Goal: Communication & Community: Answer question/provide support

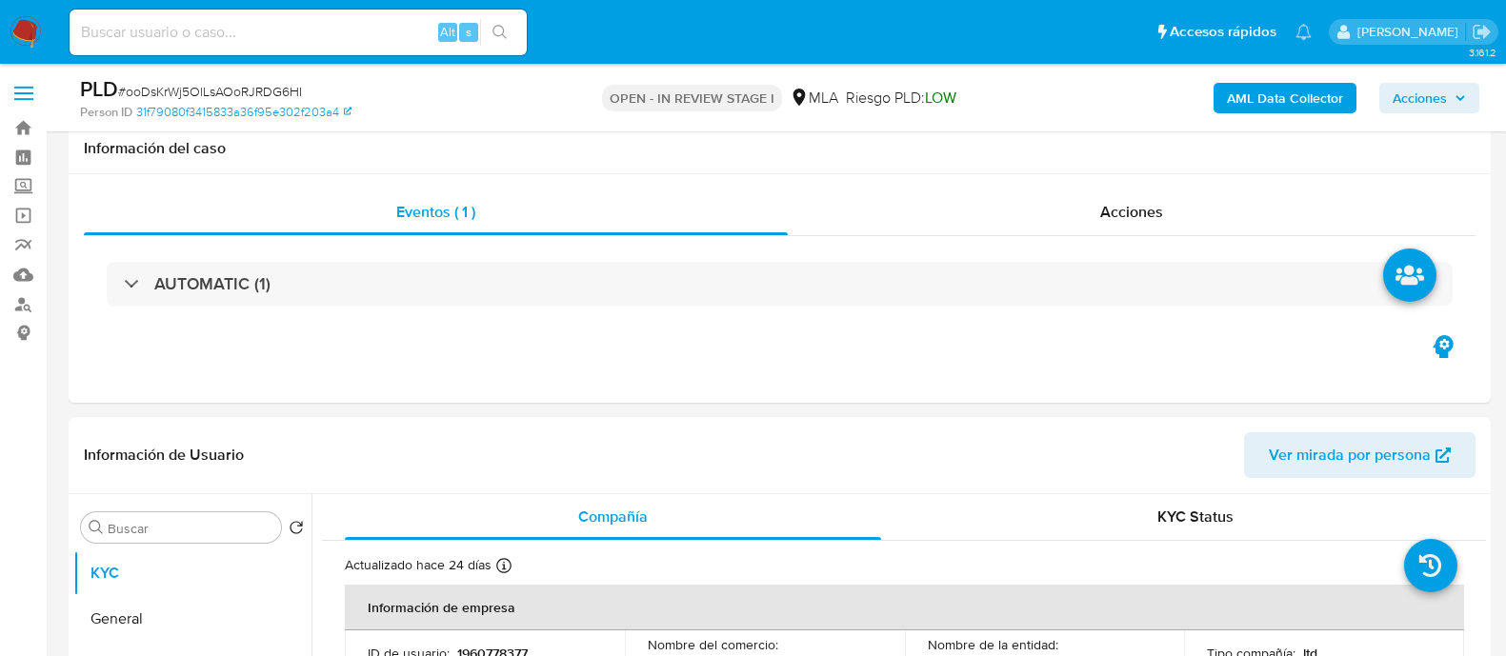
select select "10"
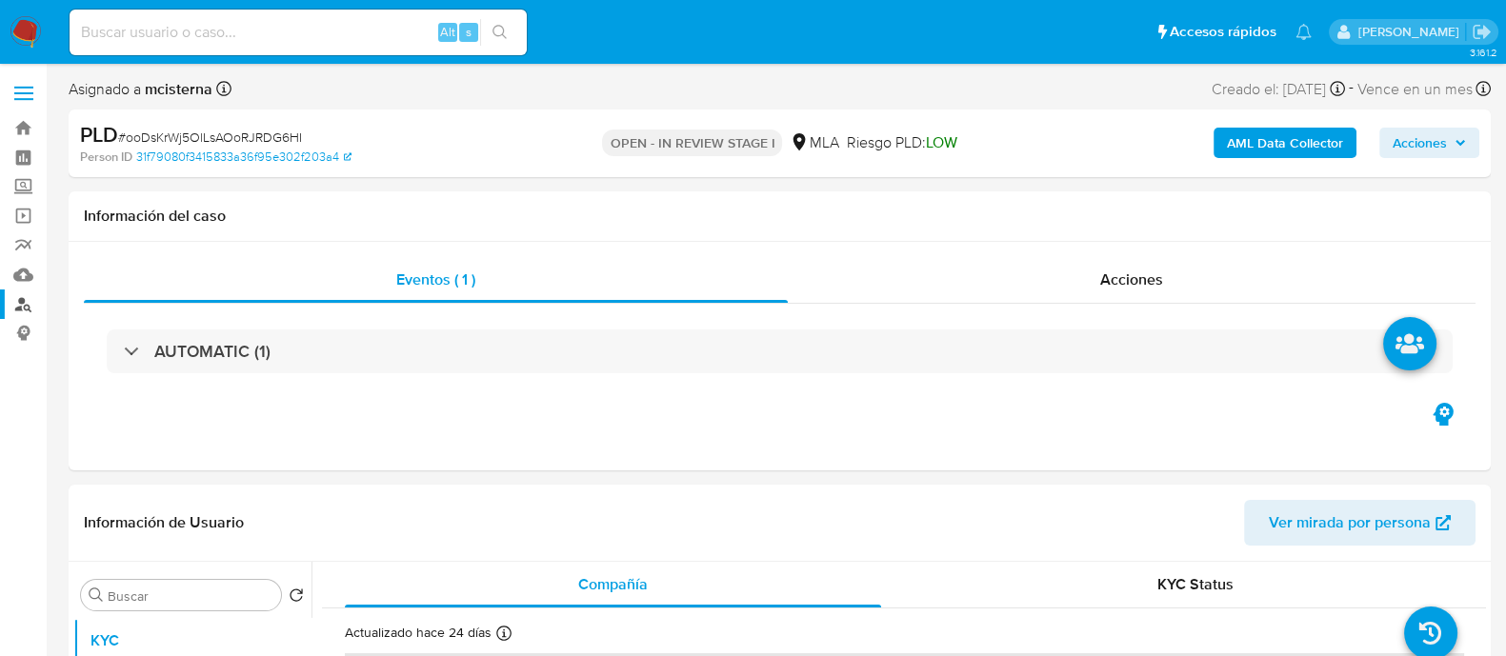
click at [28, 293] on link "Buscador de personas" at bounding box center [113, 305] width 227 height 30
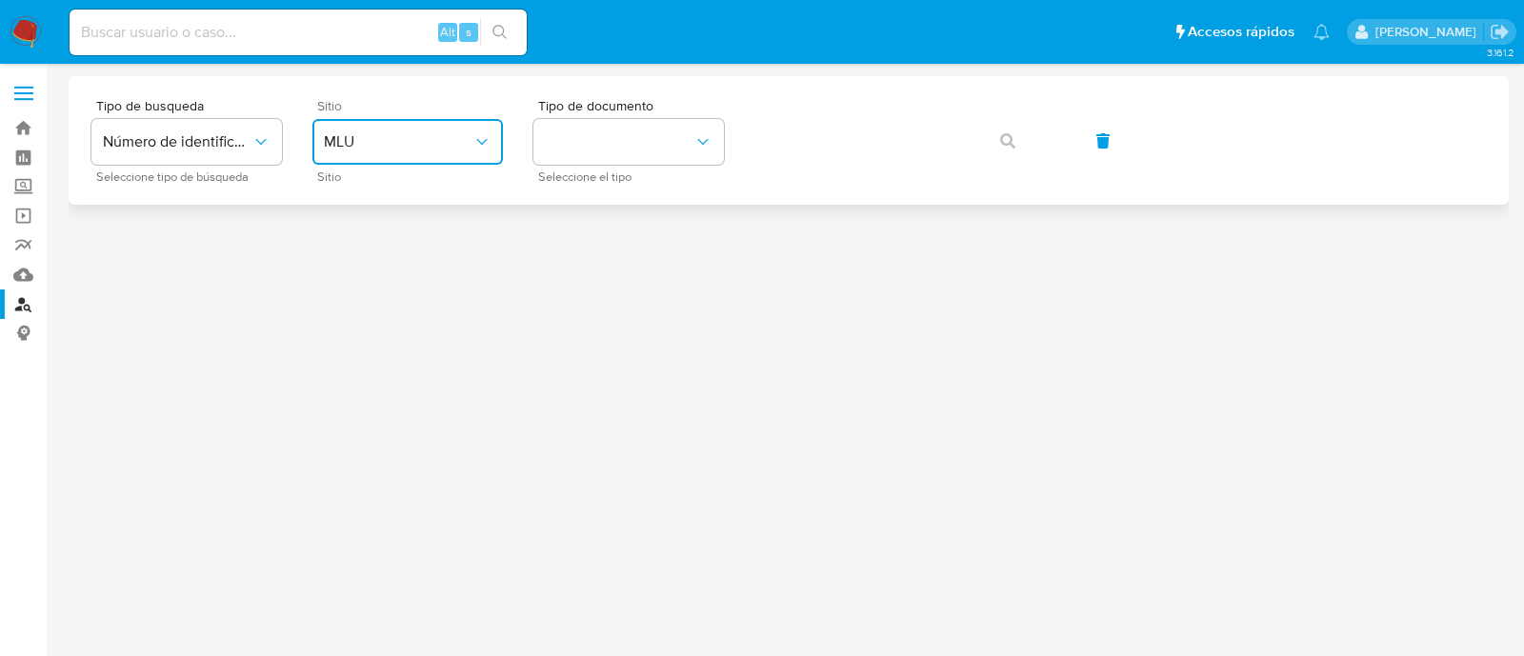
click at [363, 154] on button "MLU" at bounding box center [407, 142] width 190 height 46
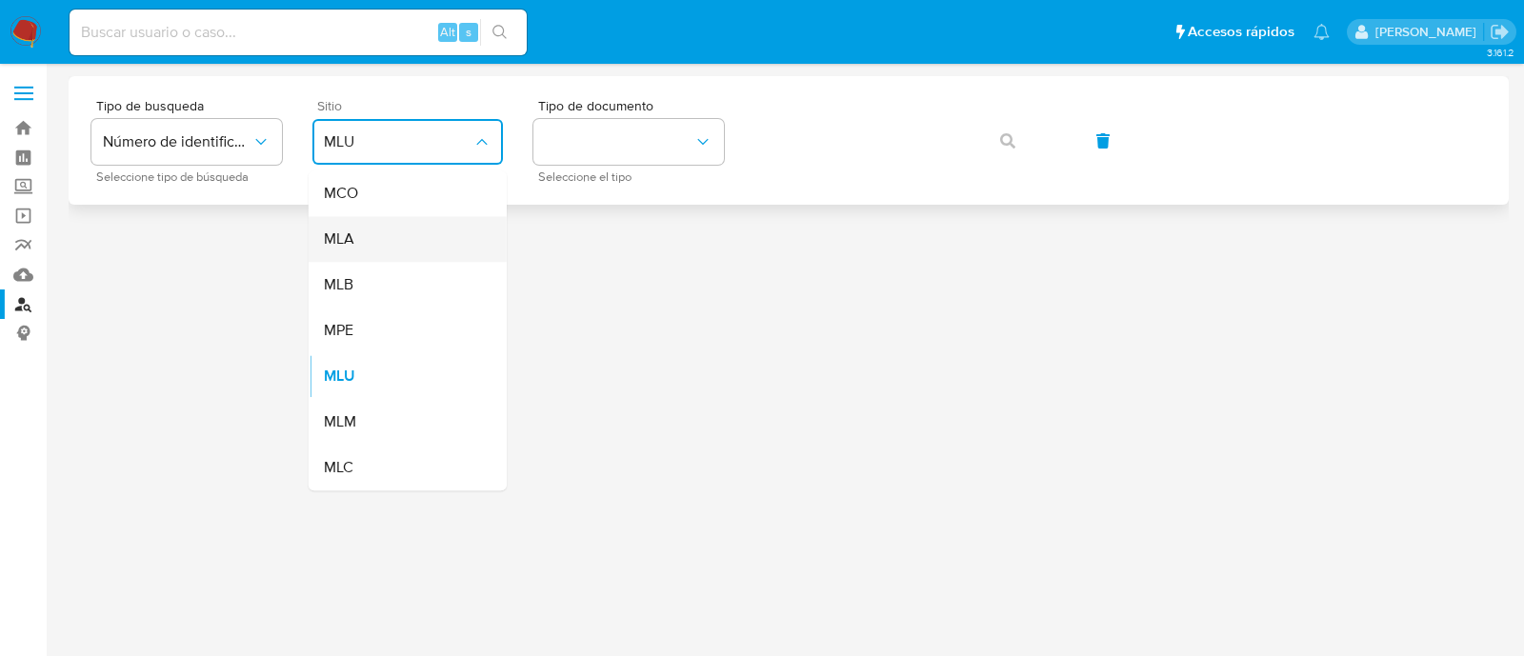
click at [386, 230] on div "MLA" at bounding box center [402, 239] width 156 height 46
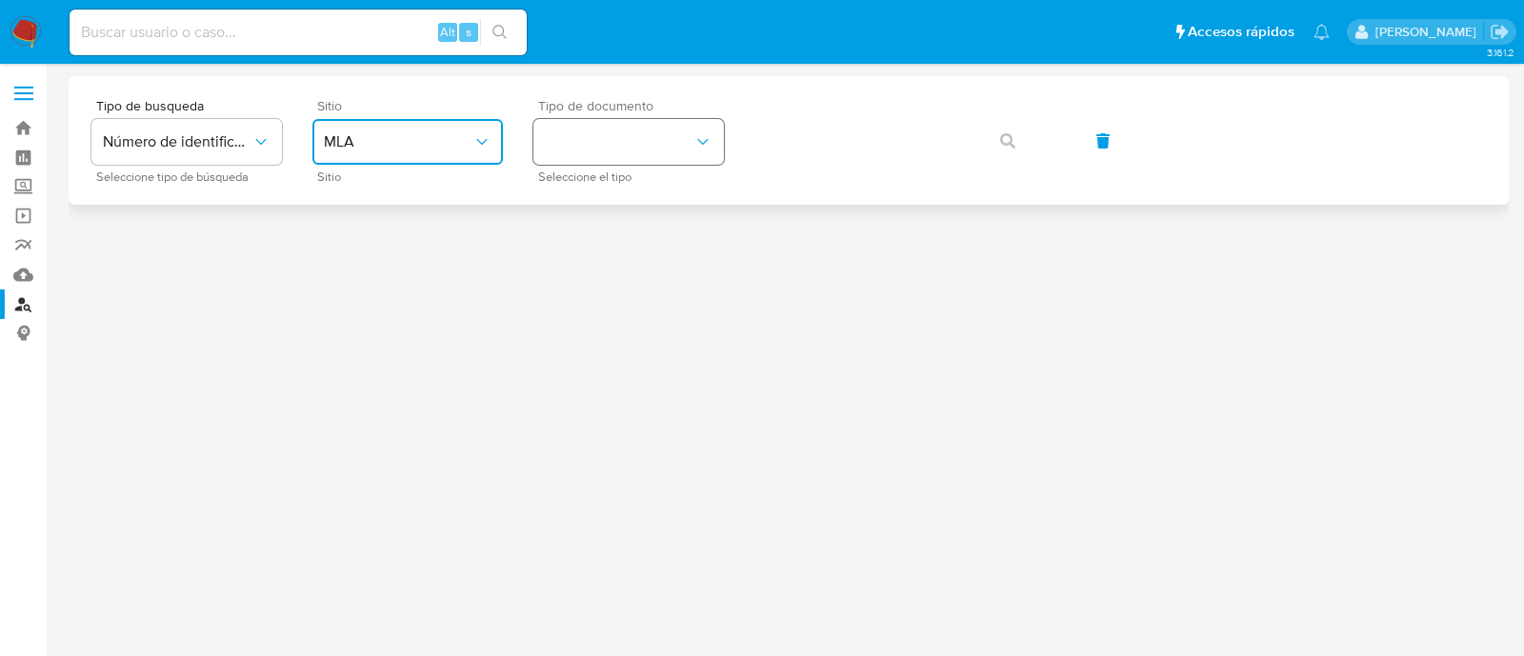
click at [605, 151] on button "identificationType" at bounding box center [628, 142] width 190 height 46
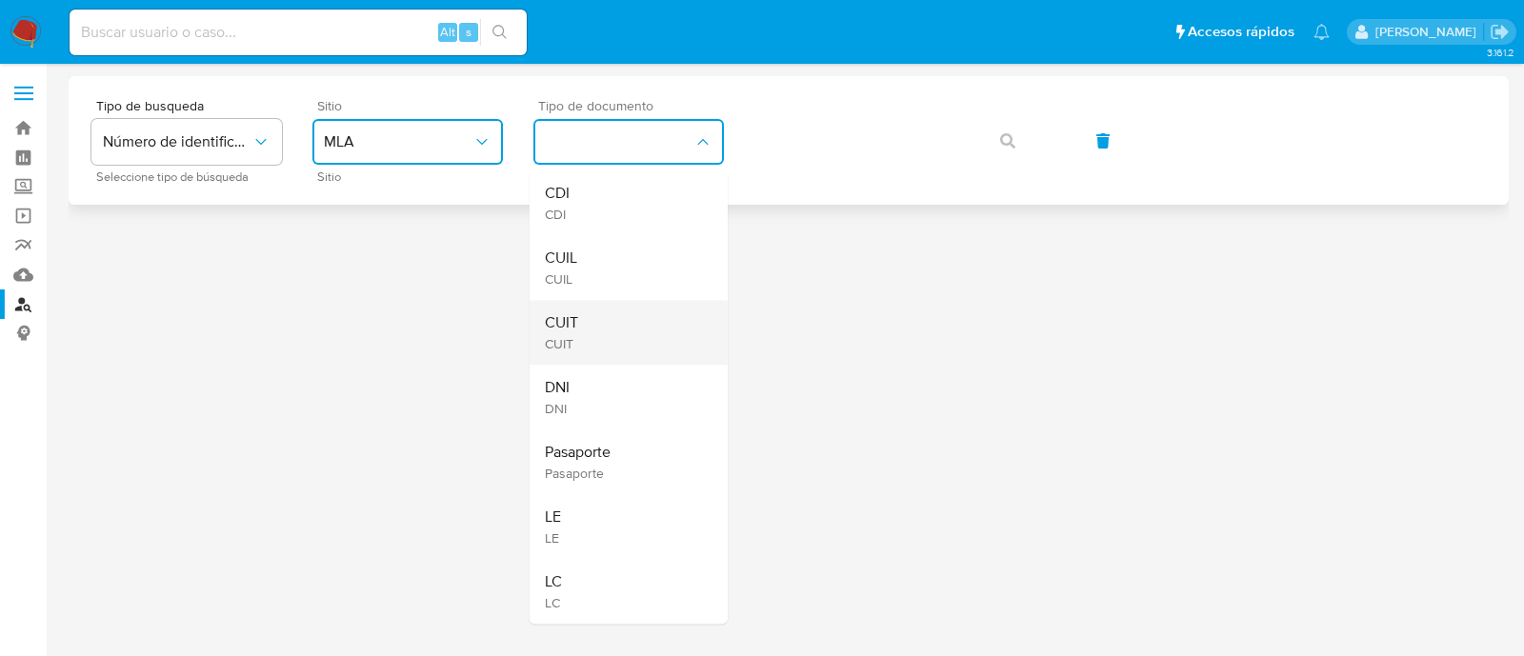
click at [628, 315] on div "CUIT CUIT" at bounding box center [623, 332] width 156 height 65
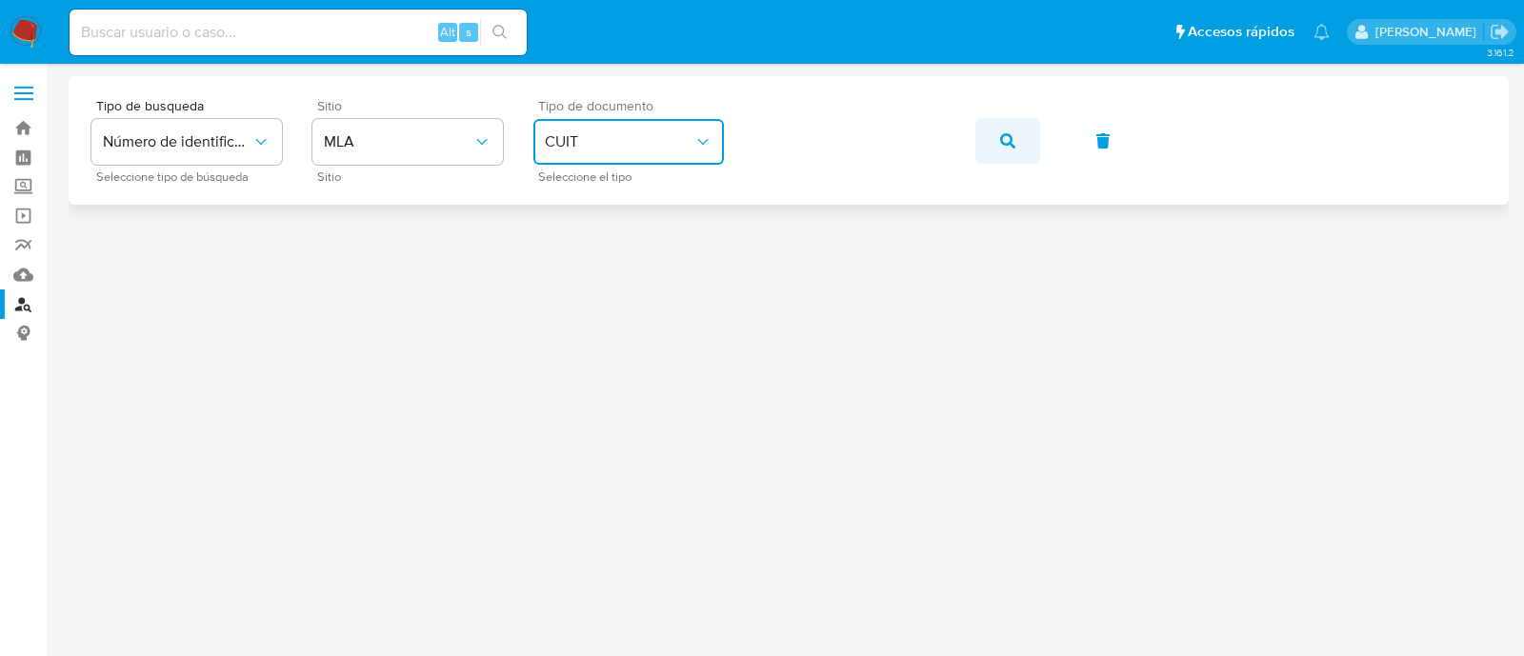
click at [1005, 154] on span "button" at bounding box center [1007, 141] width 15 height 42
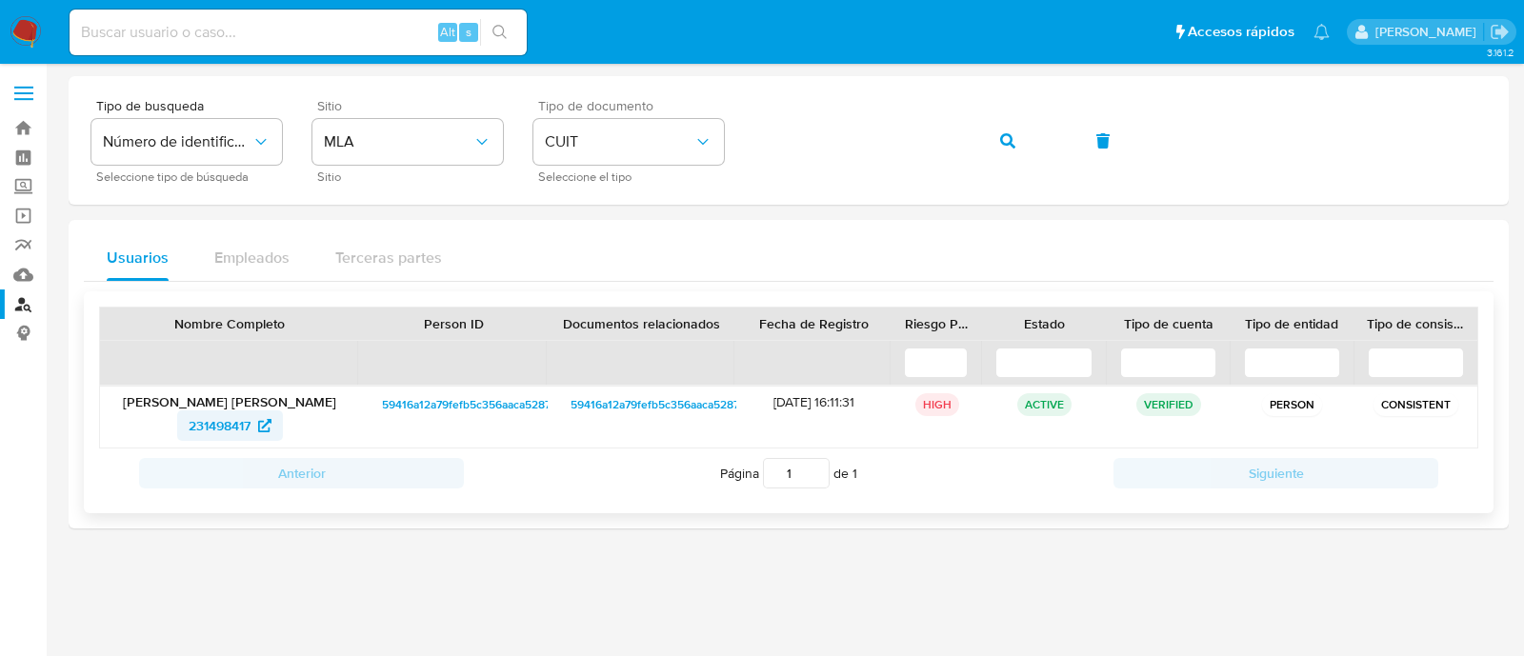
click at [243, 422] on span "231498417" at bounding box center [220, 425] width 62 height 30
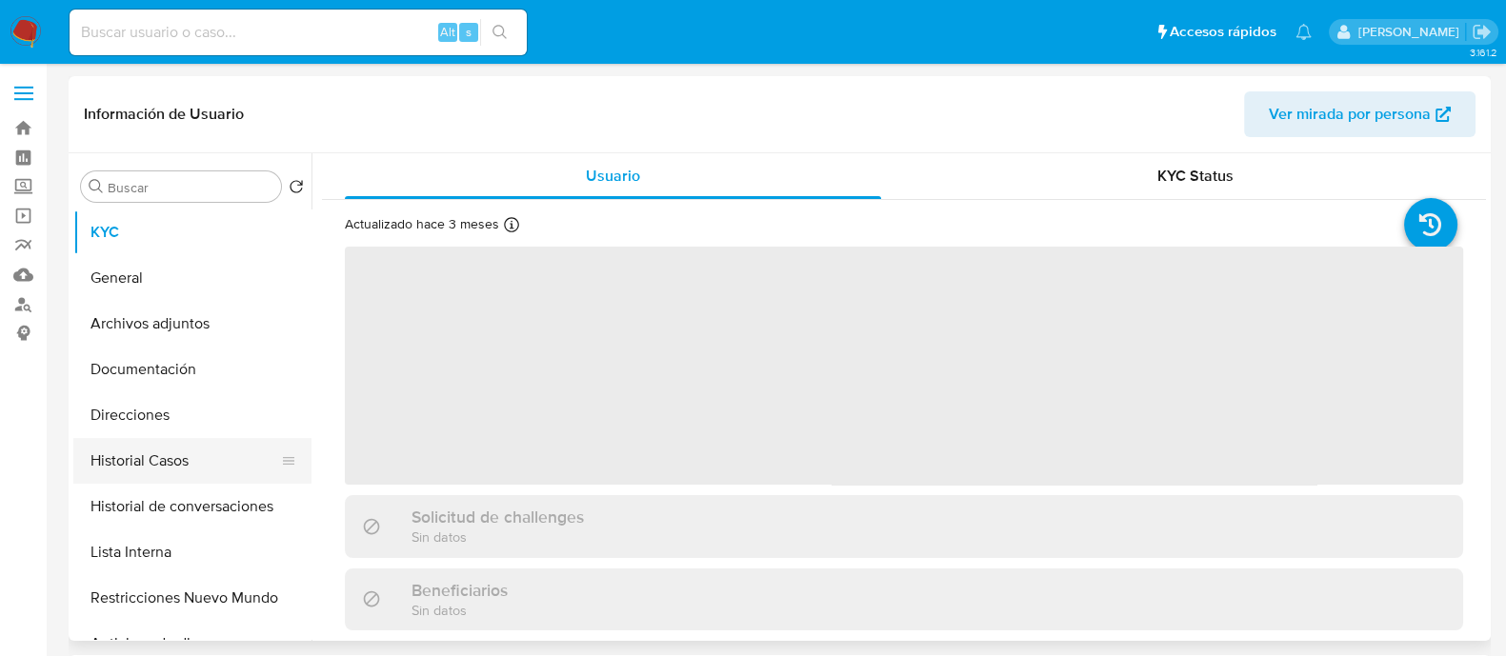
click at [212, 460] on button "Historial Casos" at bounding box center [184, 461] width 223 height 46
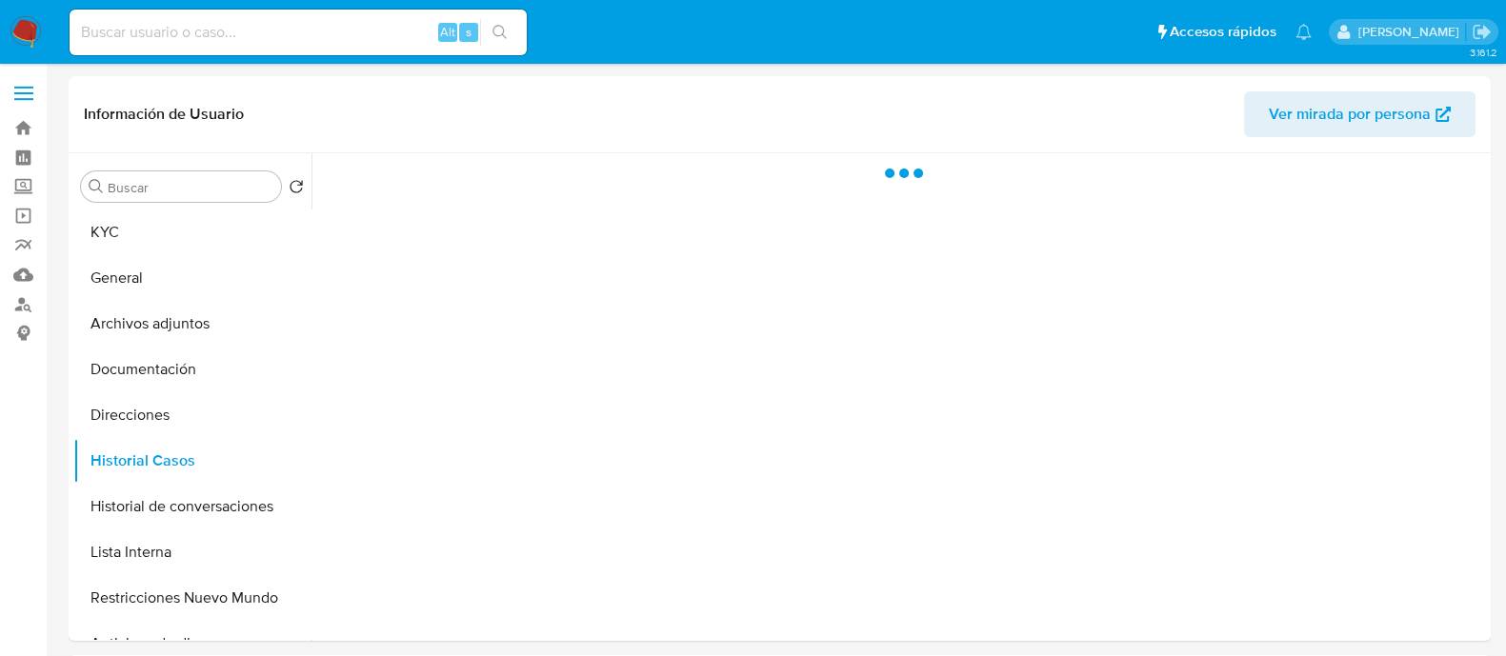
select select "10"
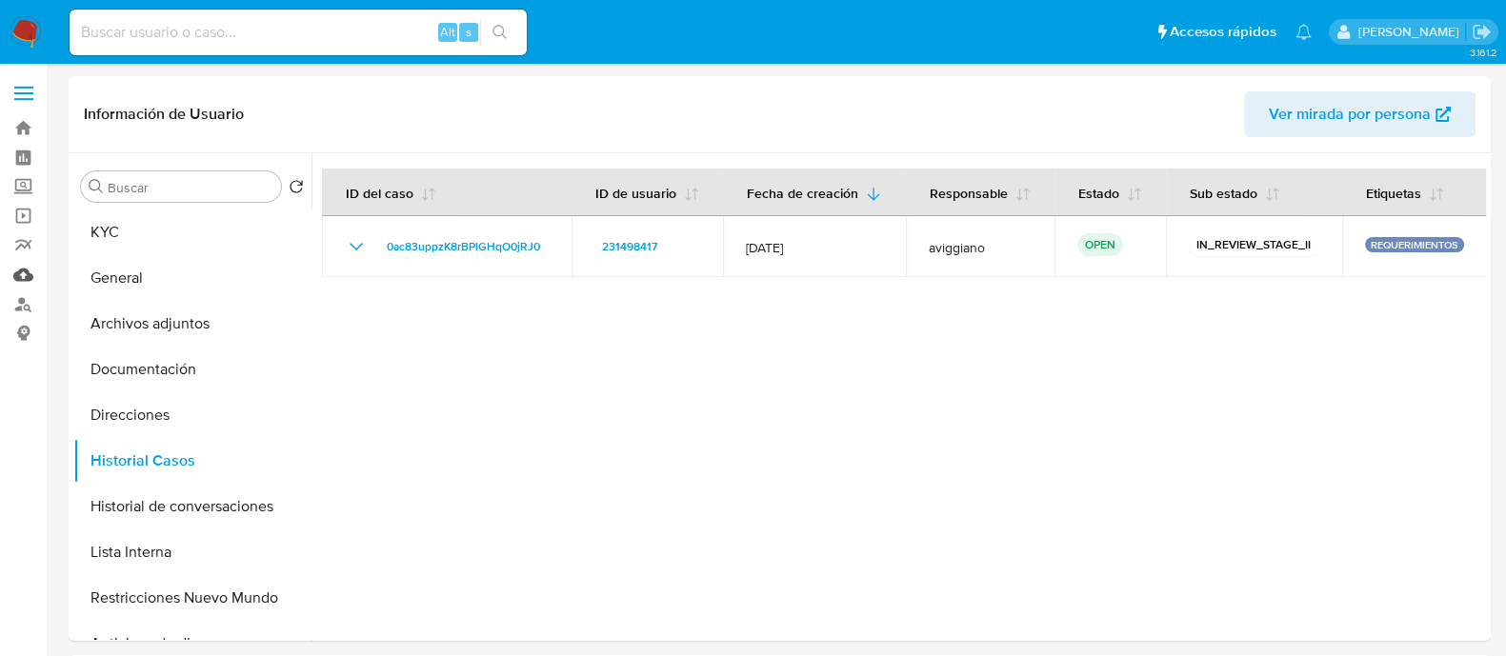
click at [23, 288] on link "Mulan" at bounding box center [113, 275] width 227 height 30
click at [24, 307] on link "Buscador de personas" at bounding box center [113, 305] width 227 height 30
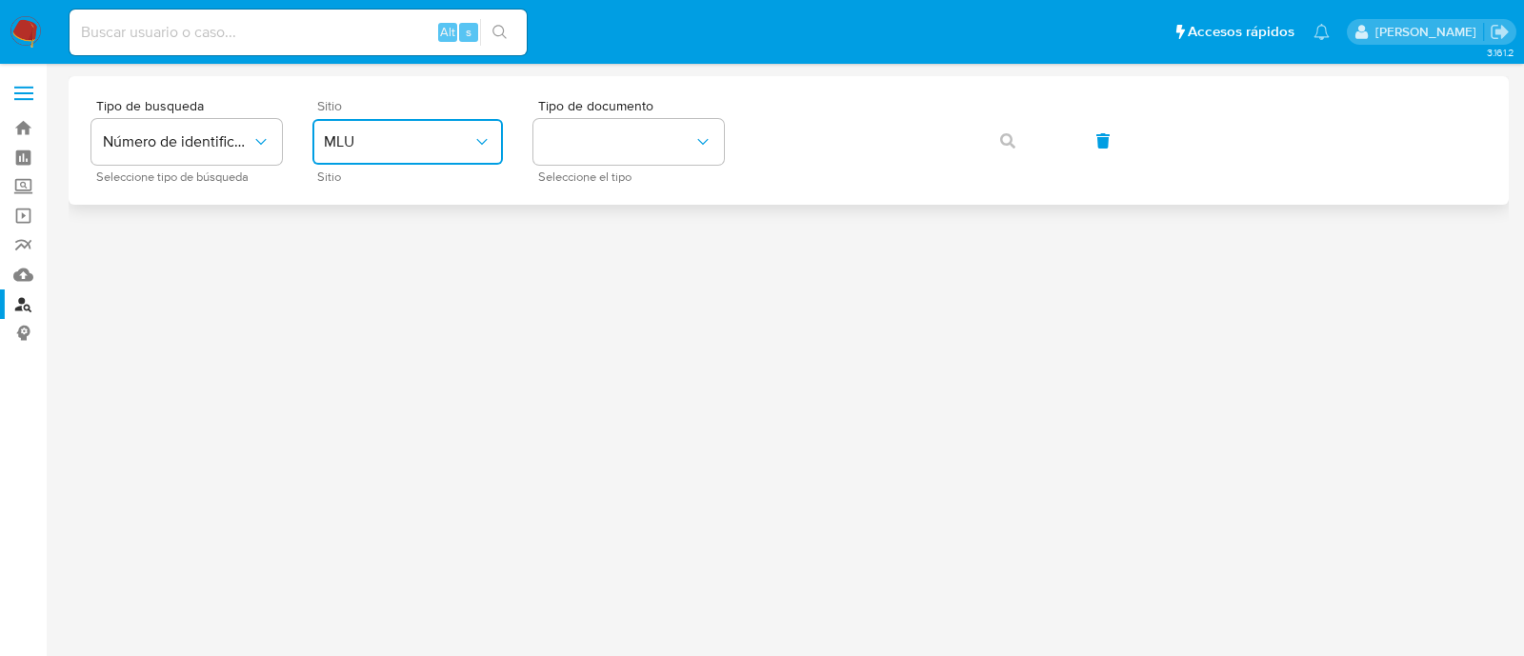
click at [383, 140] on span "MLU" at bounding box center [398, 141] width 149 height 19
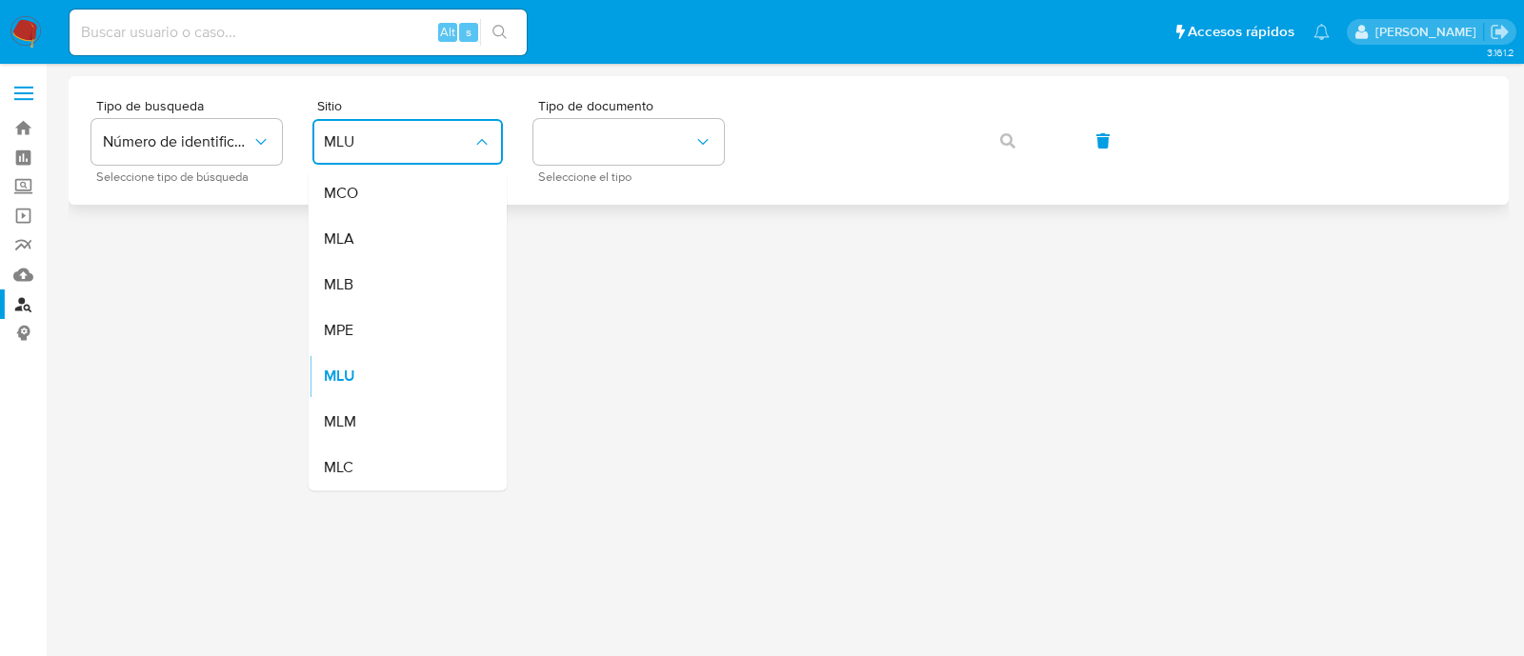
drag, startPoint x: 427, startPoint y: 250, endPoint x: 538, endPoint y: 190, distance: 126.1
click at [425, 250] on div "MLA" at bounding box center [402, 239] width 156 height 46
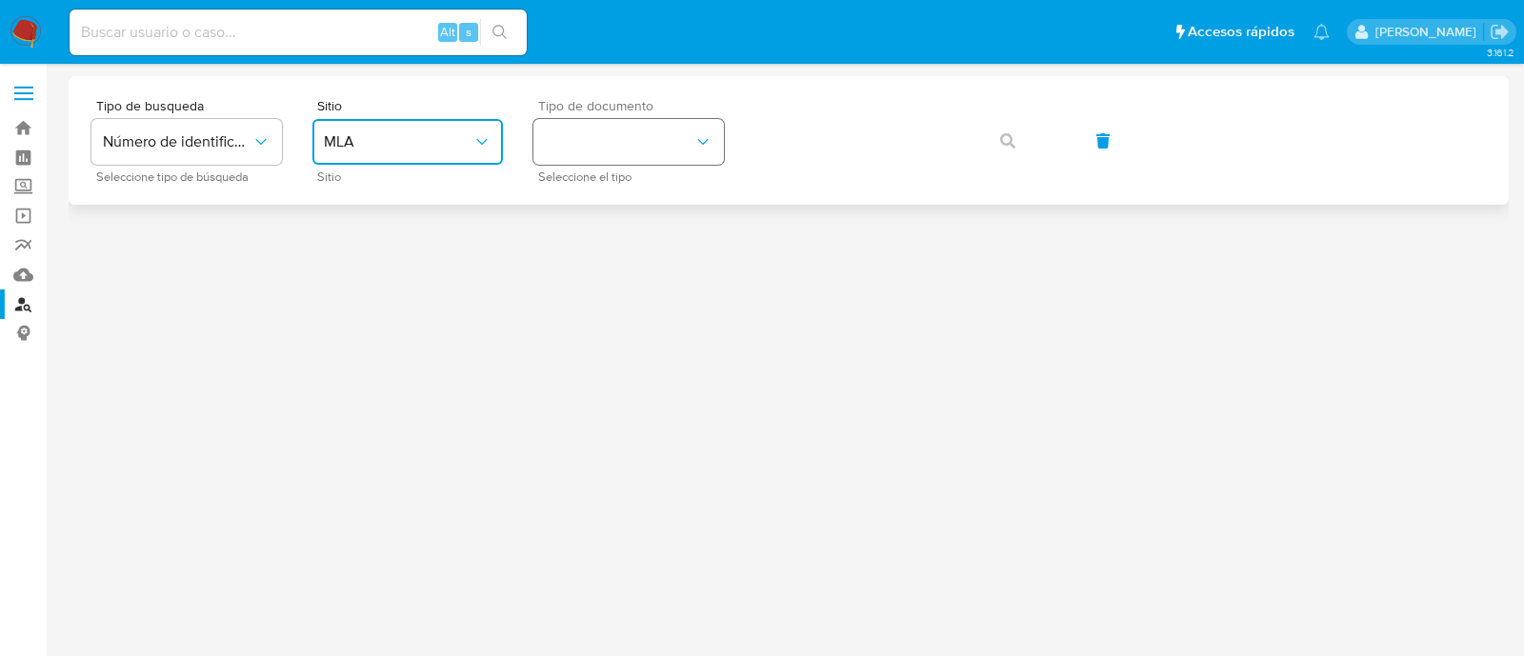
click at [598, 161] on button "identificationType" at bounding box center [628, 142] width 190 height 46
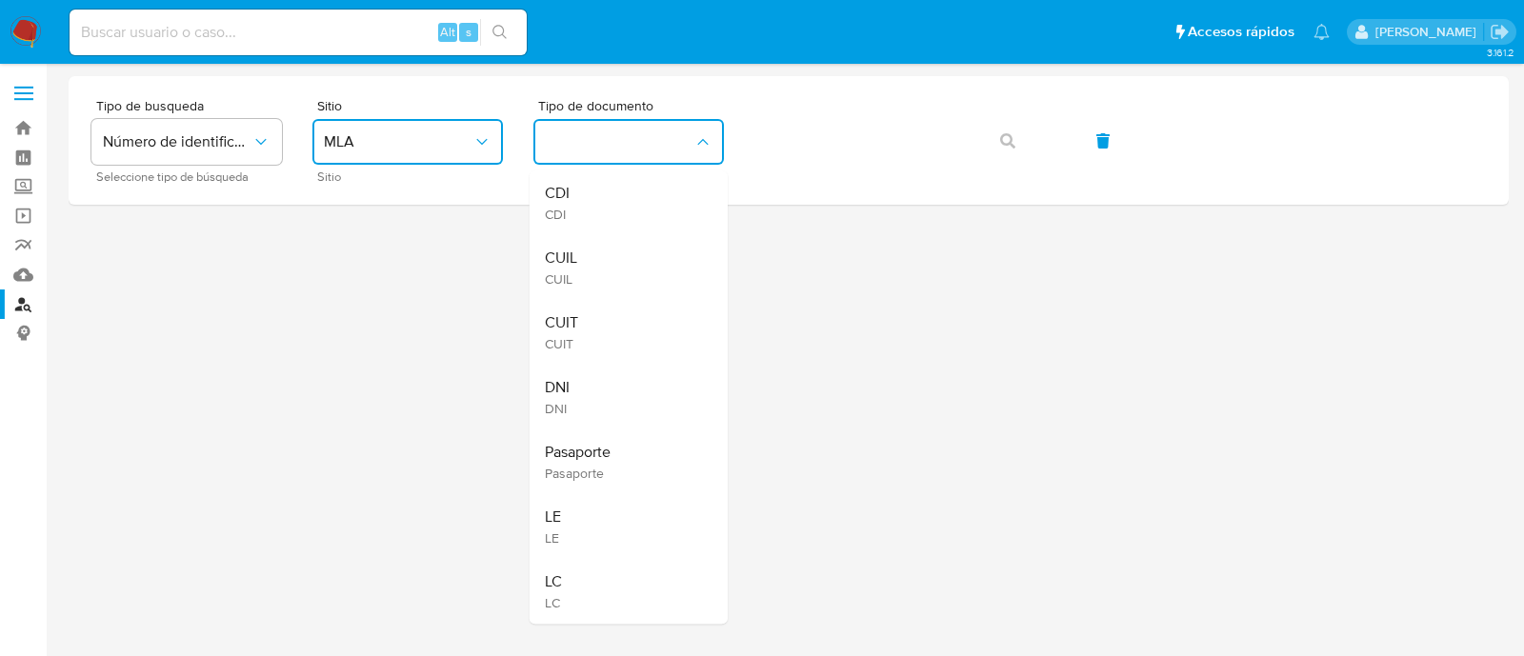
click at [617, 320] on div "CUIT CUIT" at bounding box center [623, 332] width 156 height 65
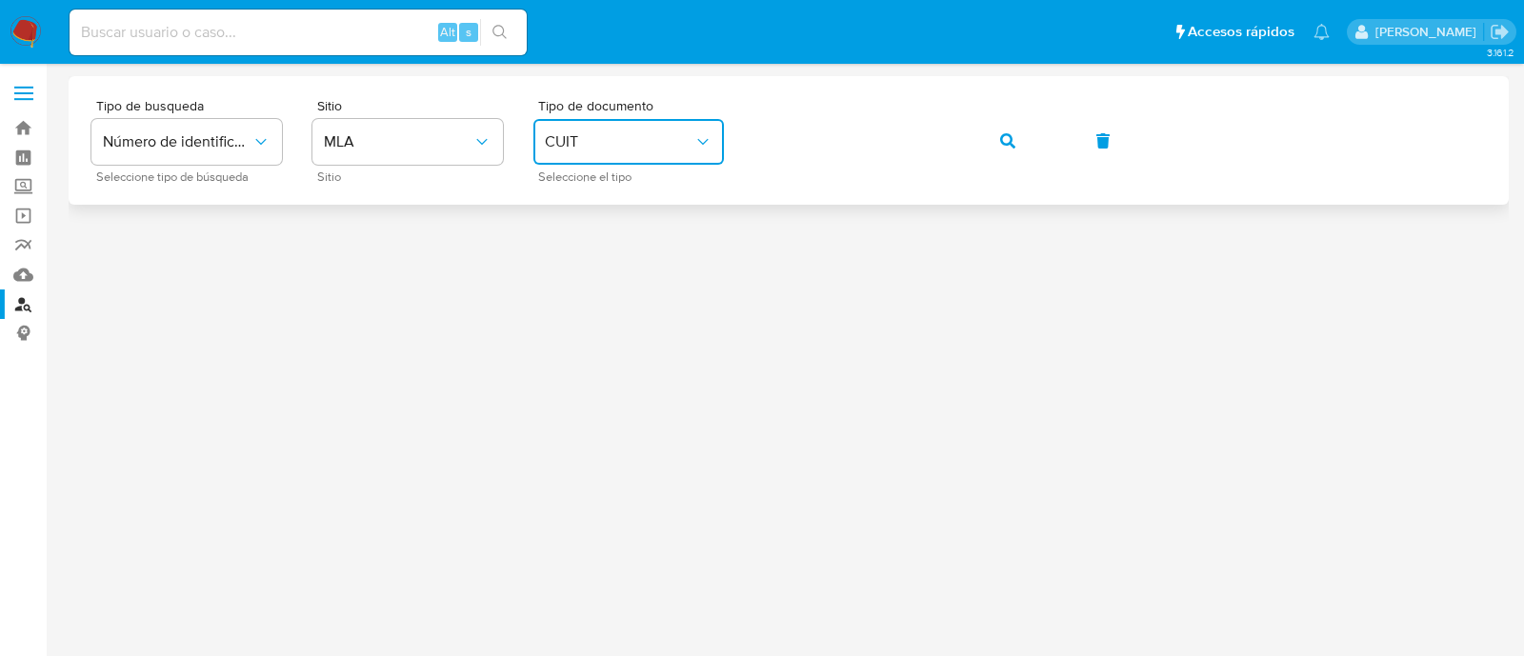
drag, startPoint x: 1010, startPoint y: 139, endPoint x: 965, endPoint y: 150, distance: 46.0
click at [1010, 139] on icon "button" at bounding box center [1007, 140] width 15 height 15
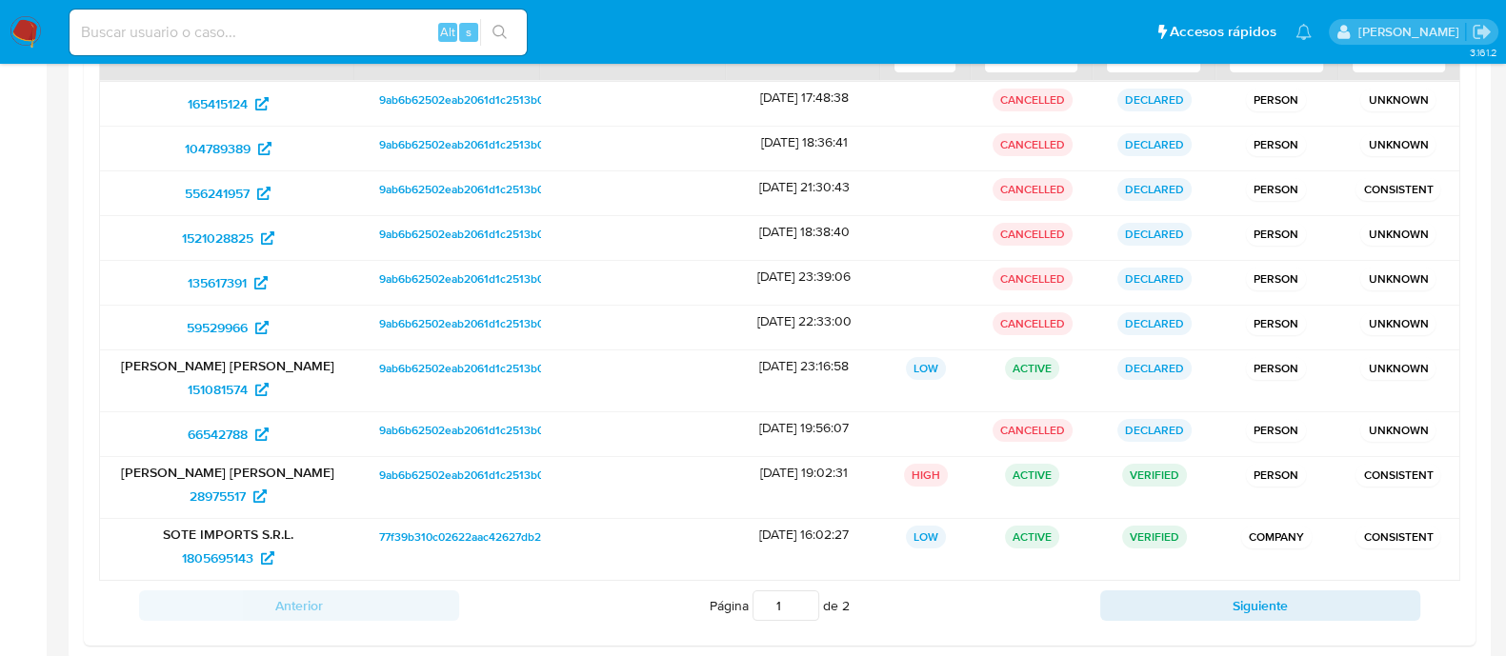
scroll to position [357, 0]
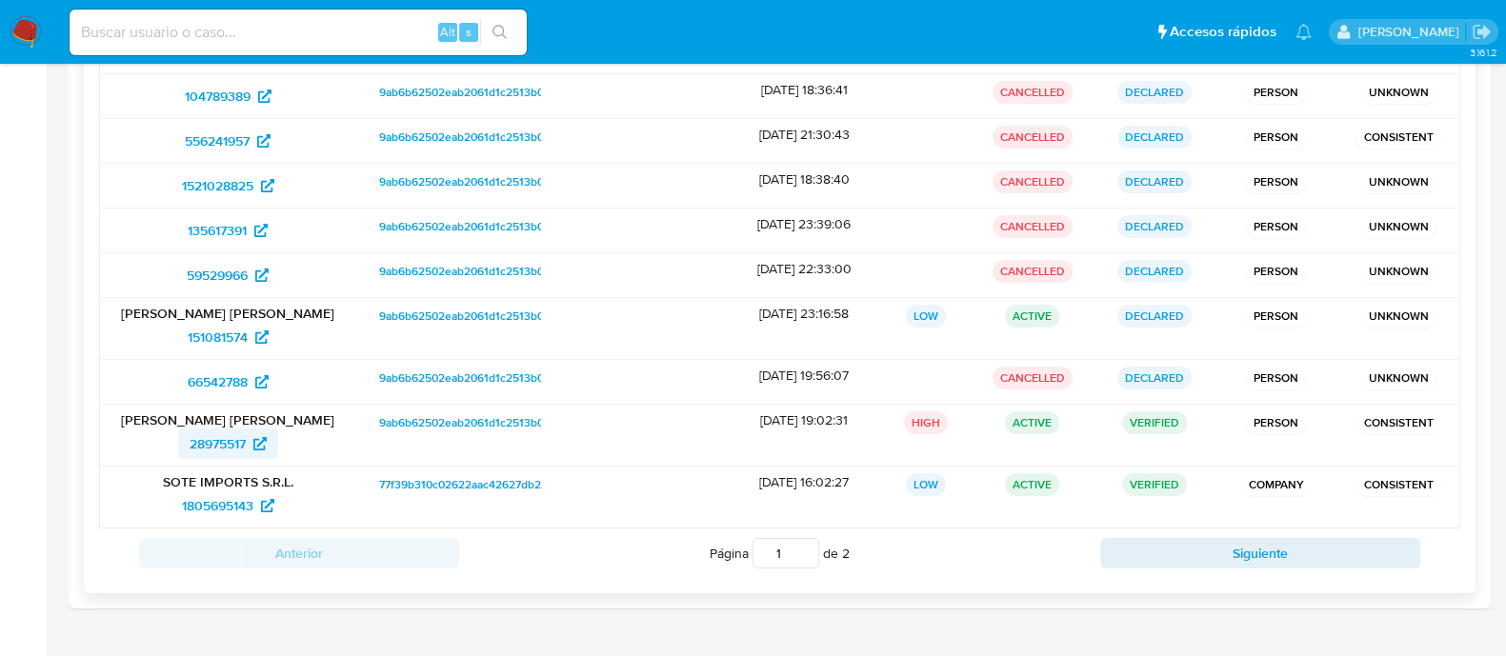
click at [208, 445] on span "28975517" at bounding box center [218, 444] width 56 height 30
click at [214, 497] on span "1805695143" at bounding box center [217, 505] width 71 height 30
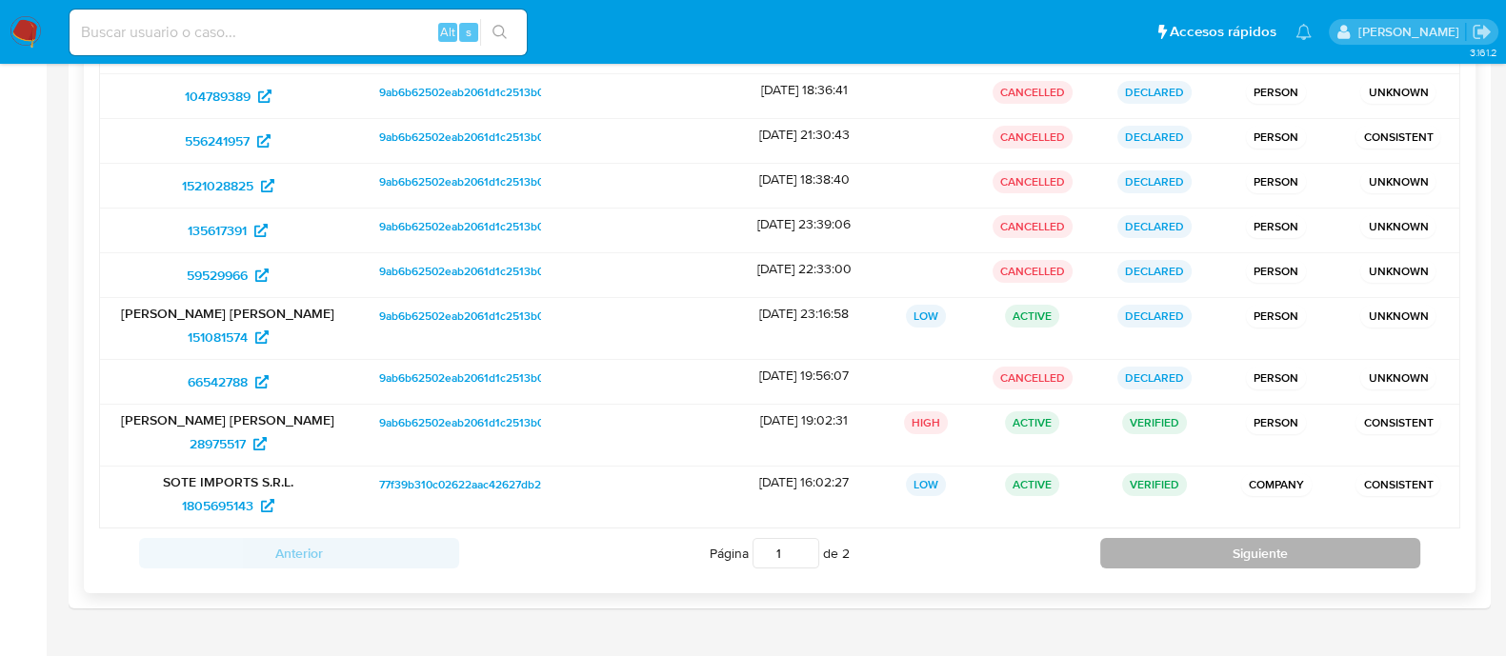
click at [1114, 550] on button "Siguiente" at bounding box center [1260, 553] width 320 height 30
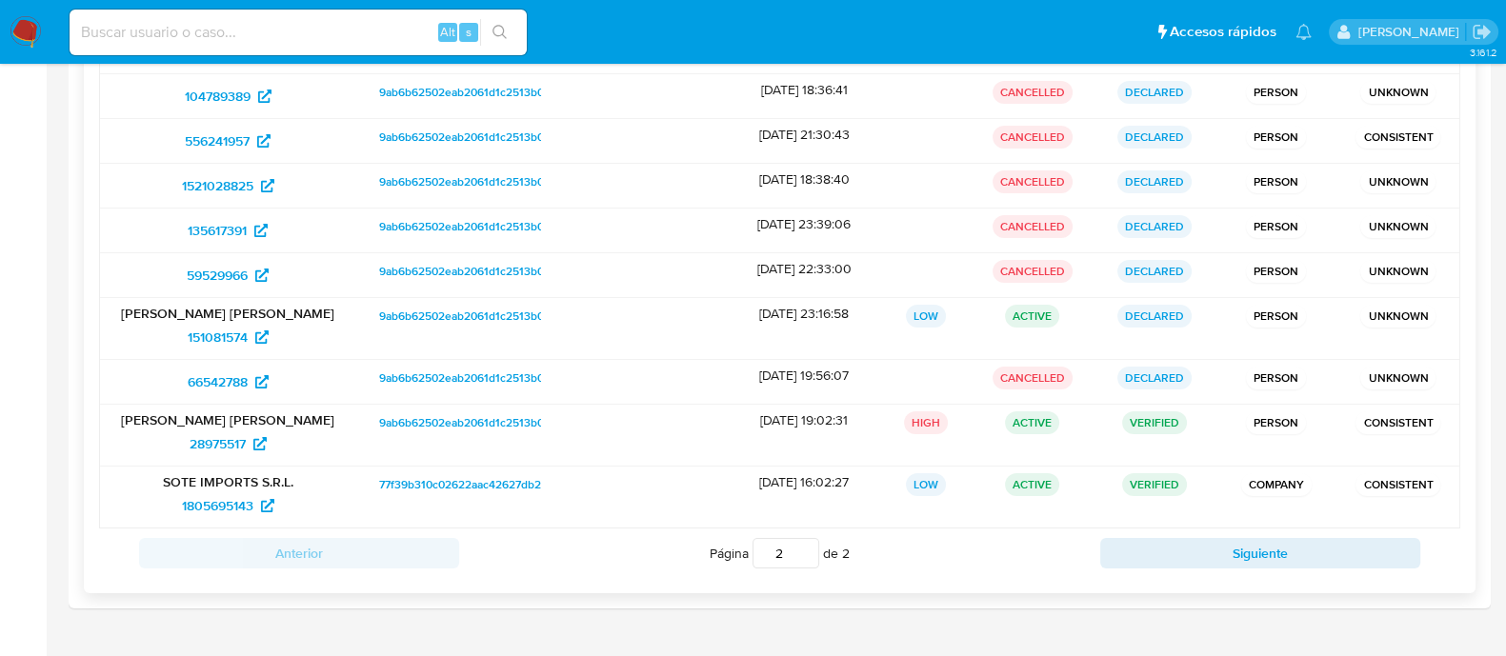
scroll to position [255, 0]
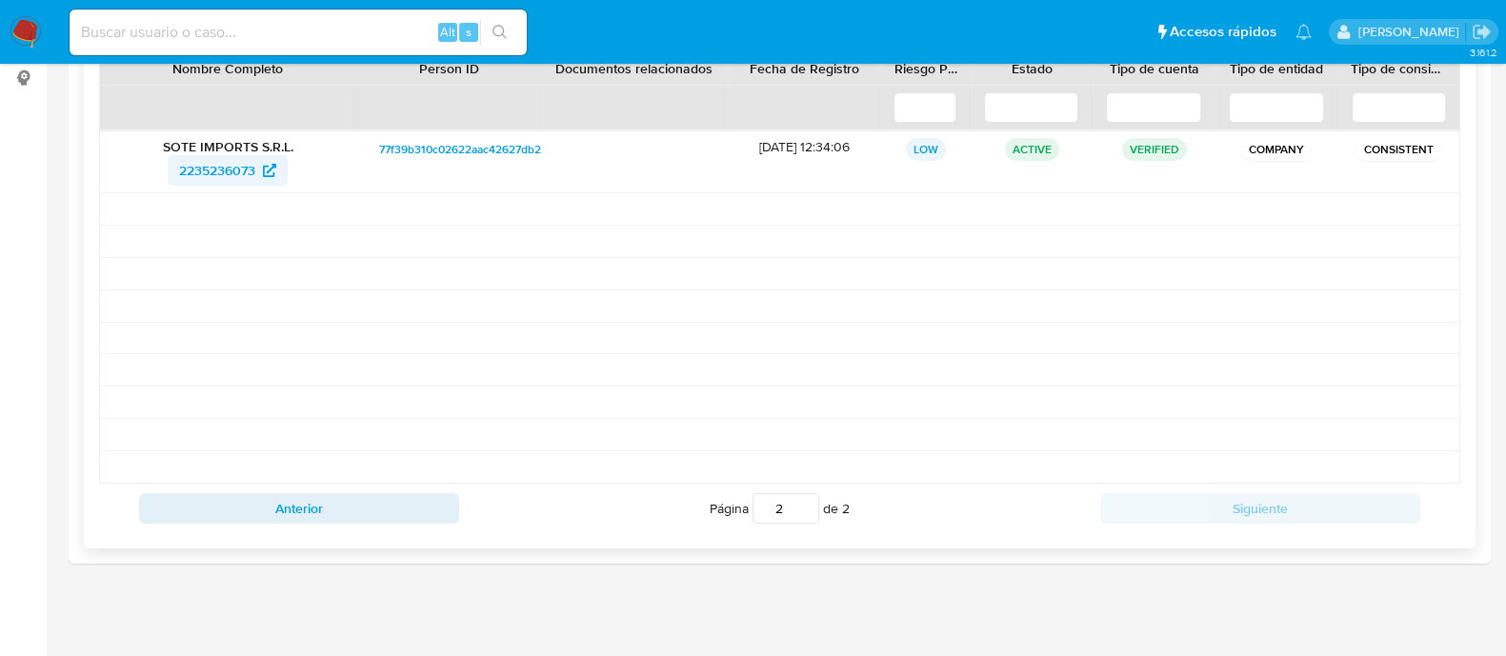
click at [240, 169] on span "2235236073" at bounding box center [217, 170] width 76 height 30
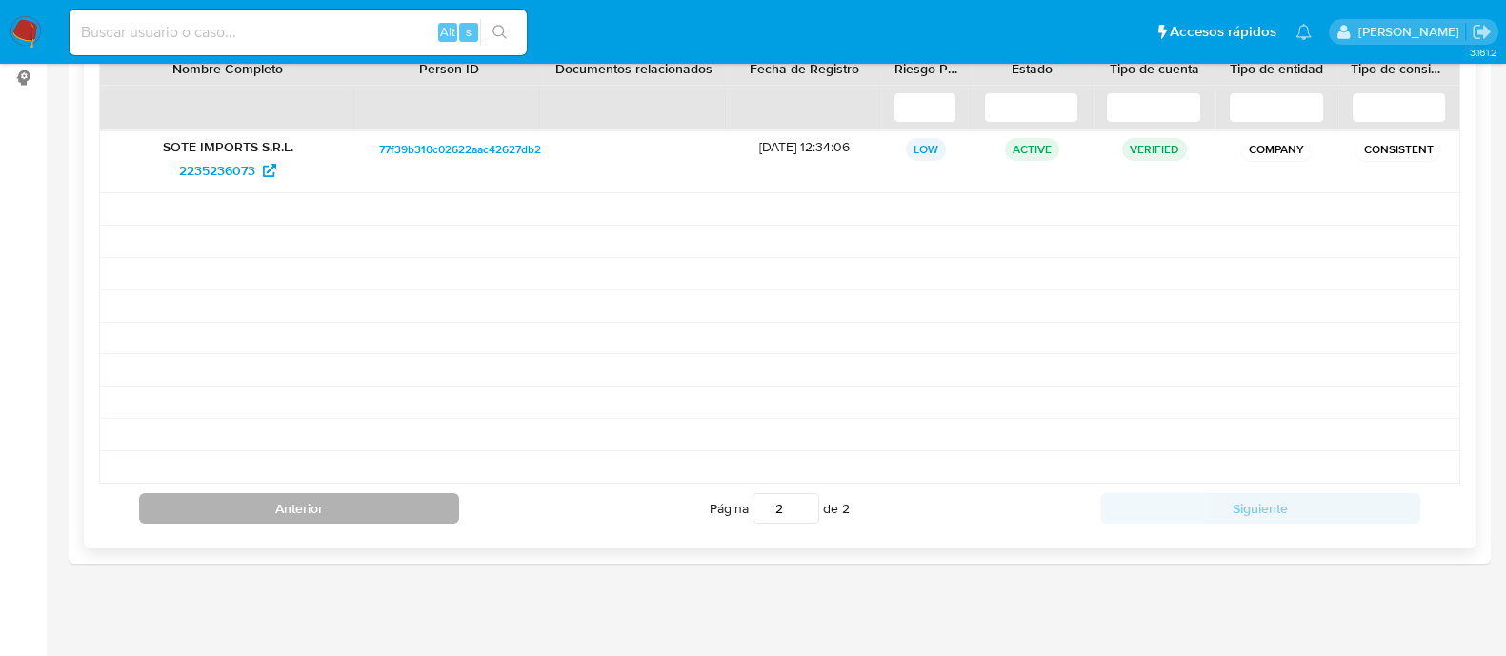
click at [430, 515] on button "Anterior" at bounding box center [299, 508] width 320 height 30
type input "1"
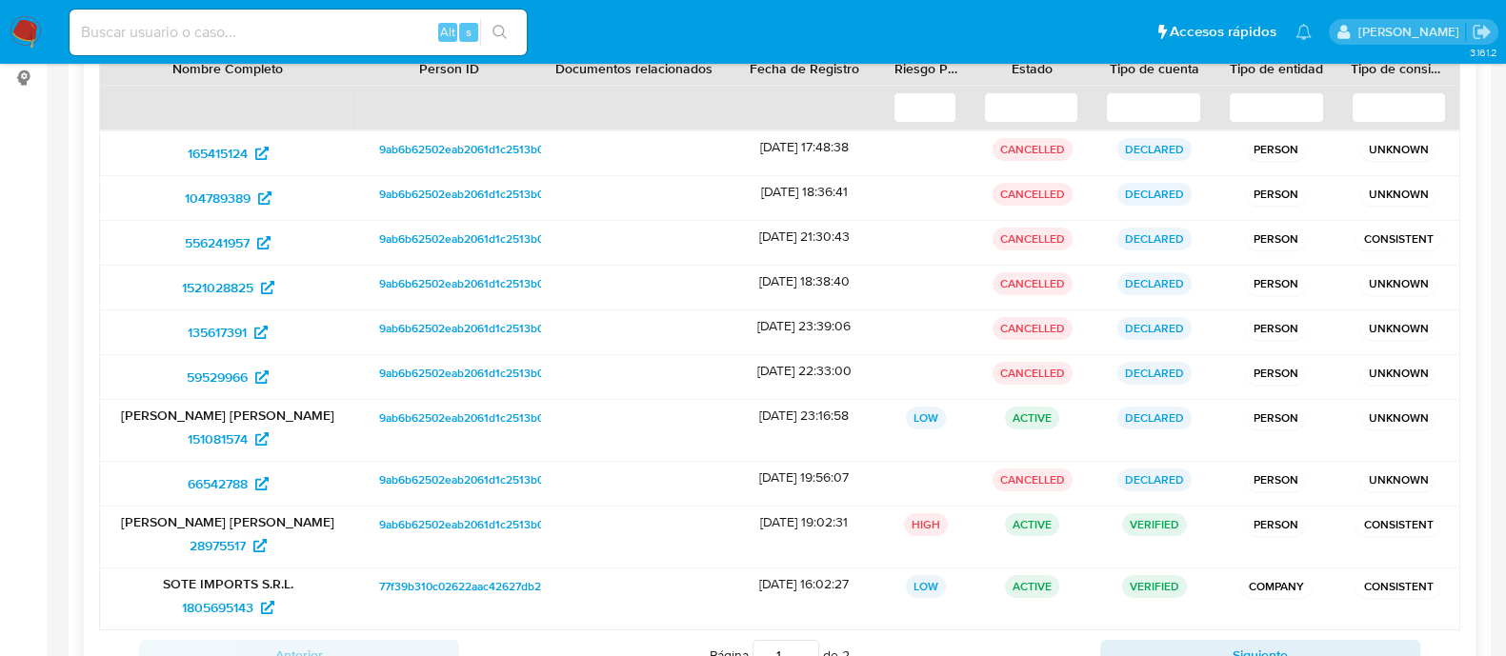
click at [1137, 109] on input at bounding box center [1153, 107] width 95 height 30
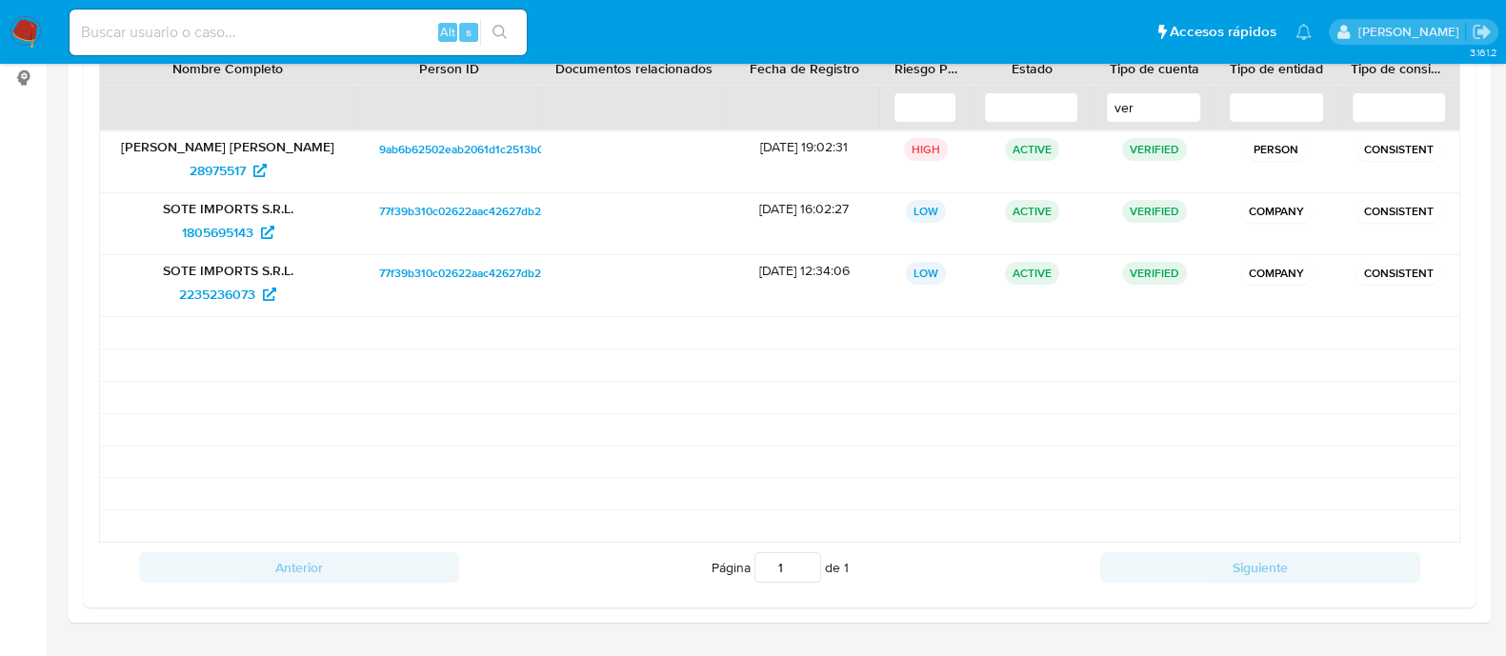
type input "ver"
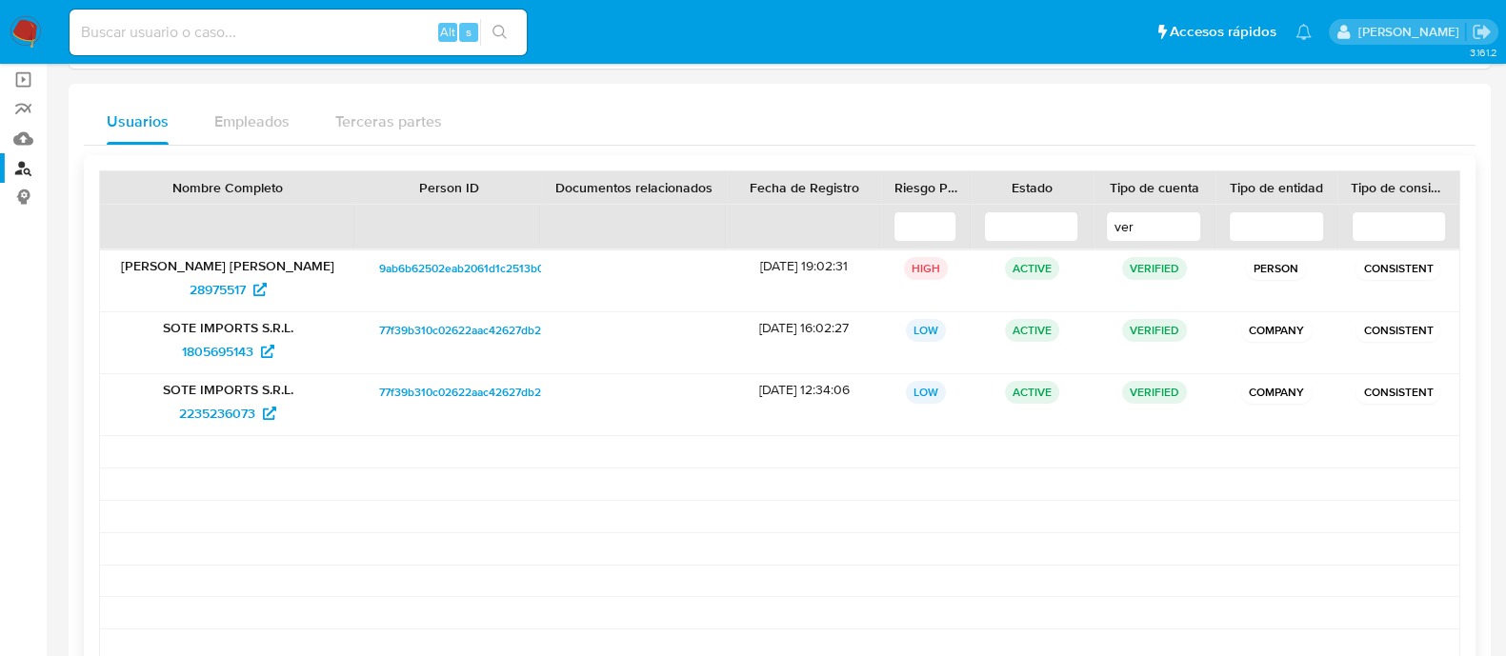
scroll to position [0, 0]
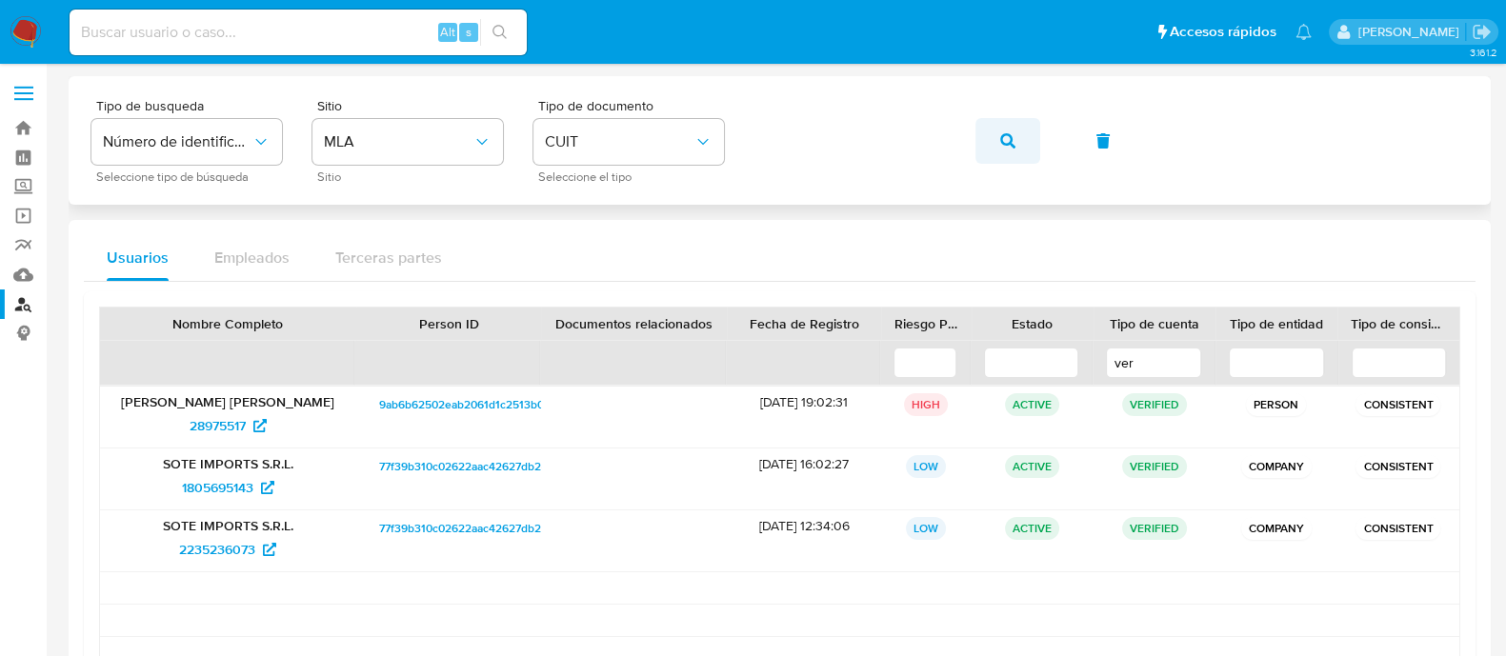
click at [984, 145] on button "button" at bounding box center [1007, 141] width 65 height 46
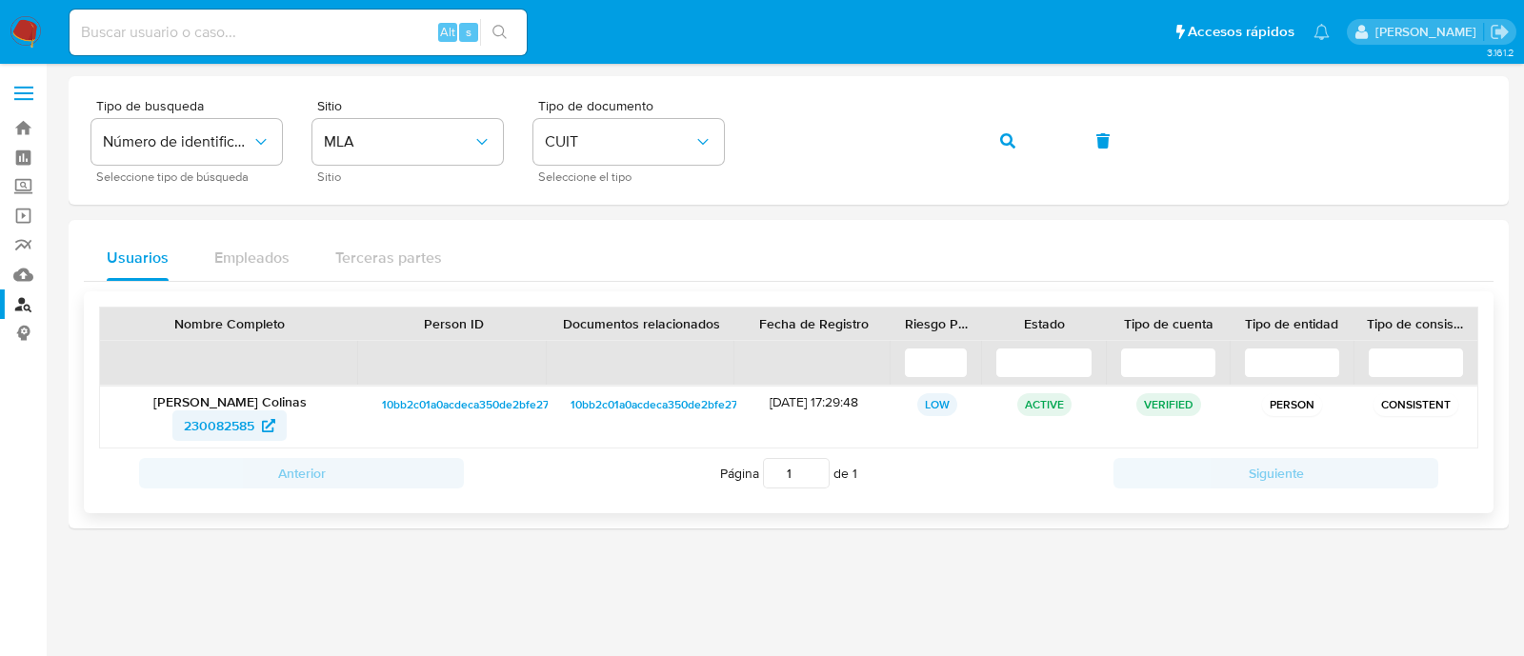
click at [236, 426] on span "230082585" at bounding box center [219, 425] width 70 height 30
click at [987, 138] on button "button" at bounding box center [1007, 141] width 65 height 46
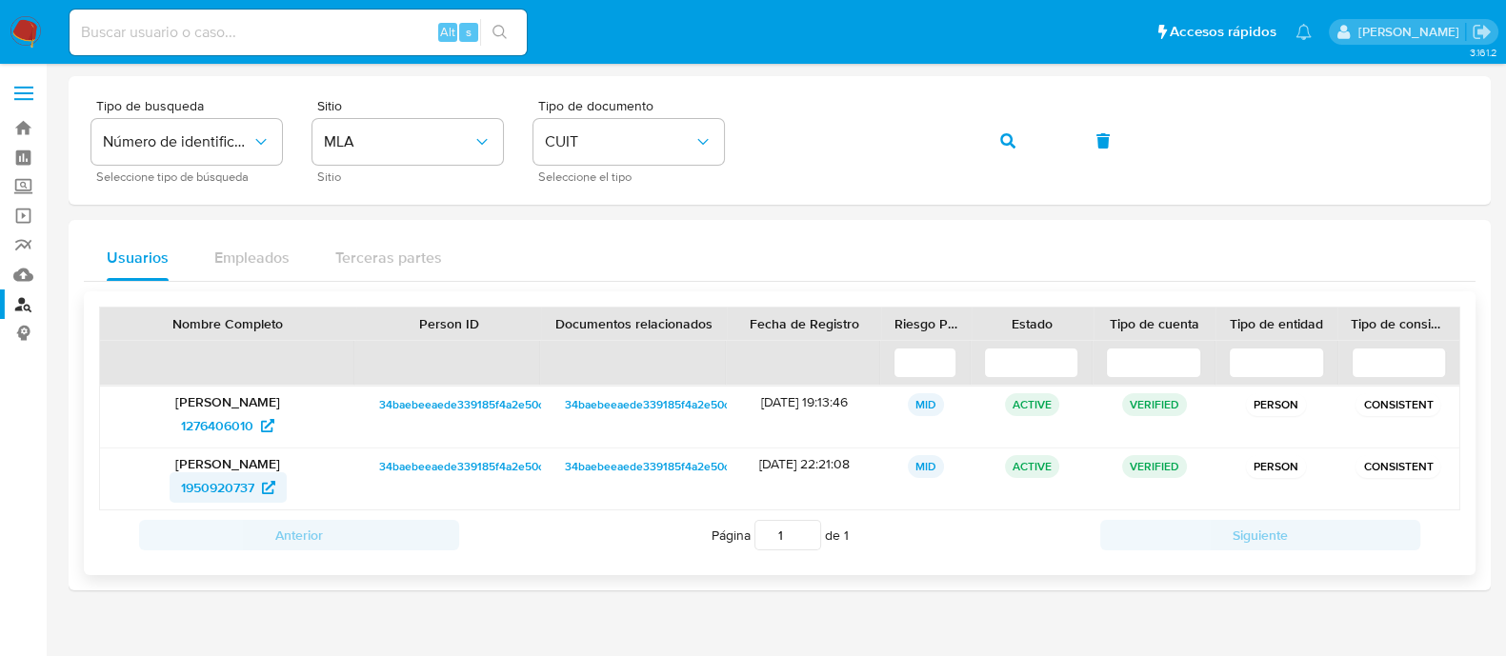
click at [223, 488] on span "1950920737" at bounding box center [217, 487] width 73 height 30
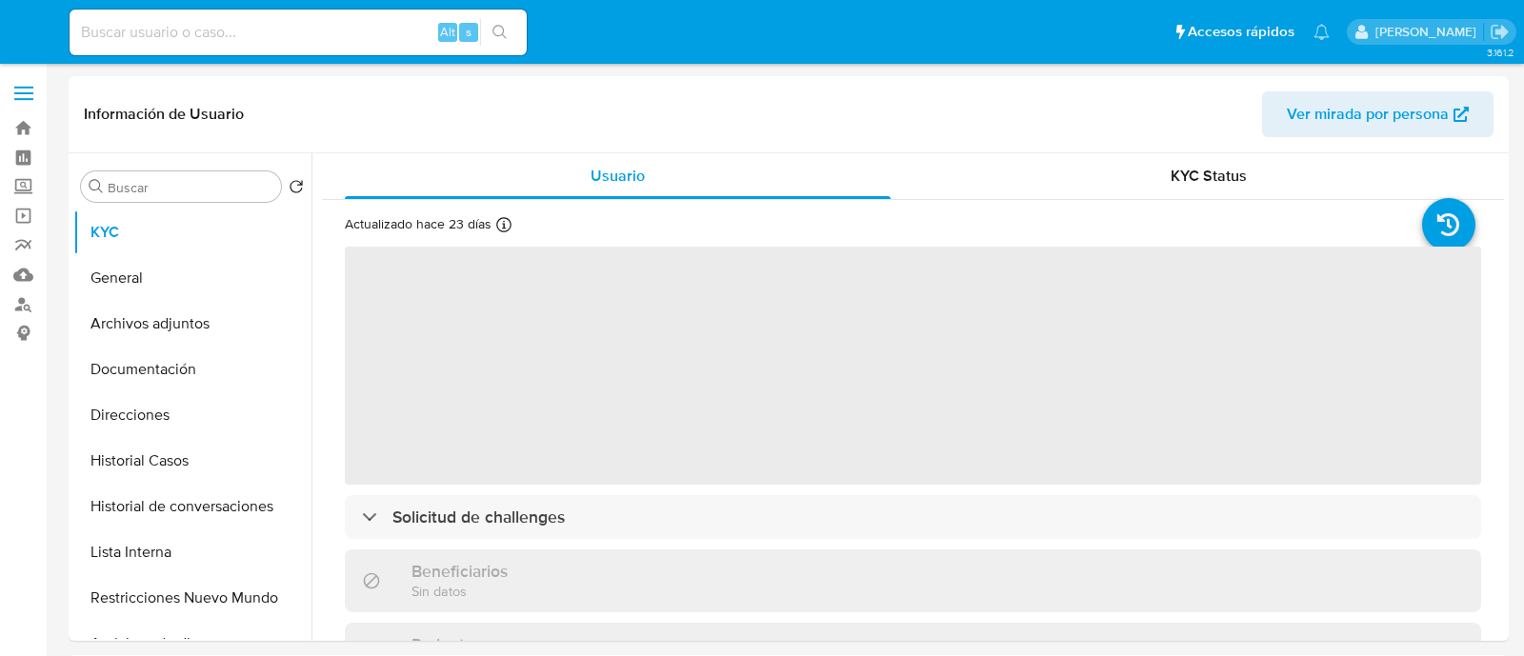
select select "10"
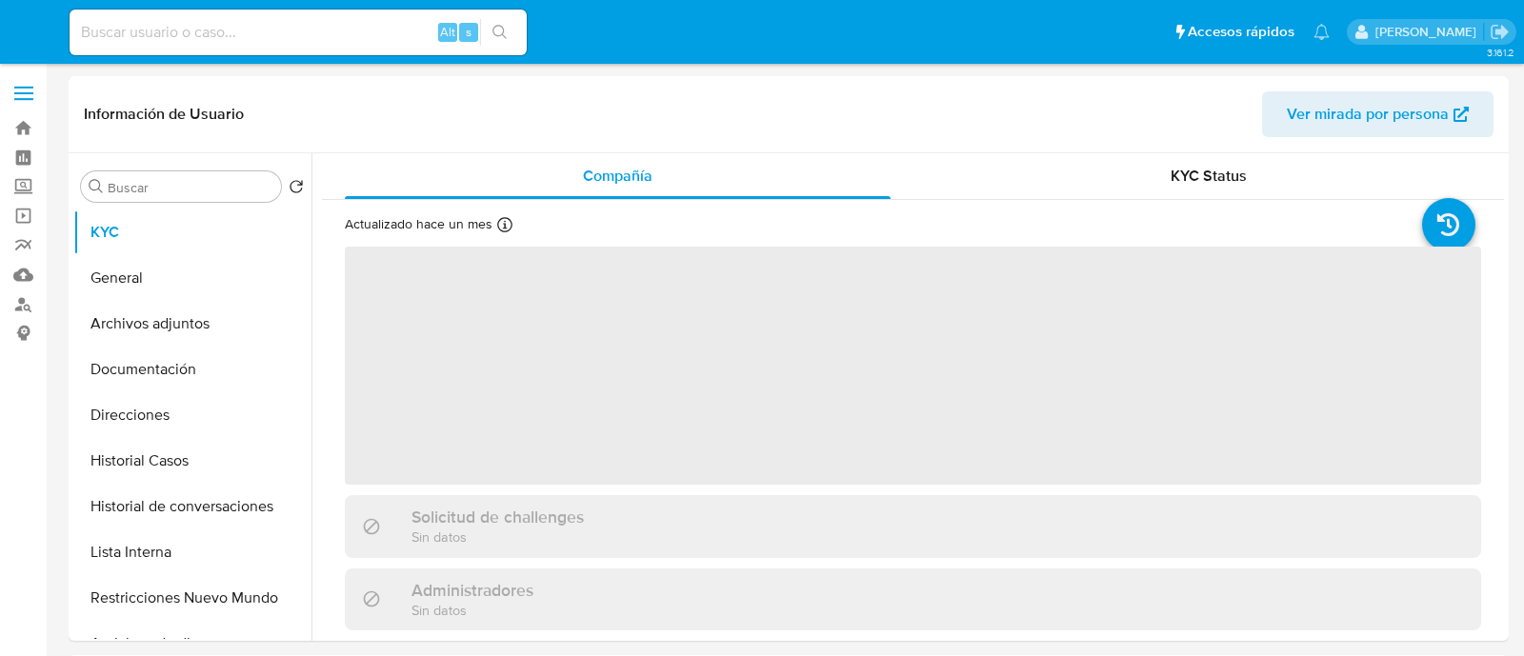
select select "10"
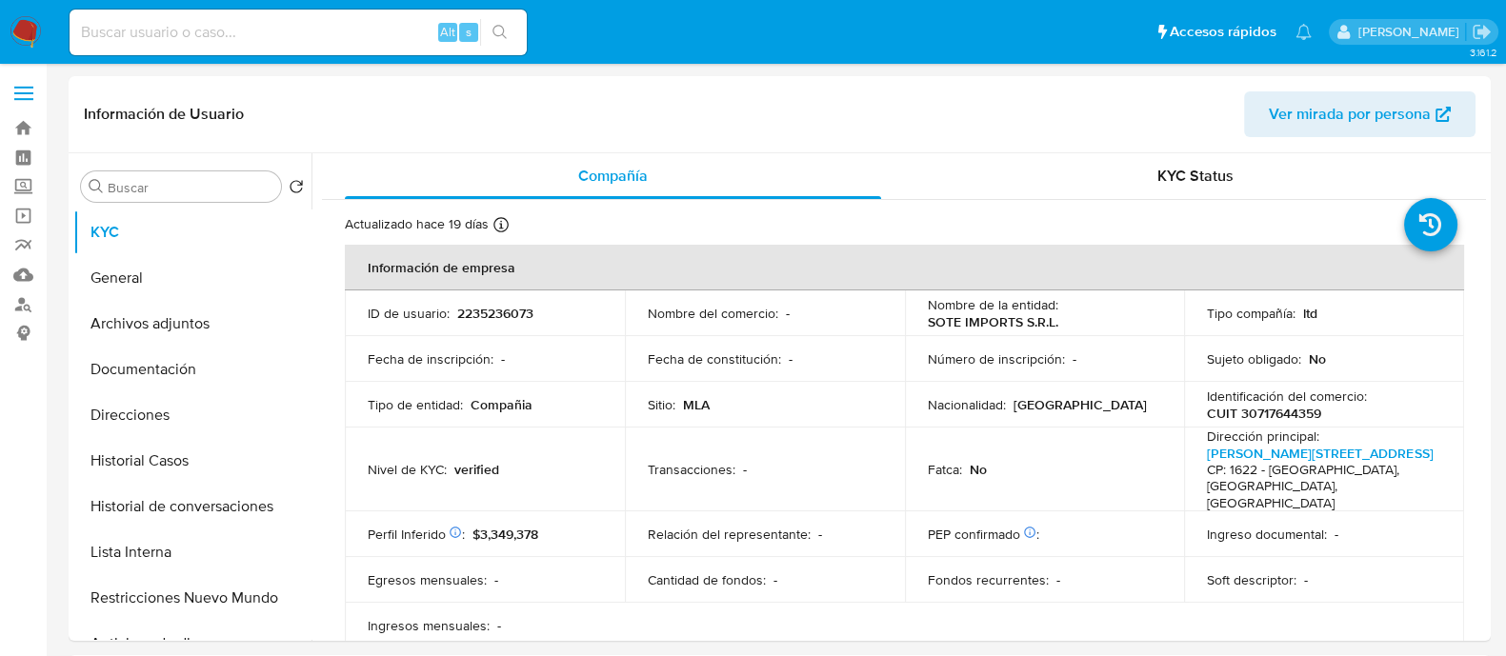
select select "10"
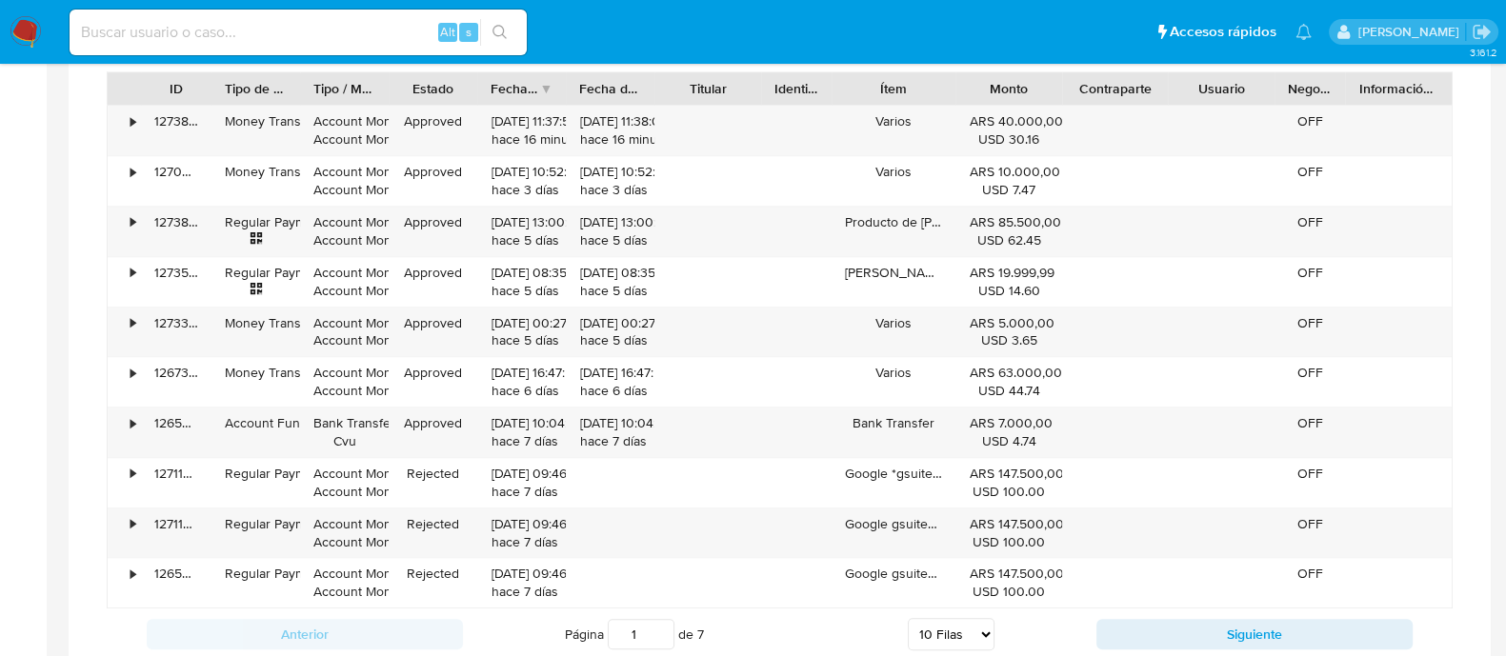
scroll to position [951, 0]
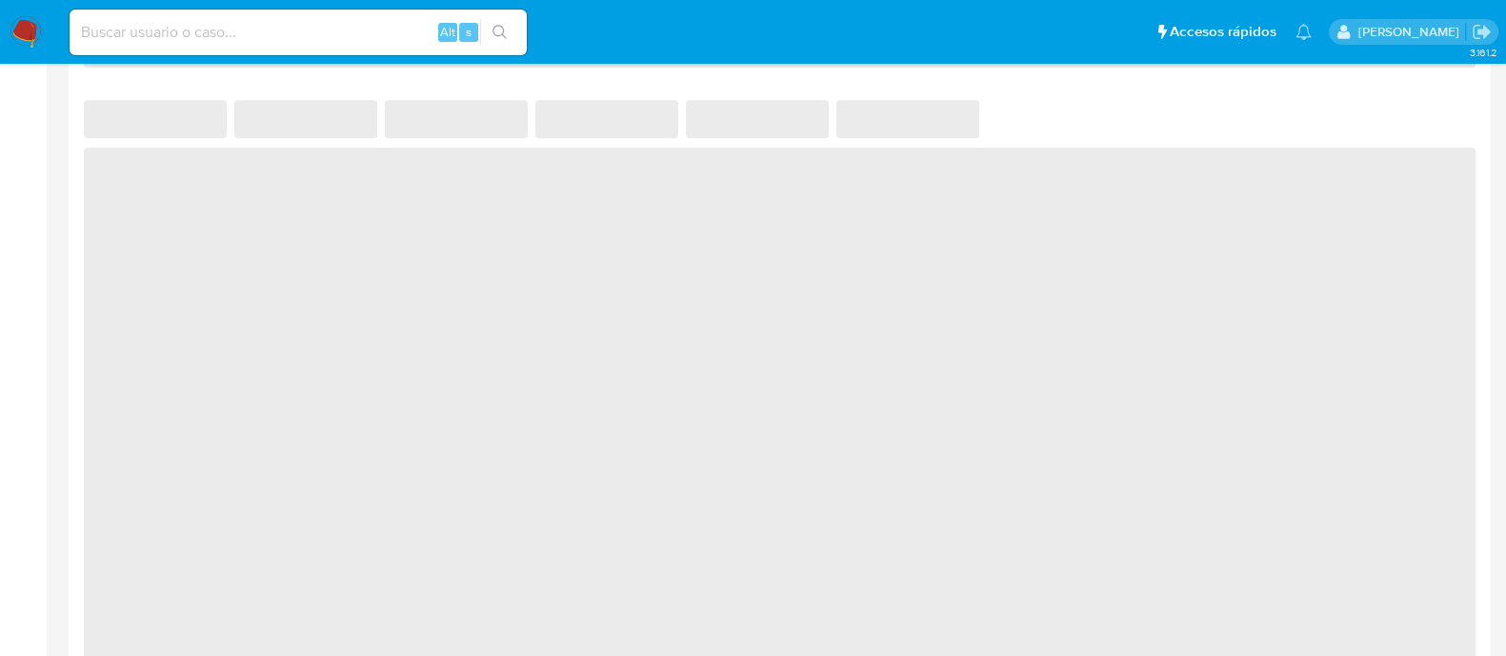
scroll to position [1511, 0]
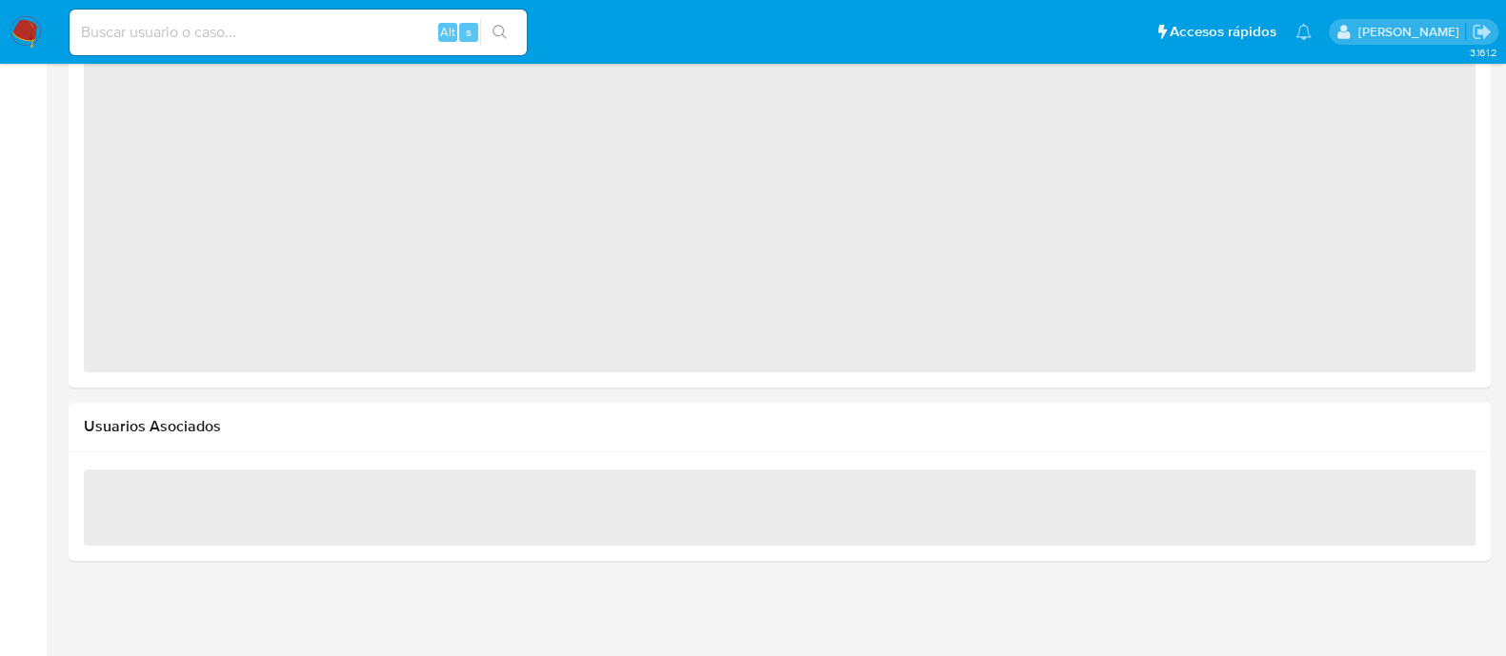
select select "10"
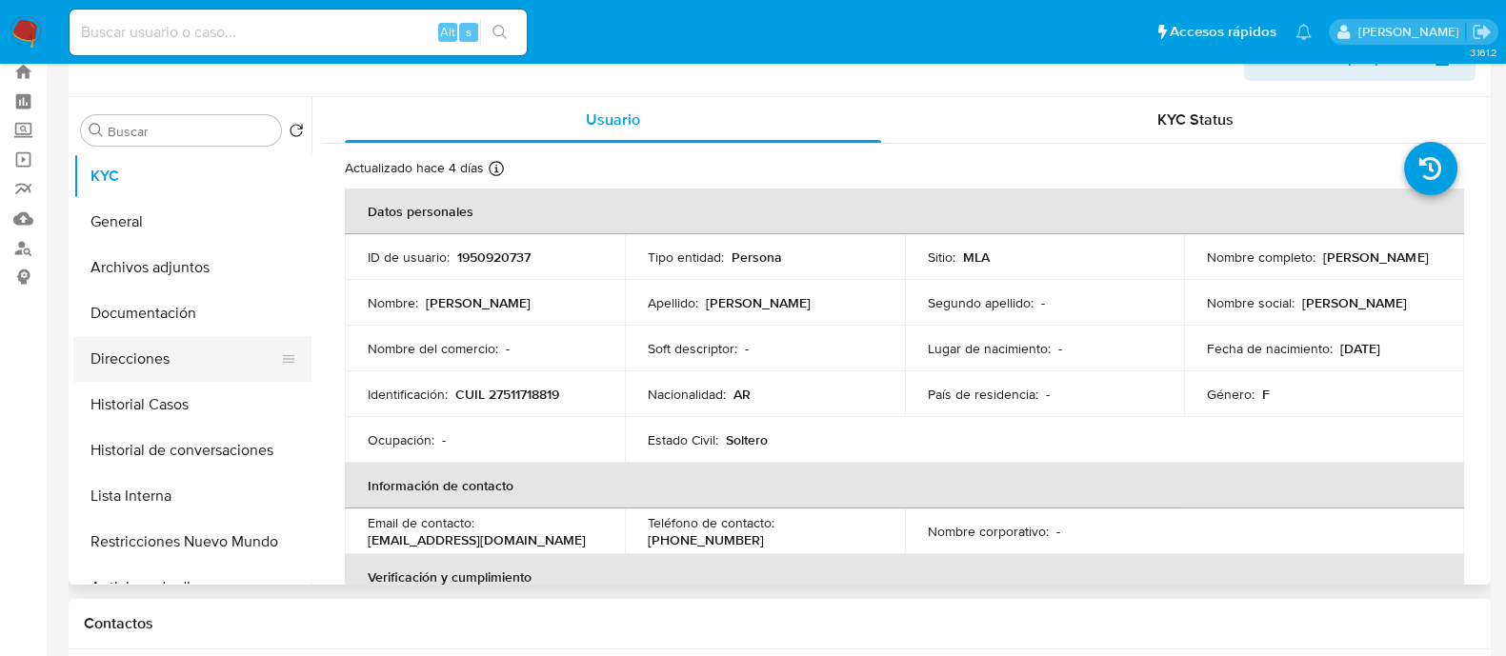
scroll to position [0, 0]
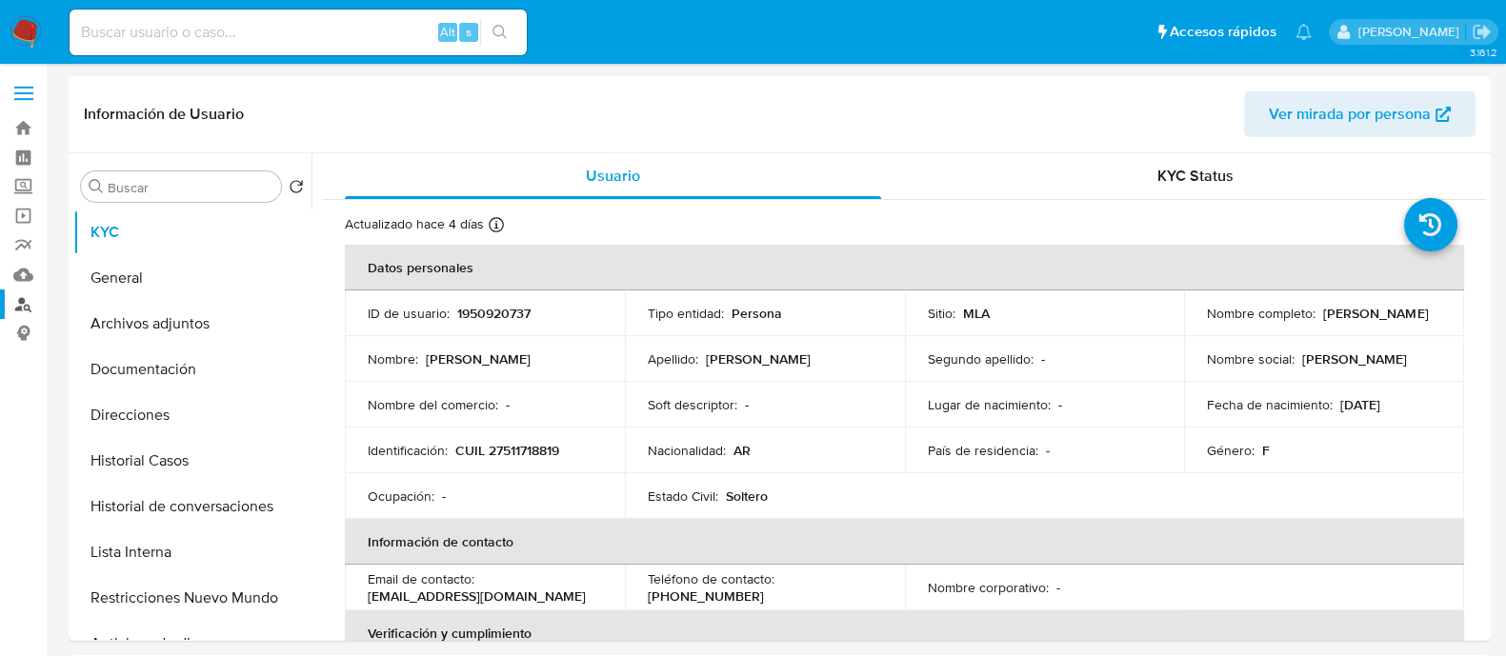
click at [32, 299] on link "Buscador de personas" at bounding box center [113, 305] width 227 height 30
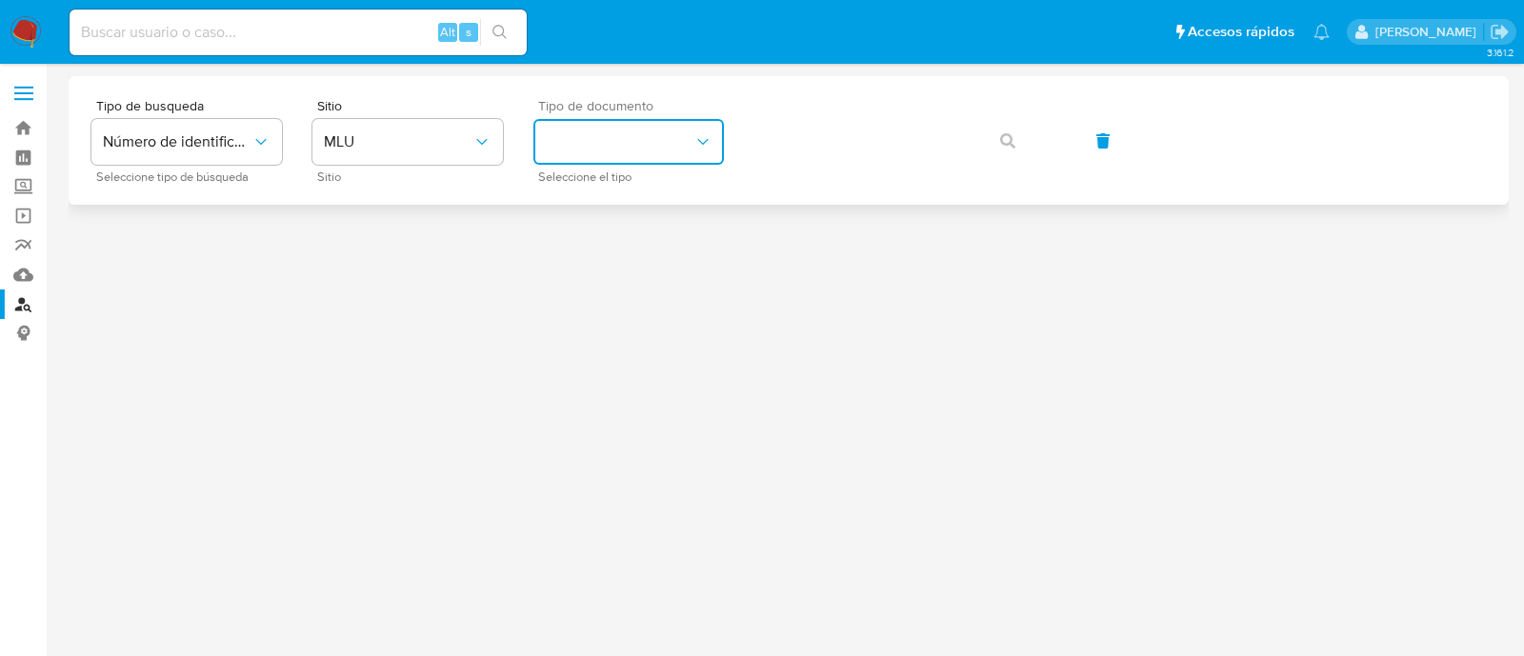
click at [659, 138] on button "identificationType" at bounding box center [628, 142] width 190 height 46
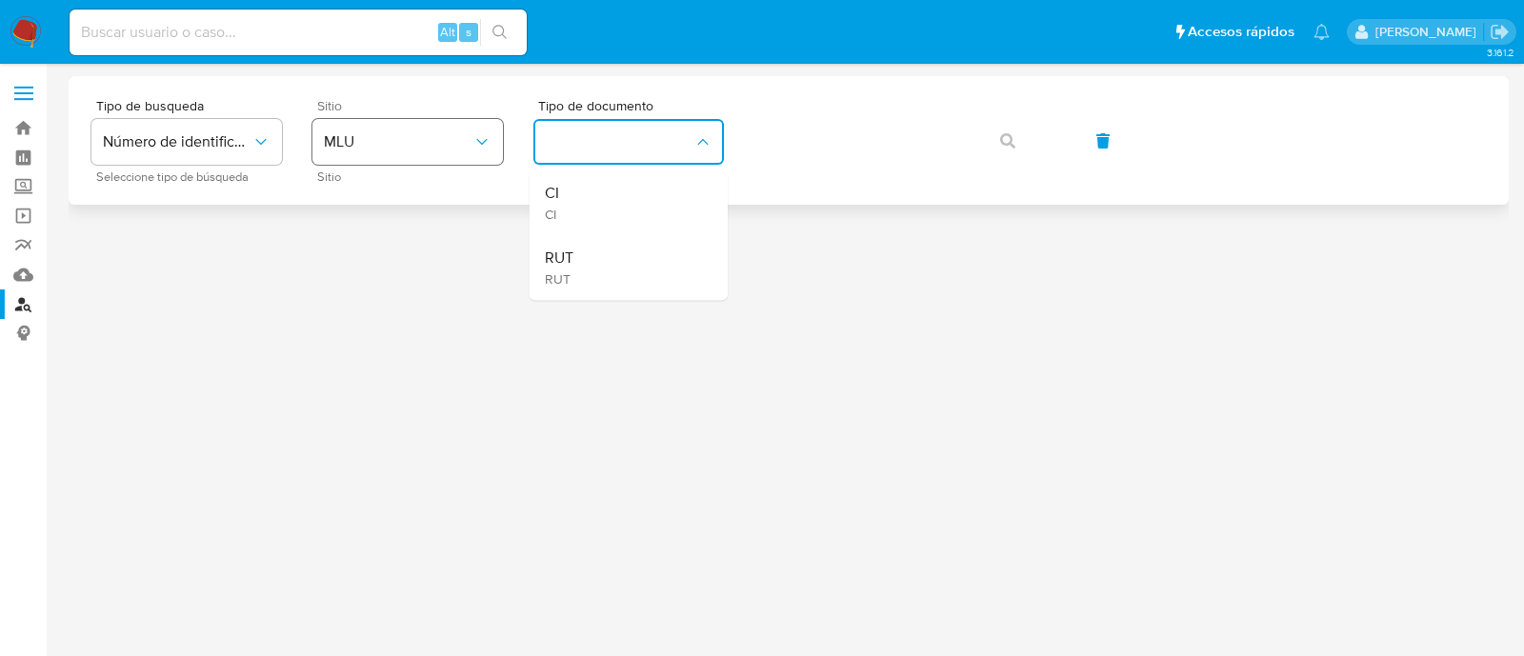
click at [429, 155] on button "MLU" at bounding box center [407, 142] width 190 height 46
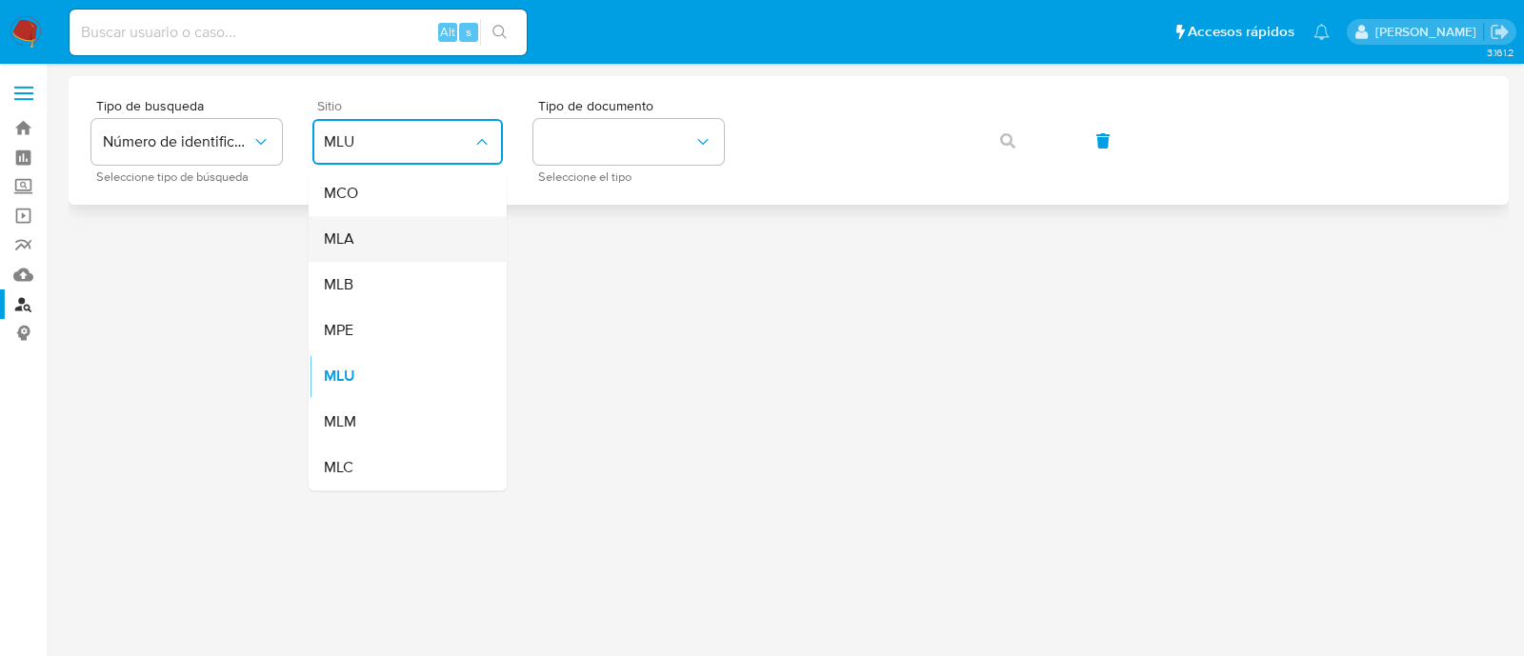
click at [412, 254] on div "MLA" at bounding box center [402, 239] width 156 height 46
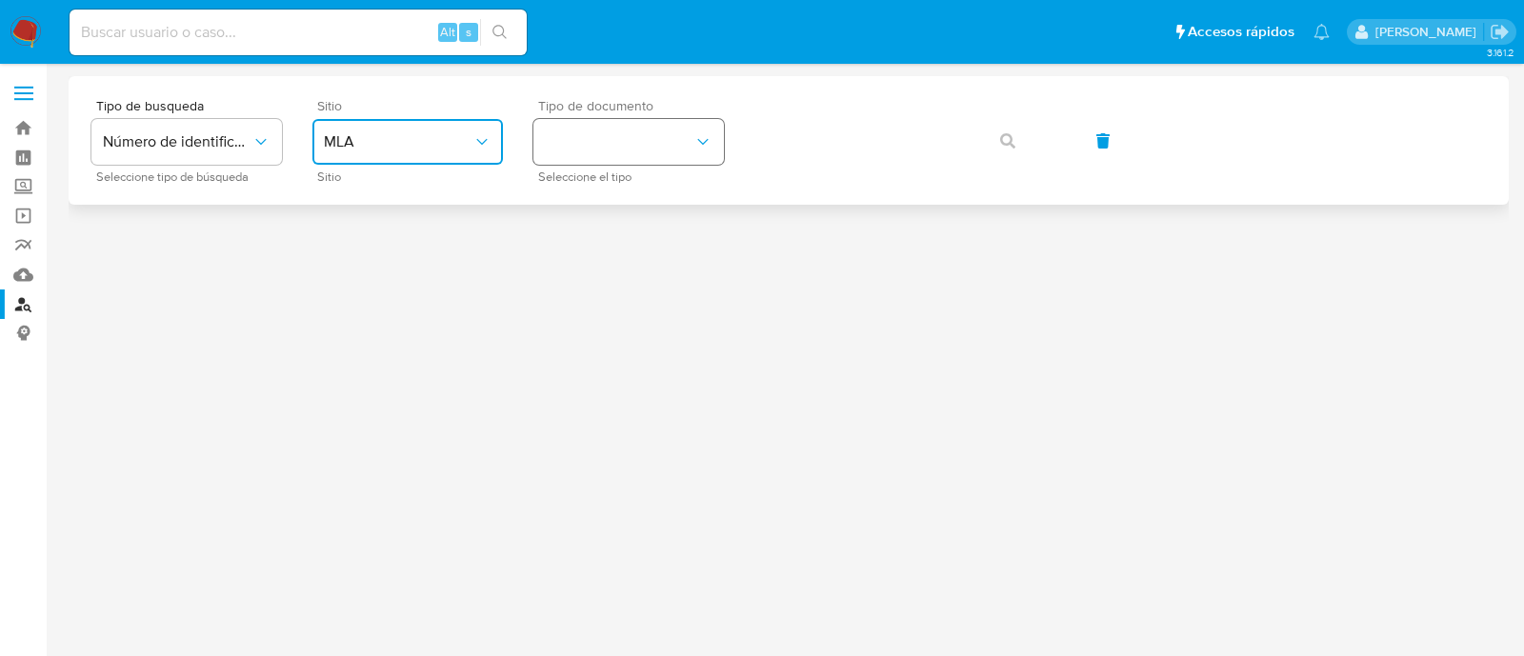
click at [568, 139] on button "identificationType" at bounding box center [628, 142] width 190 height 46
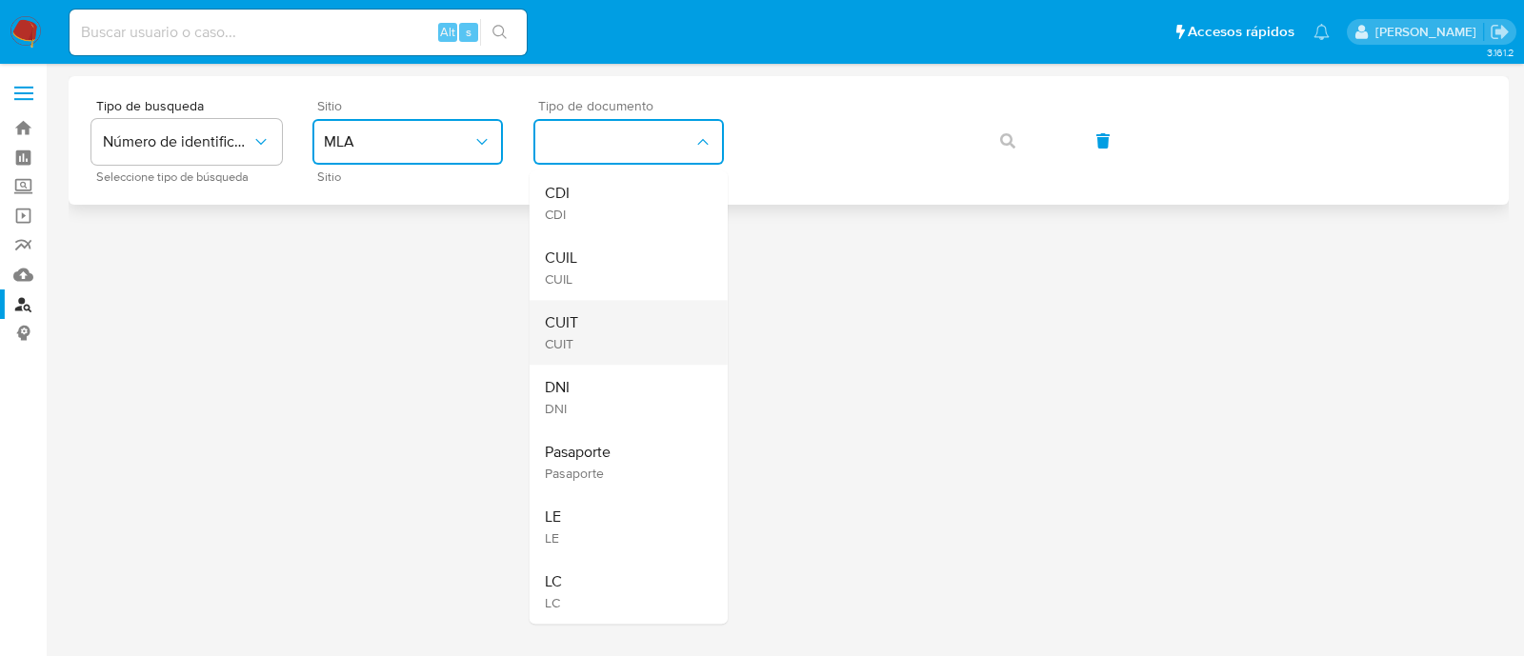
click at [609, 307] on div "CUIT CUIT" at bounding box center [623, 332] width 156 height 65
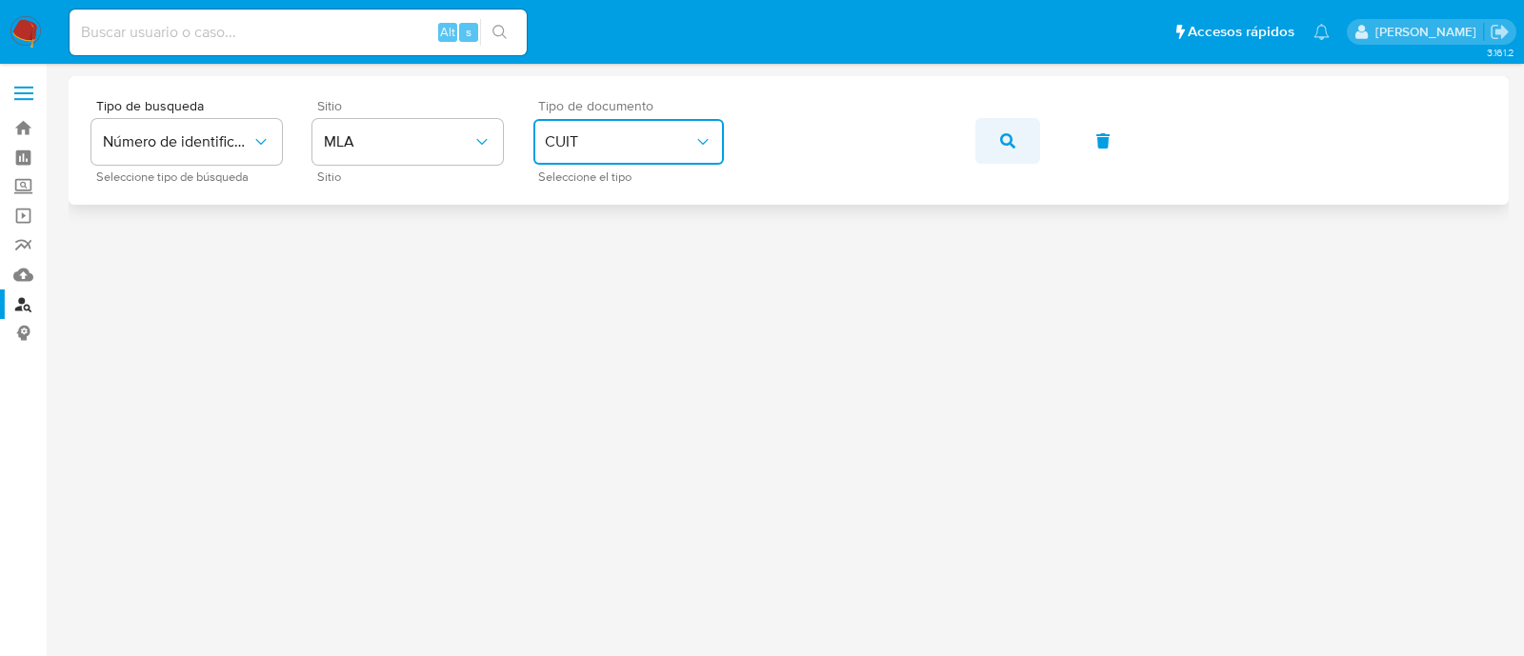
click at [1020, 144] on button "button" at bounding box center [1007, 141] width 65 height 46
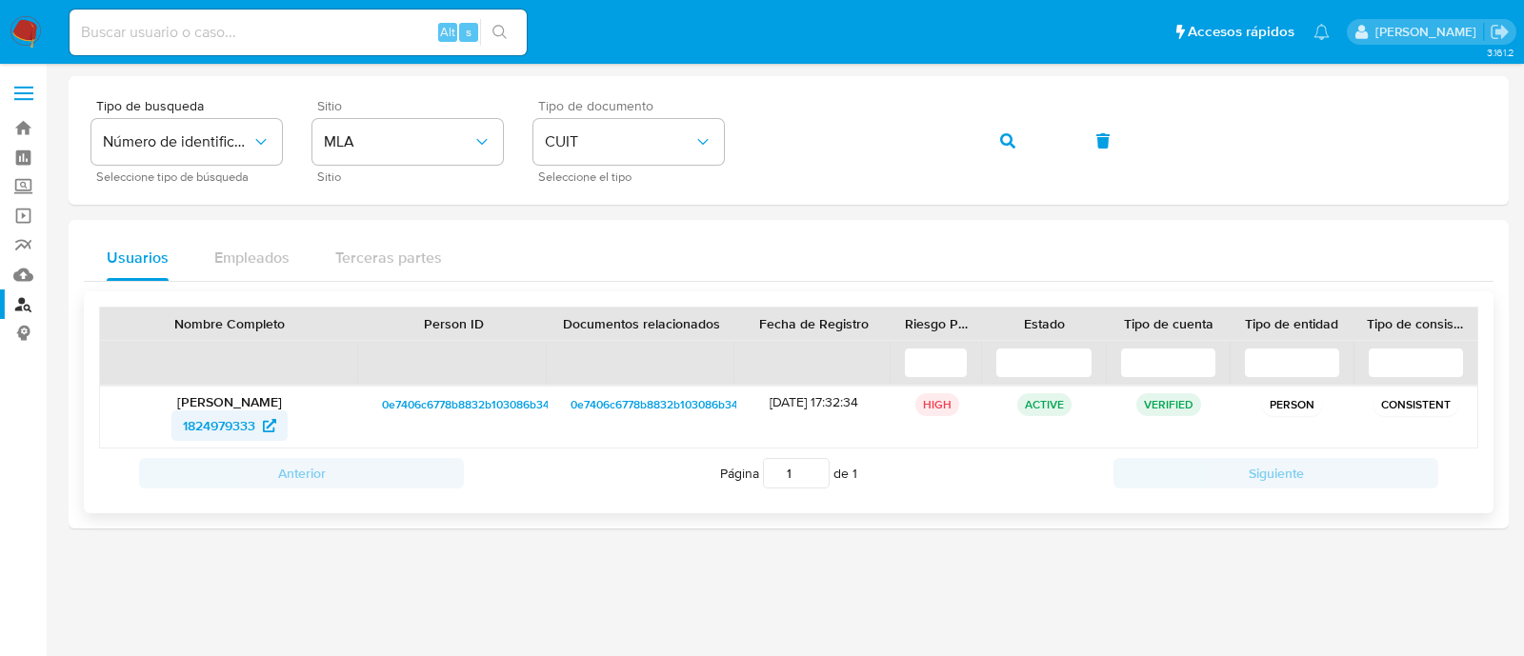
click at [257, 427] on span "1824979333" at bounding box center [229, 425] width 93 height 30
click at [997, 161] on button "button" at bounding box center [1007, 141] width 65 height 46
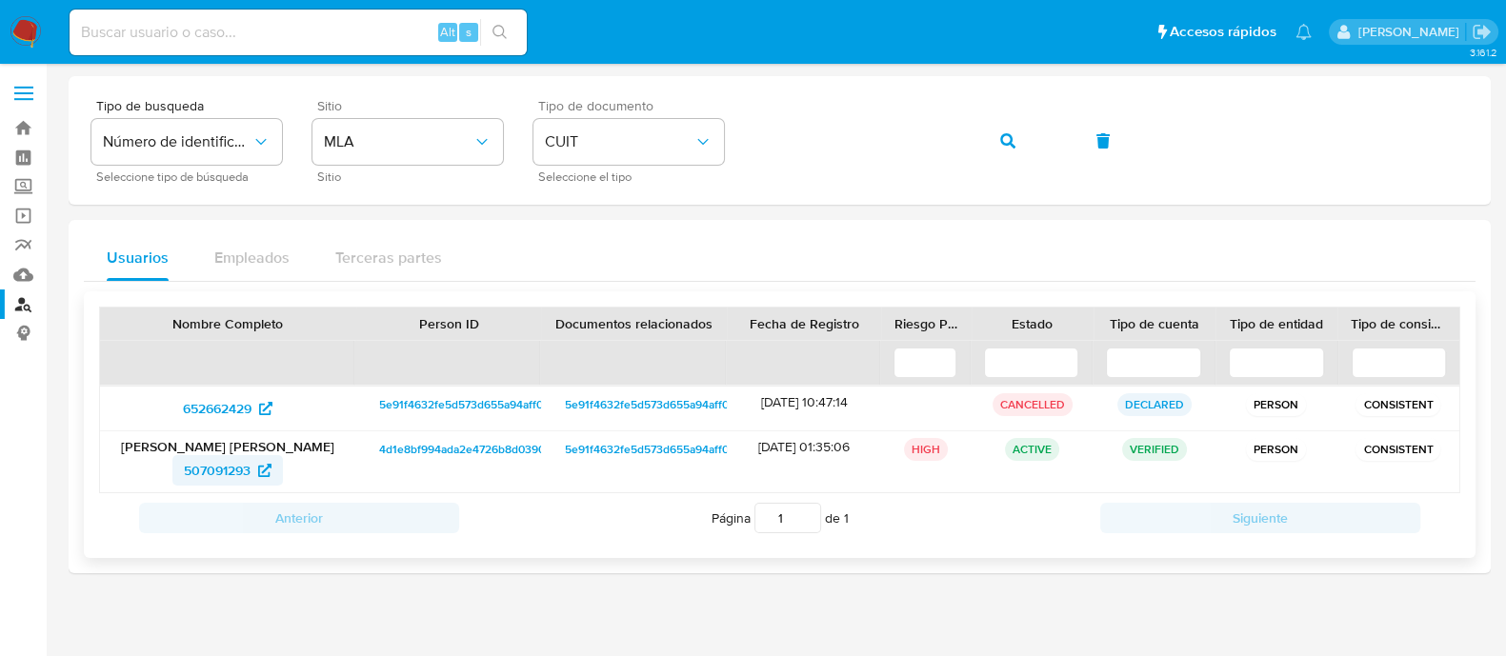
click at [248, 482] on span "507091293" at bounding box center [217, 470] width 67 height 30
click at [24, 222] on link "Operaciones masivas" at bounding box center [113, 216] width 227 height 30
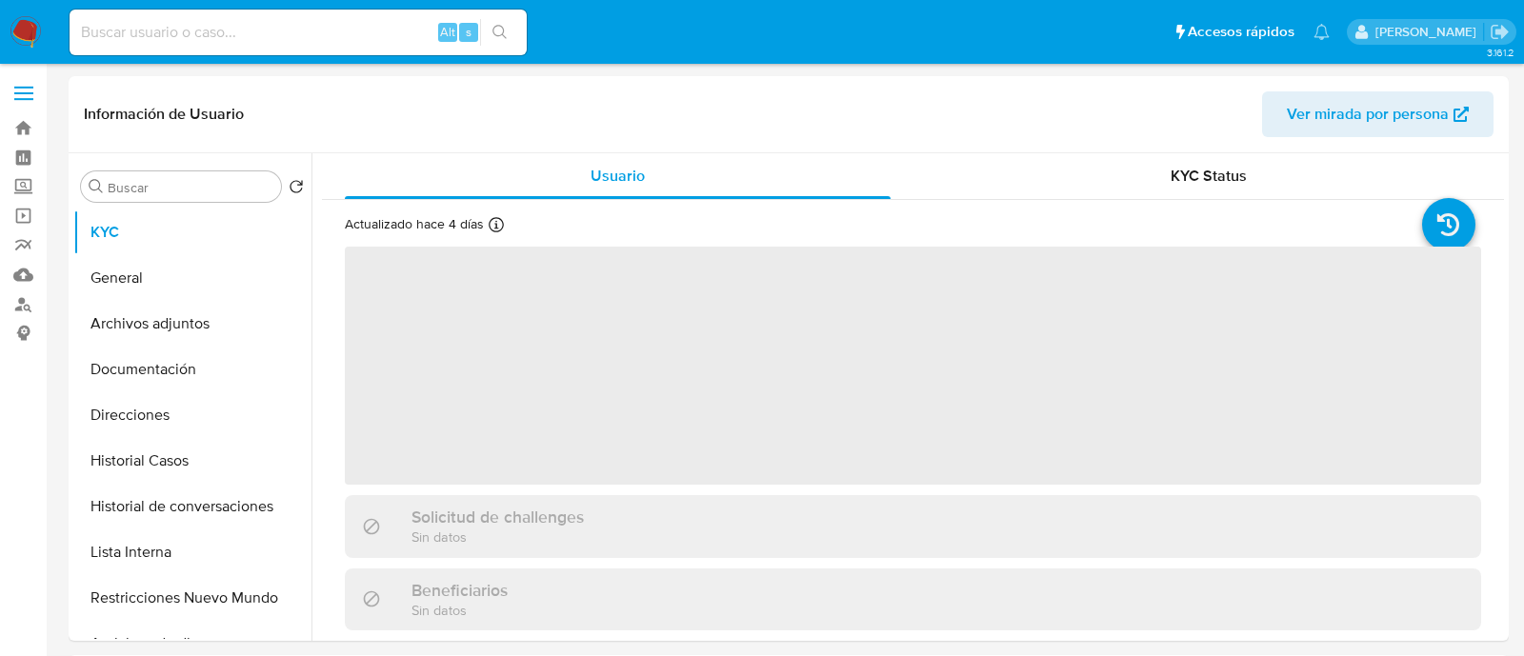
select select "10"
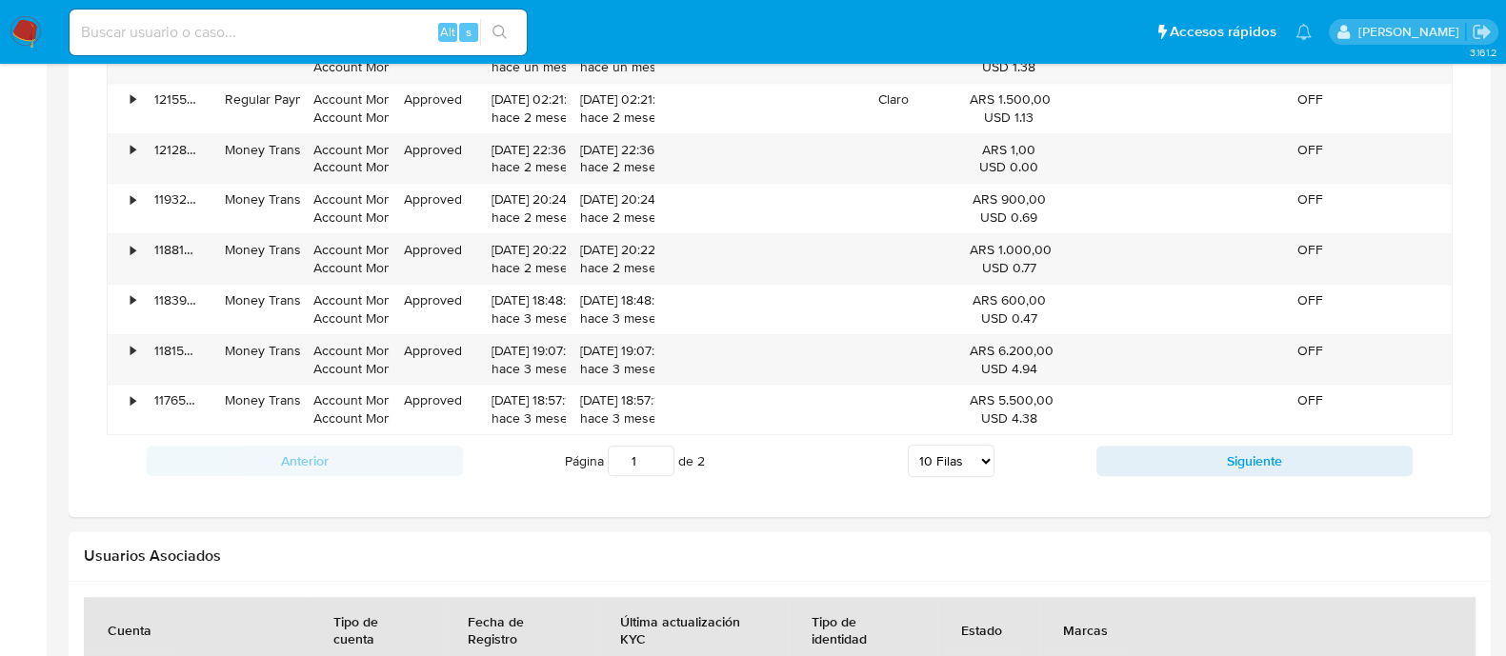
scroll to position [1785, 0]
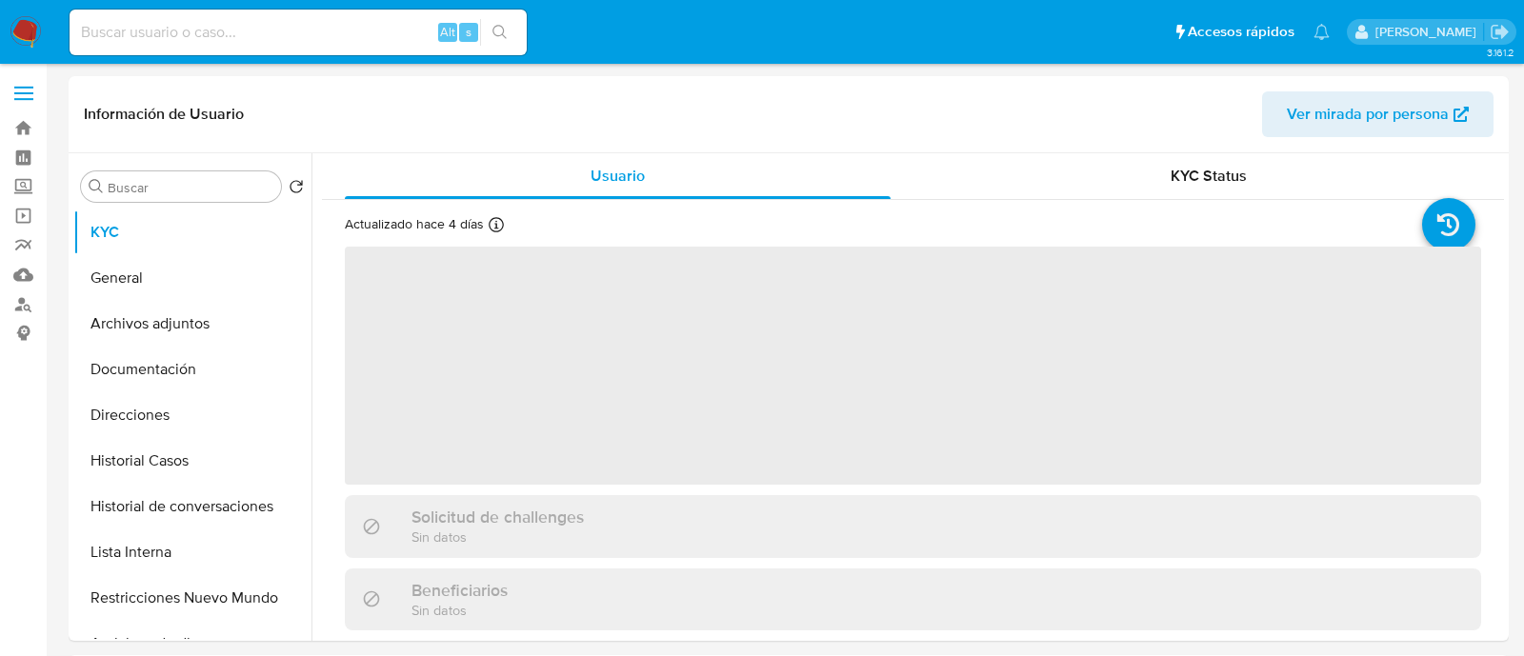
select select "10"
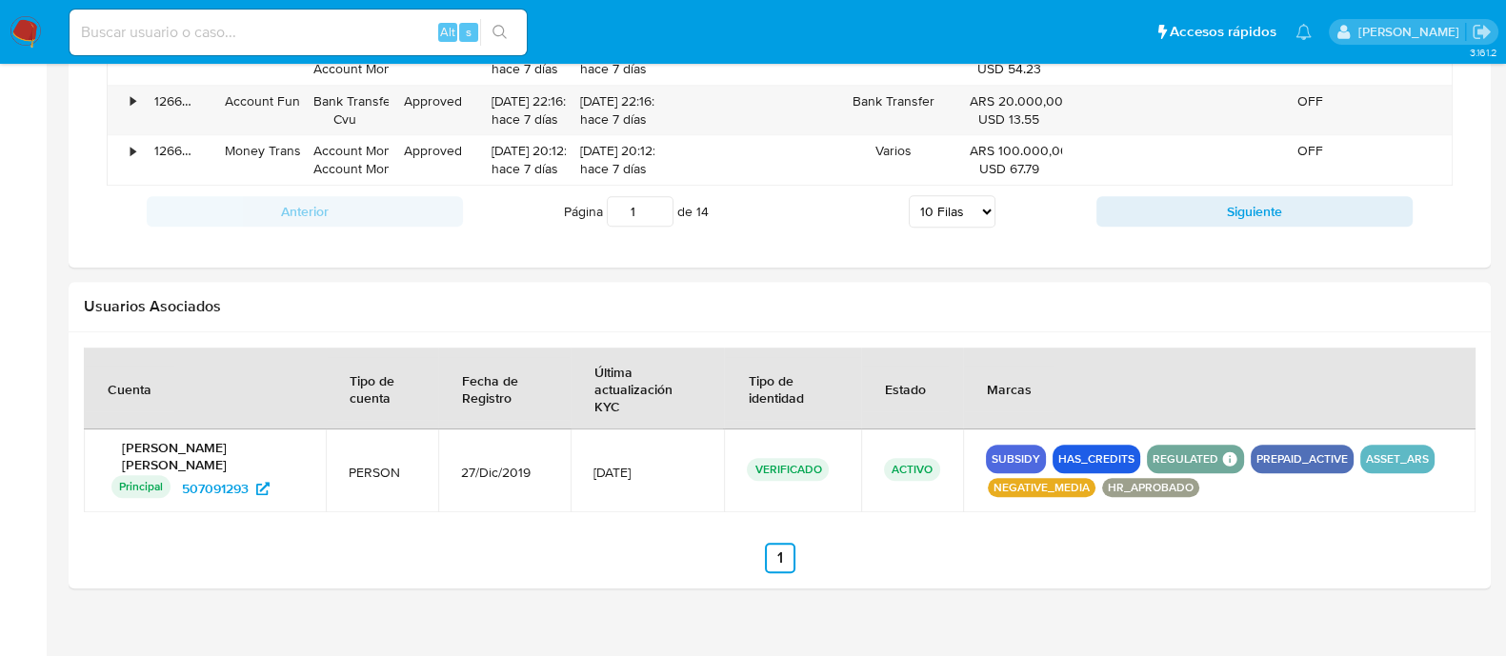
scroll to position [1856, 0]
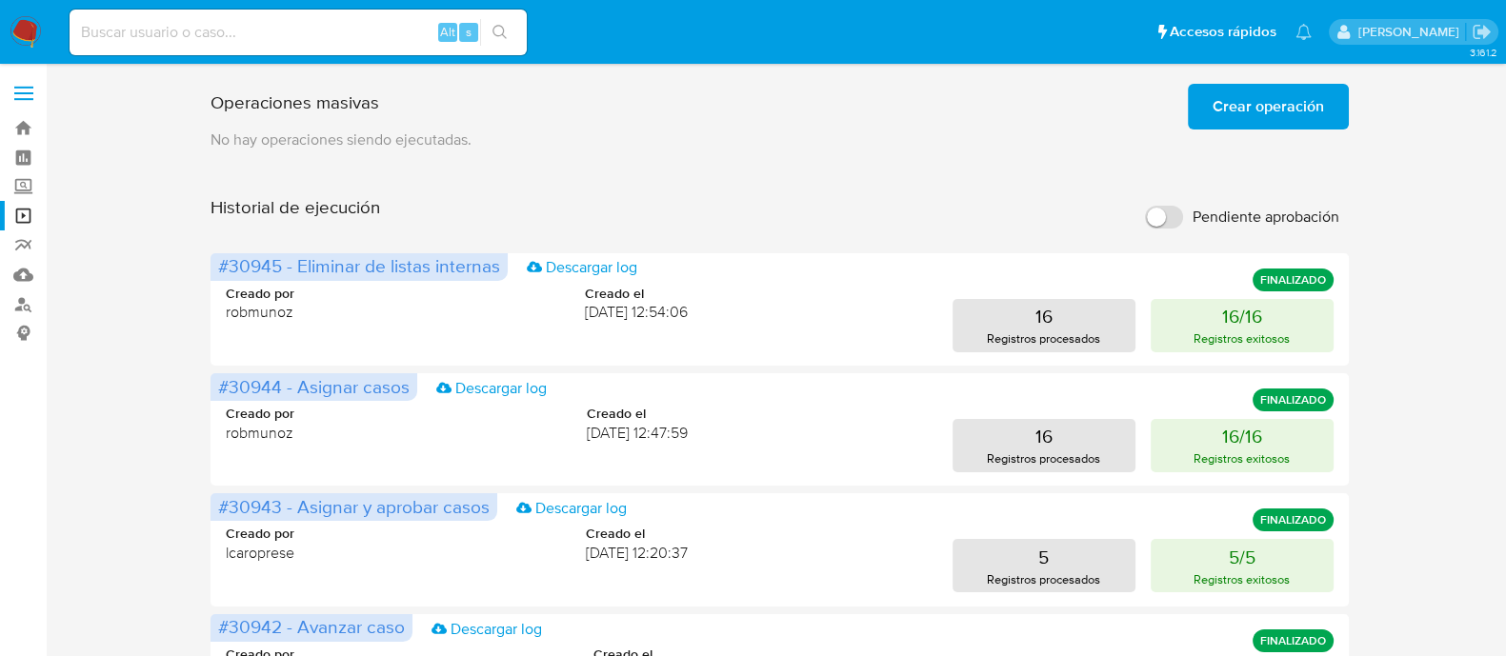
click at [1253, 110] on span "Crear operación" at bounding box center [1267, 107] width 111 height 42
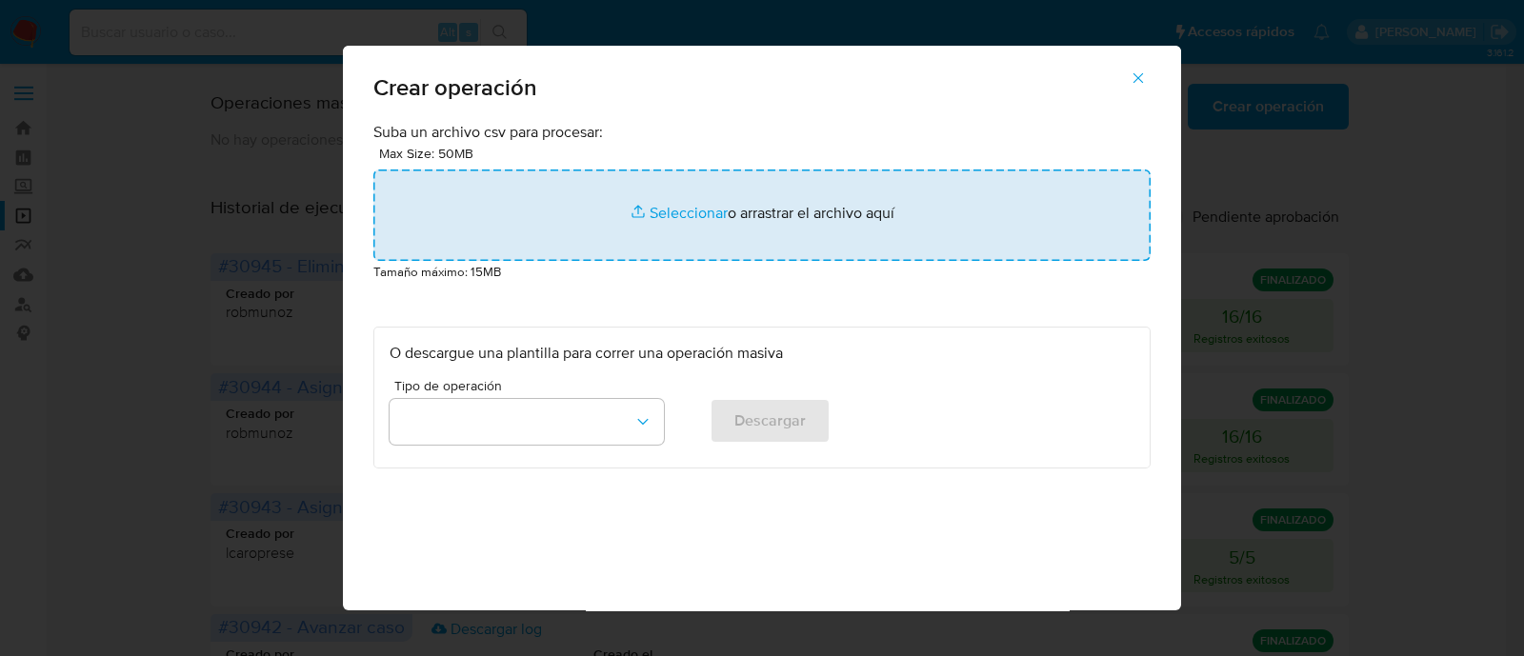
click at [712, 194] on input "file" at bounding box center [761, 215] width 777 height 91
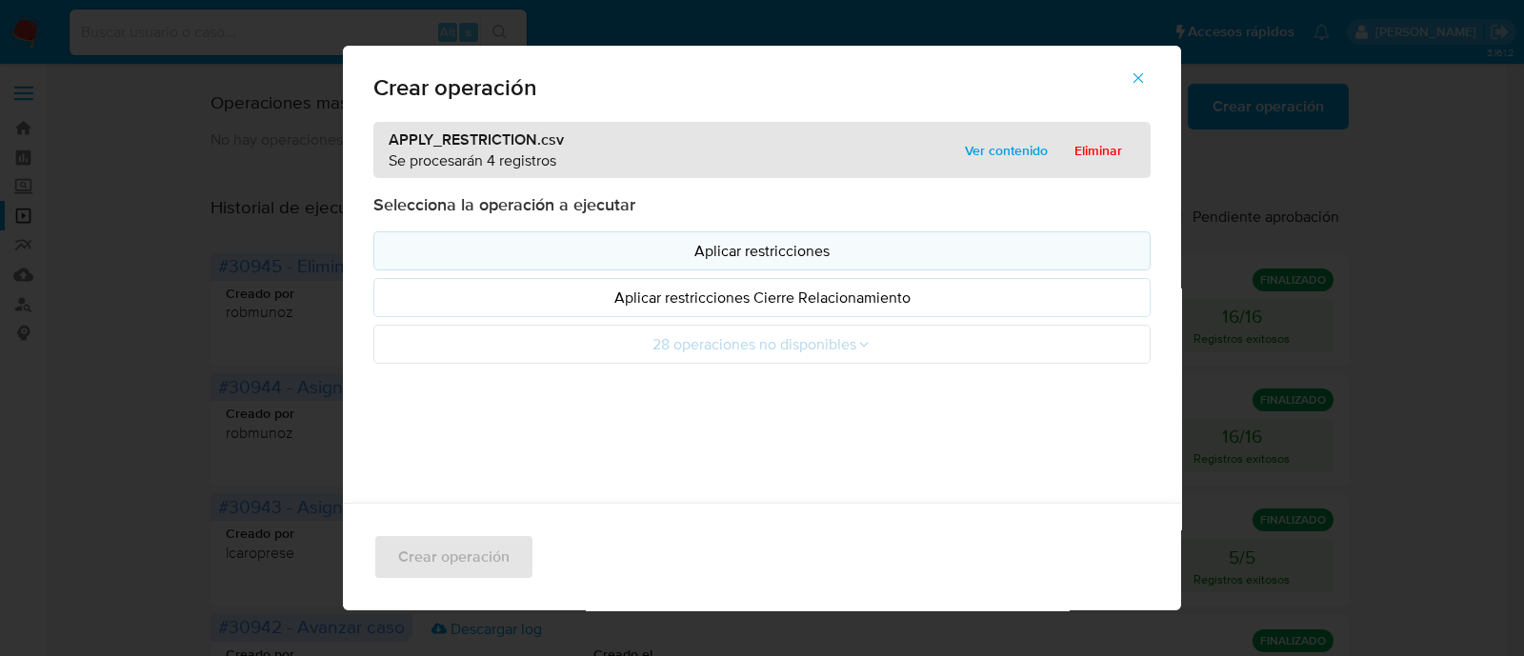
click at [422, 253] on p "Aplicar restricciones" at bounding box center [762, 251] width 745 height 22
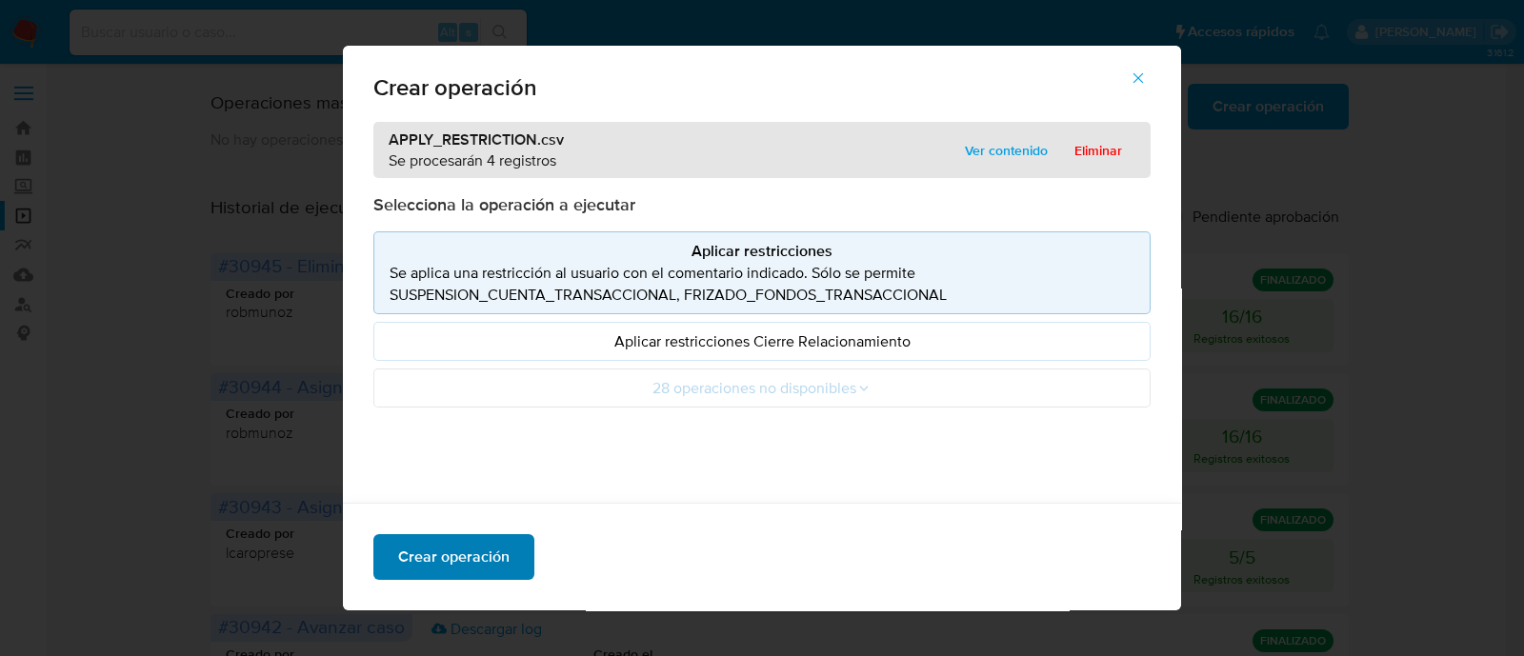
click at [450, 550] on span "Crear operación" at bounding box center [453, 557] width 111 height 42
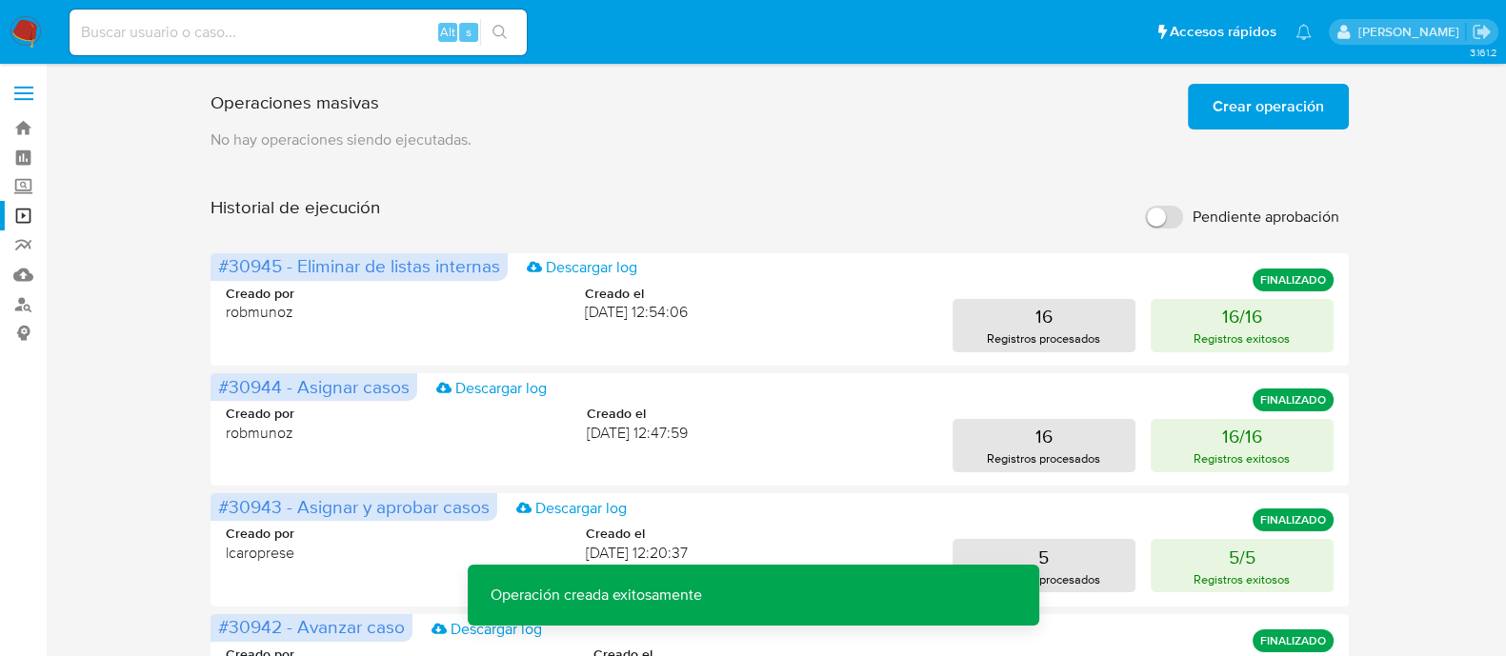
click at [1242, 99] on span "Crear operación" at bounding box center [1267, 107] width 111 height 42
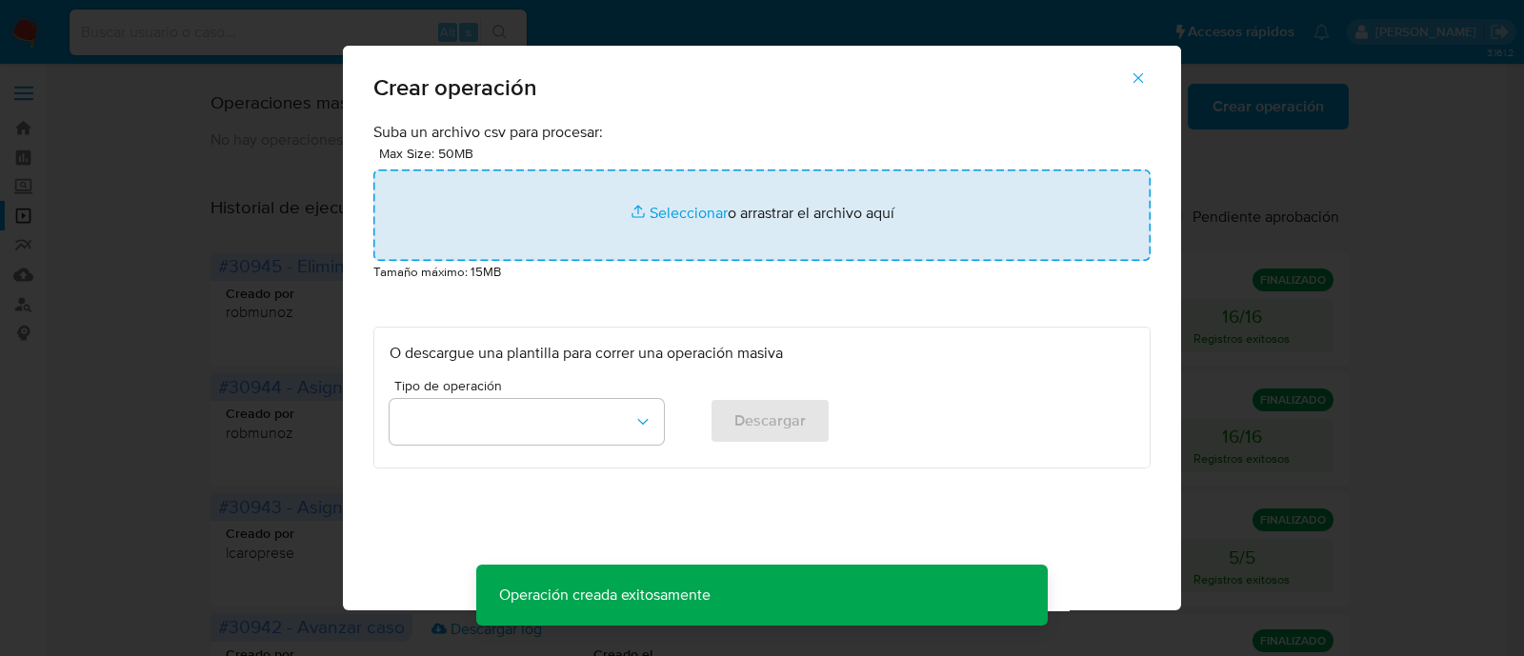
click at [569, 209] on input "file" at bounding box center [761, 215] width 777 height 91
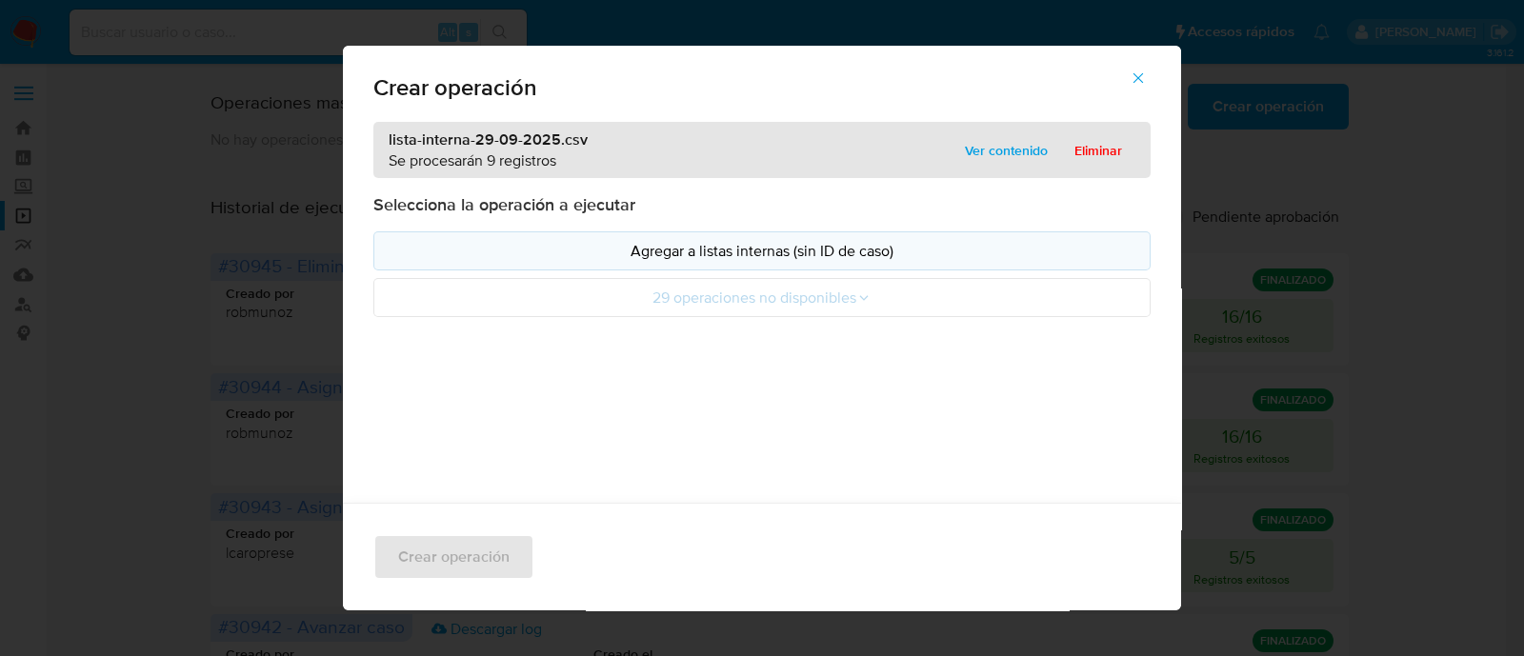
click at [410, 249] on p "Agregar a listas internas (sin ID de caso)" at bounding box center [762, 251] width 745 height 22
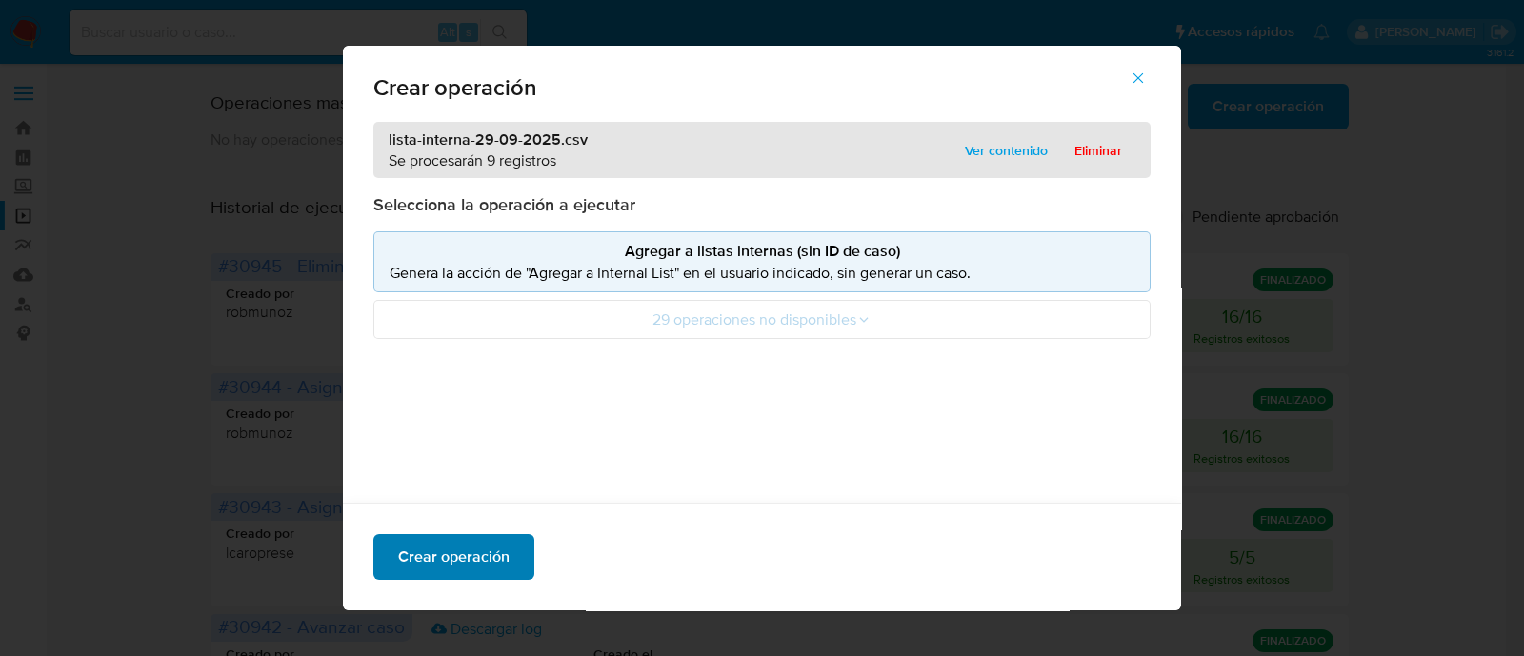
click at [452, 549] on span "Crear operación" at bounding box center [453, 557] width 111 height 42
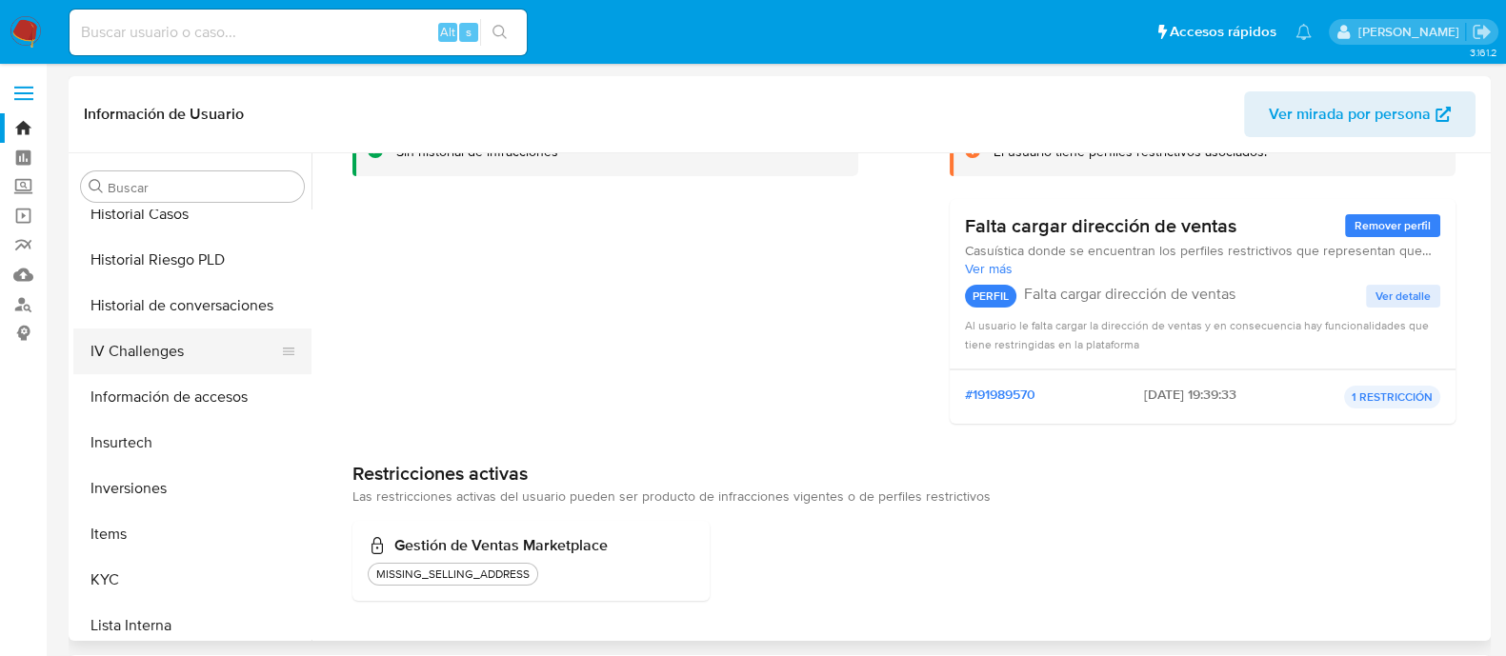
scroll to position [867, 0]
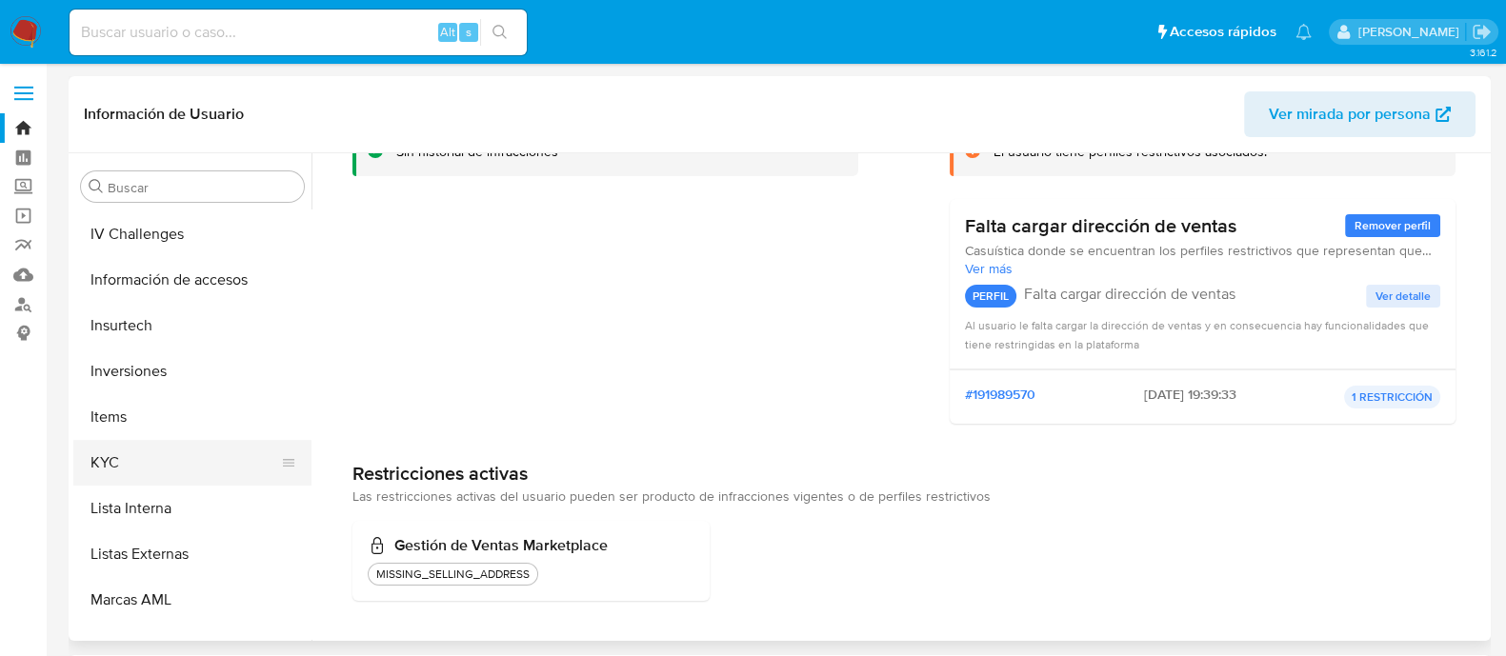
click at [170, 469] on button "KYC" at bounding box center [184, 463] width 223 height 46
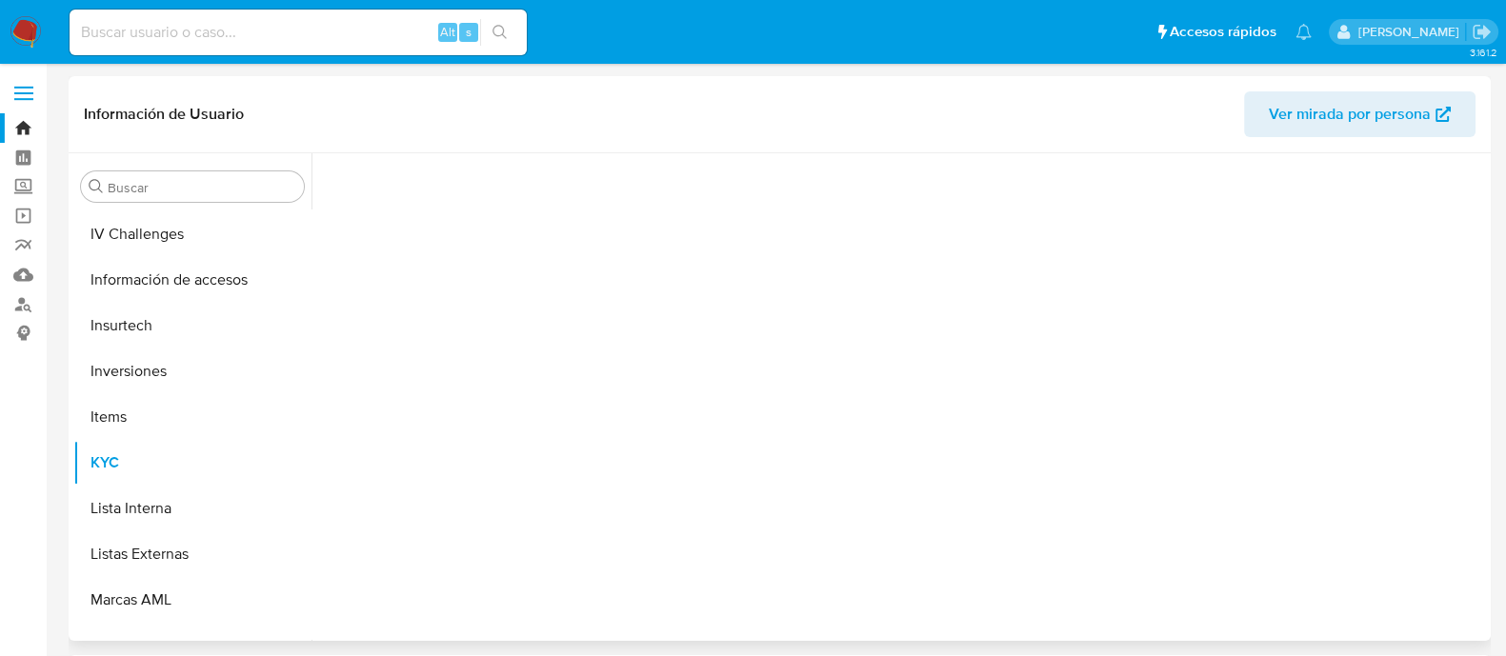
scroll to position [0, 0]
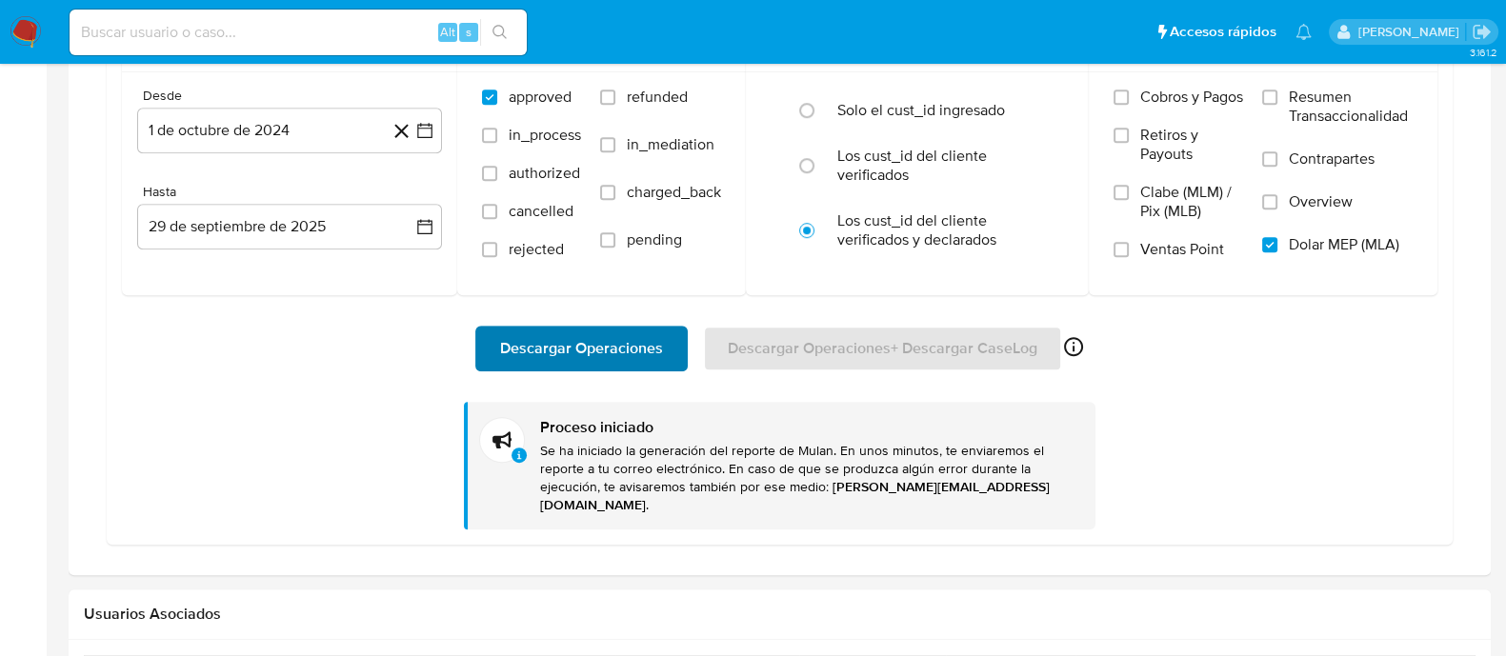
scroll to position [1025, 0]
click at [630, 337] on span "Descargar Operaciones" at bounding box center [581, 349] width 163 height 42
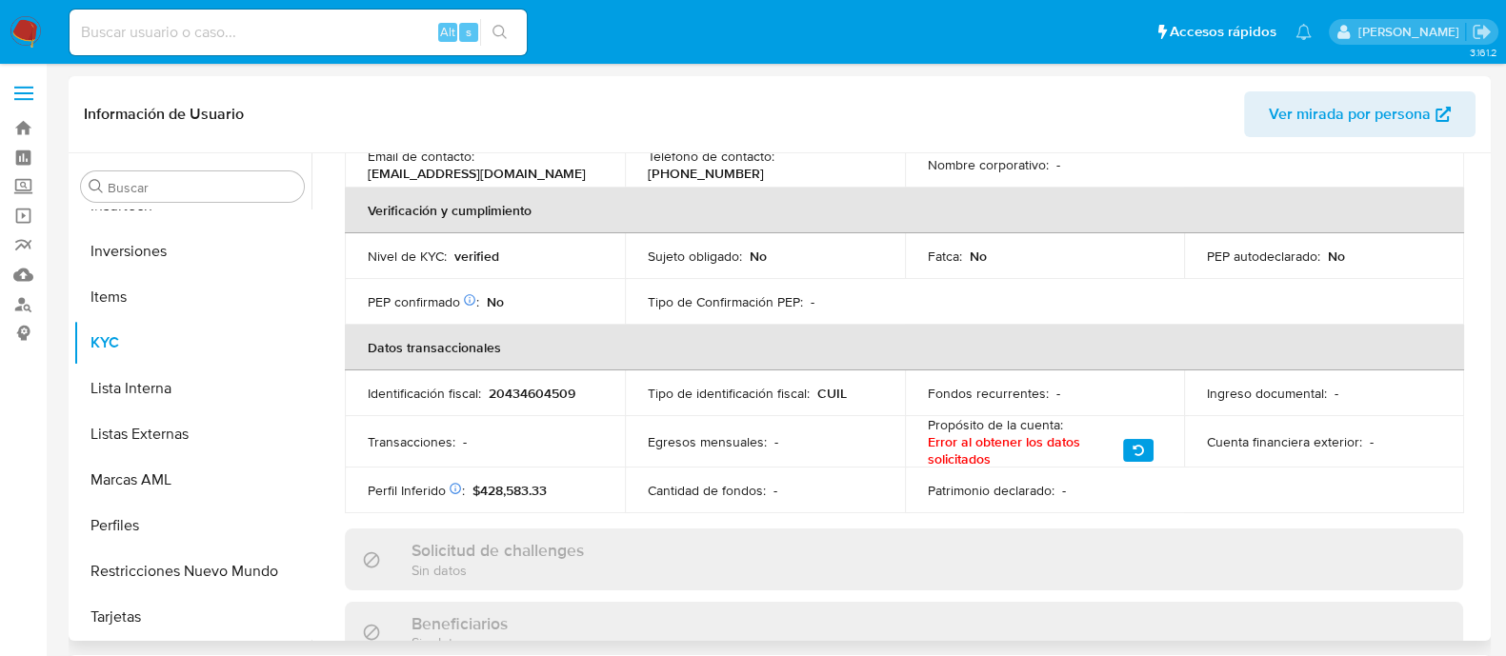
scroll to position [72, 0]
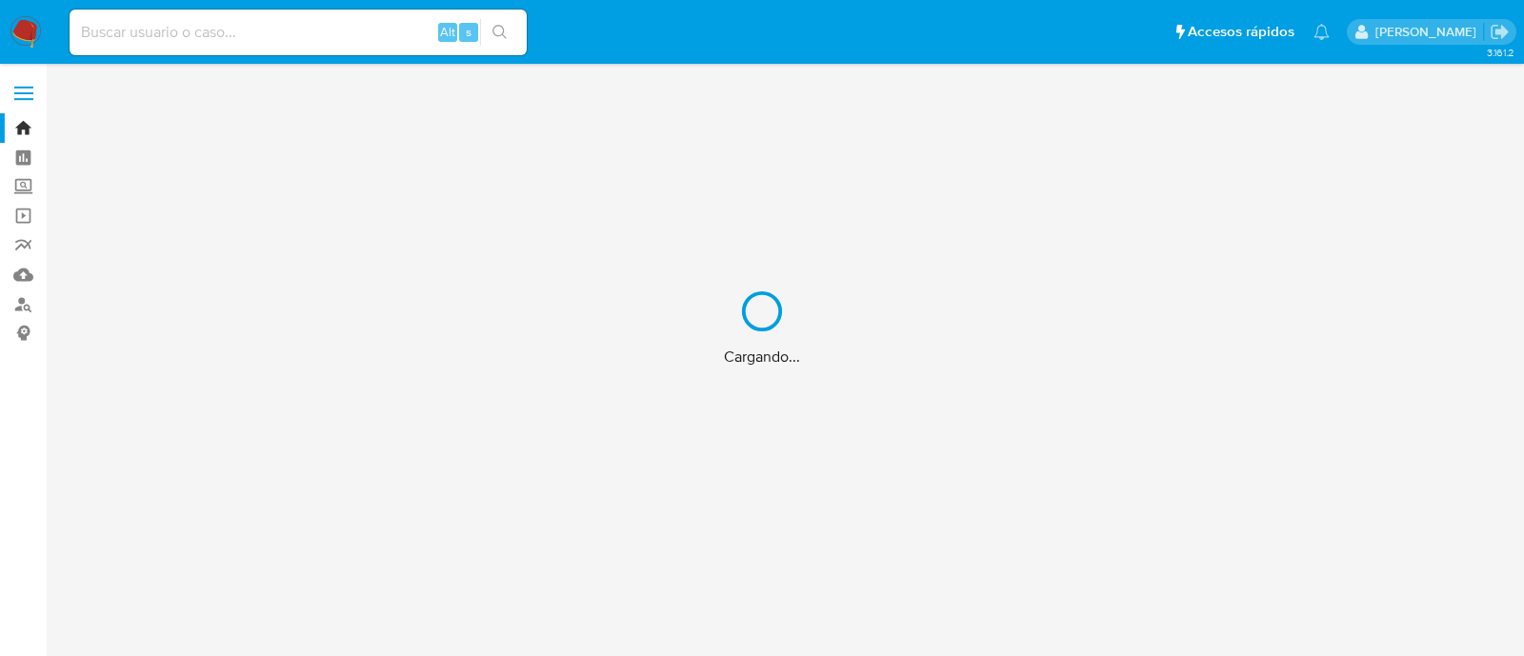
click at [405, 35] on div "Cargando..." at bounding box center [762, 328] width 1524 height 656
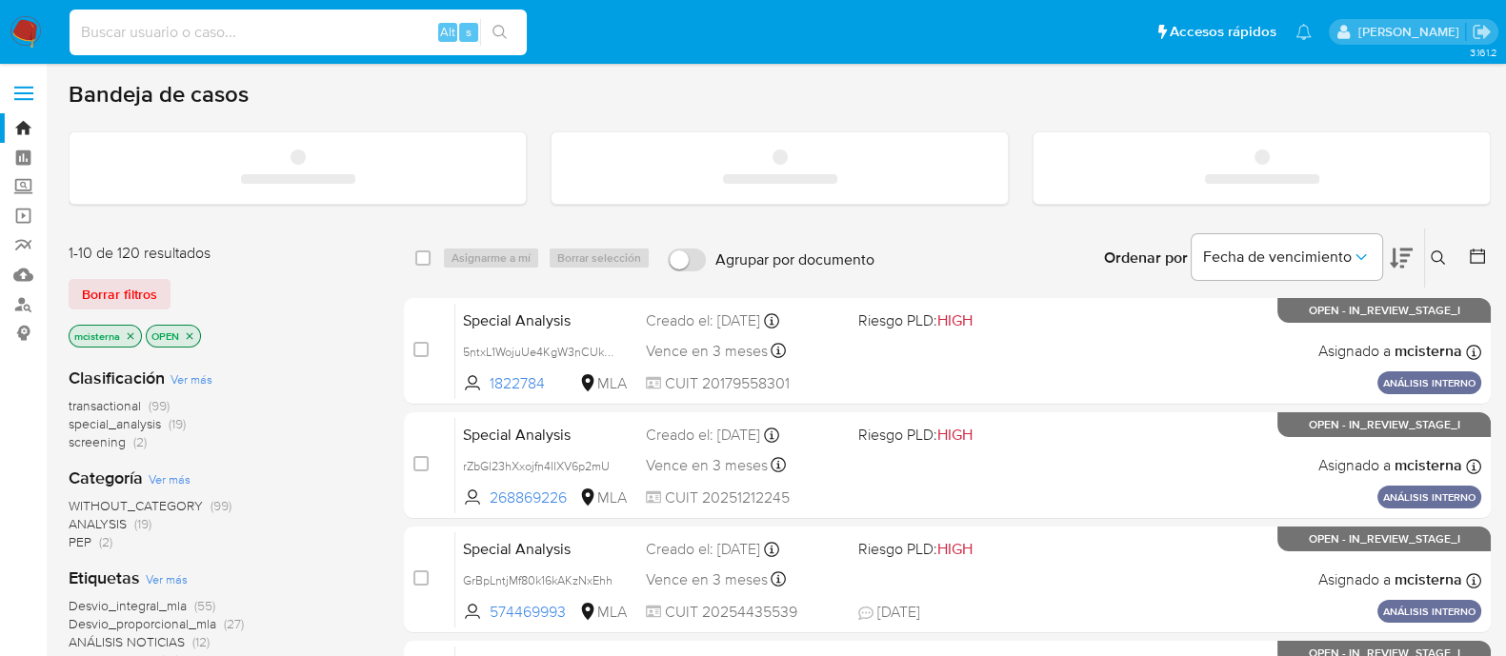
click at [405, 35] on input at bounding box center [298, 32] width 457 height 25
paste input "ooDsKrWj5OlLsAOoRJRDG6HI"
type input "ooDsKrWj5OlLsAOoRJRDG6HI"
click at [504, 30] on icon "search-icon" at bounding box center [499, 32] width 14 height 14
click at [504, 30] on button "search-icon" at bounding box center [499, 32] width 39 height 27
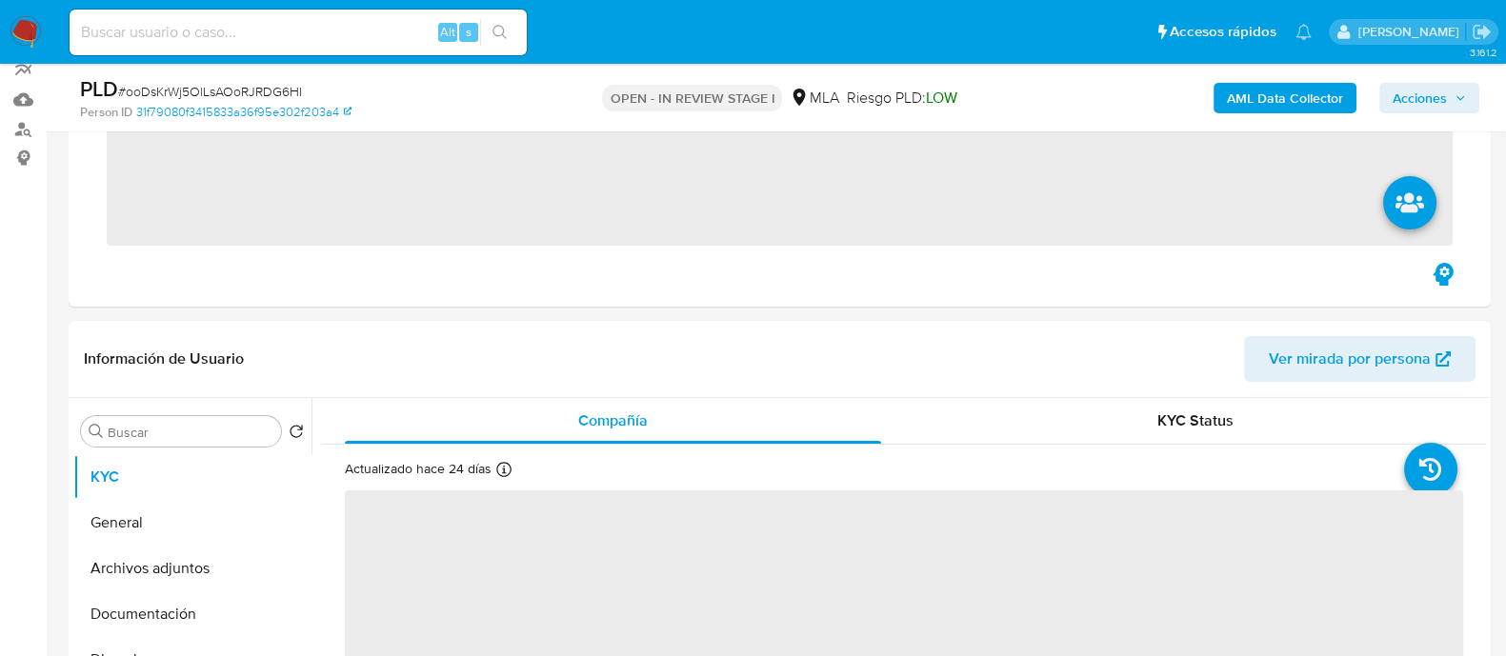
scroll to position [475, 0]
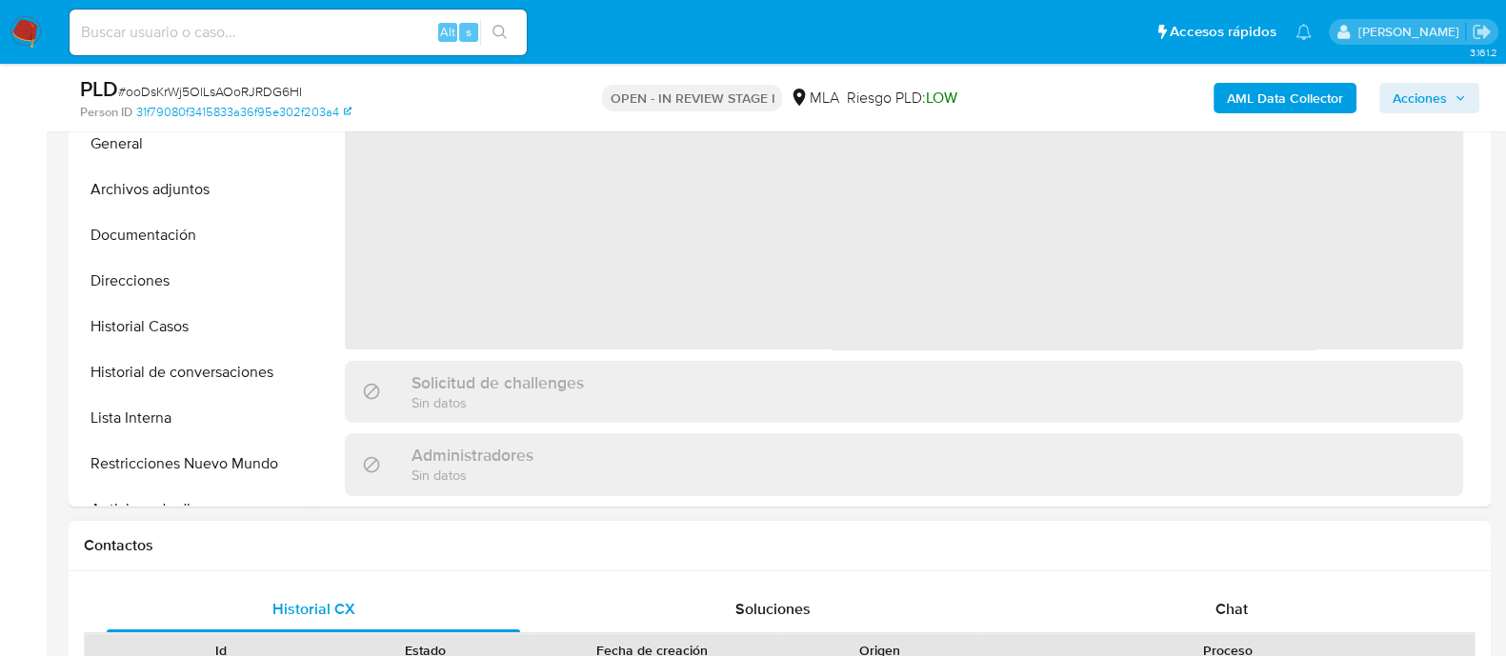
select select "10"
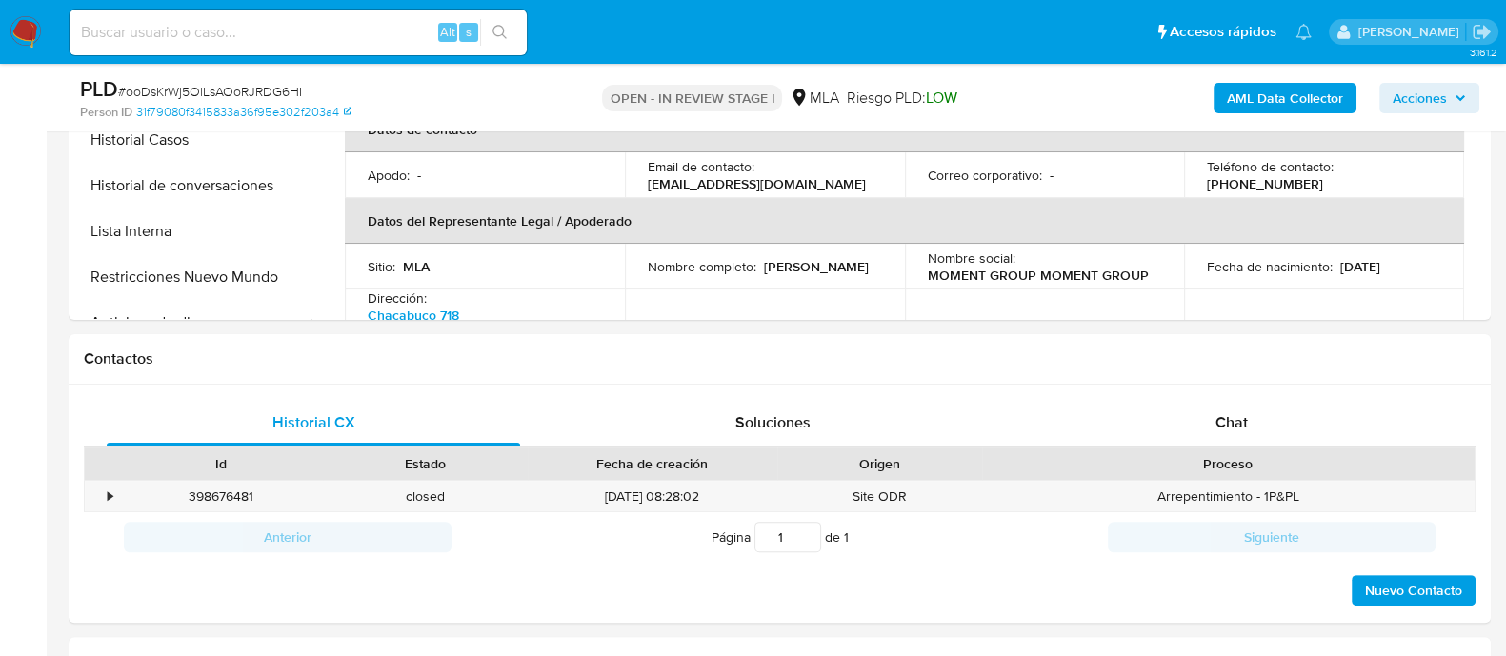
scroll to position [951, 0]
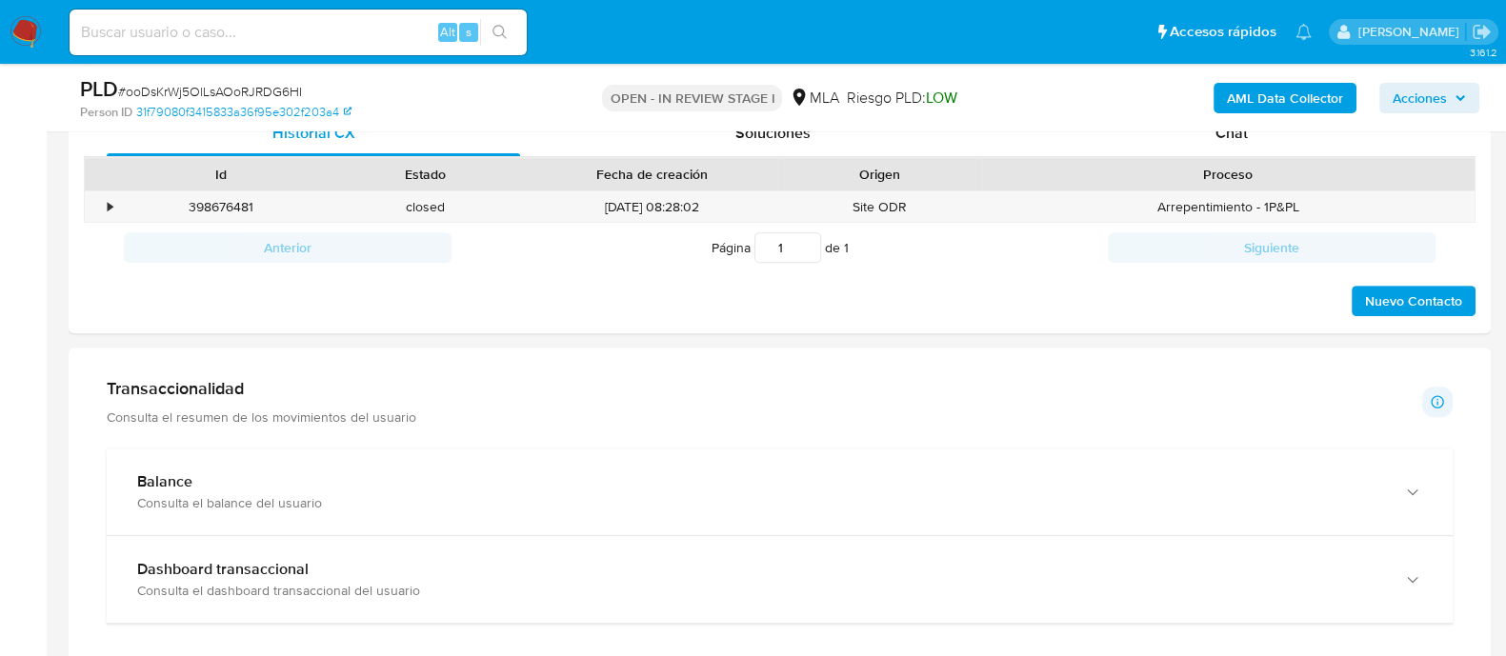
click at [1225, 130] on div "PLD # ooDsKrWj5OlLsAOoRJRDG6HI Person ID 31f79080f3415833a36f95e302f203a4 OPEN …" at bounding box center [780, 98] width 1422 height 68
click at [1225, 142] on div "Chat" at bounding box center [1231, 133] width 413 height 46
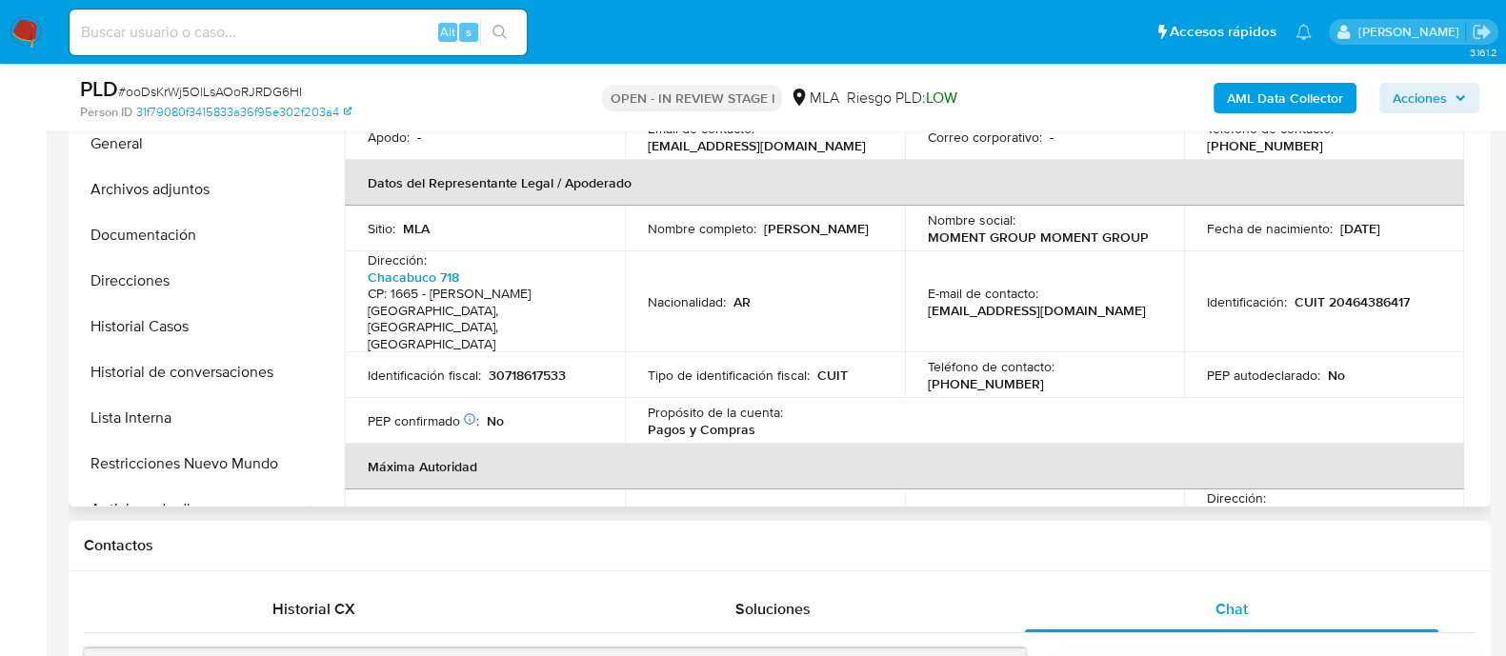
scroll to position [357, 0]
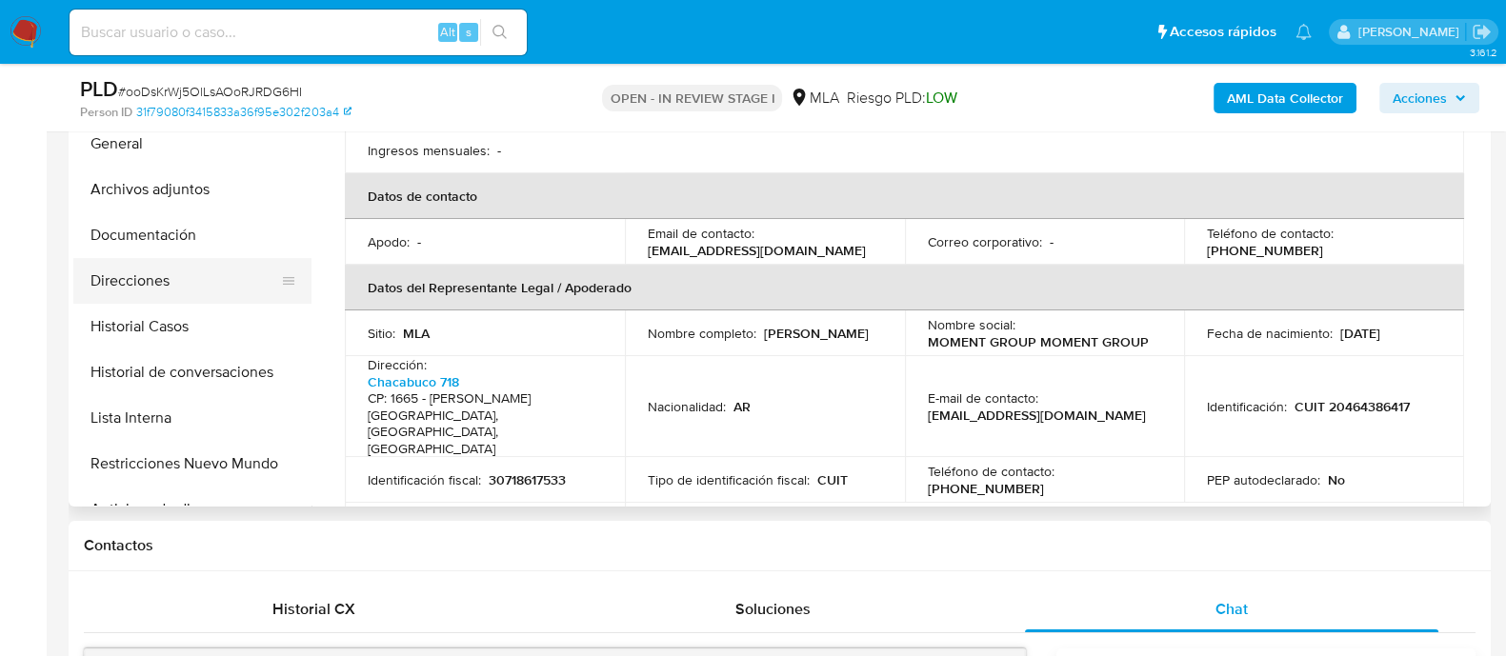
click at [232, 285] on button "Direcciones" at bounding box center [184, 281] width 223 height 46
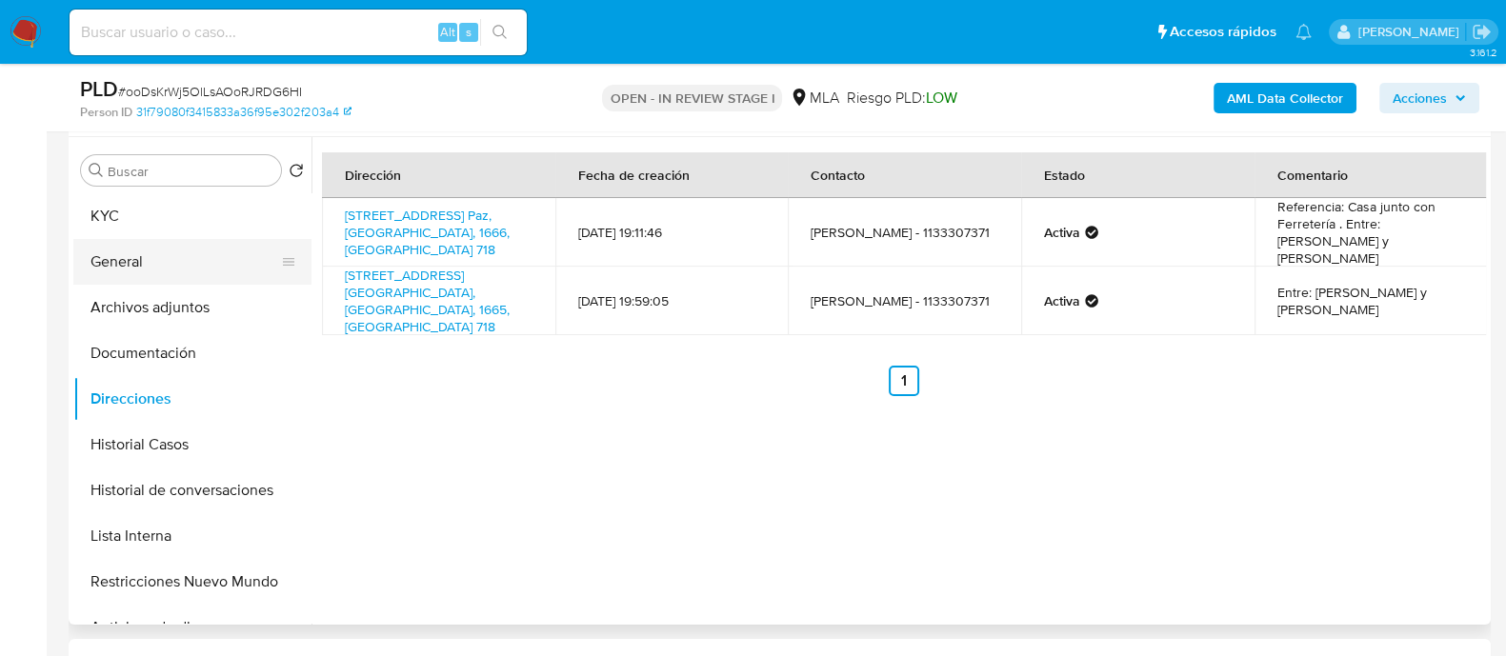
click at [189, 242] on button "General" at bounding box center [184, 262] width 223 height 46
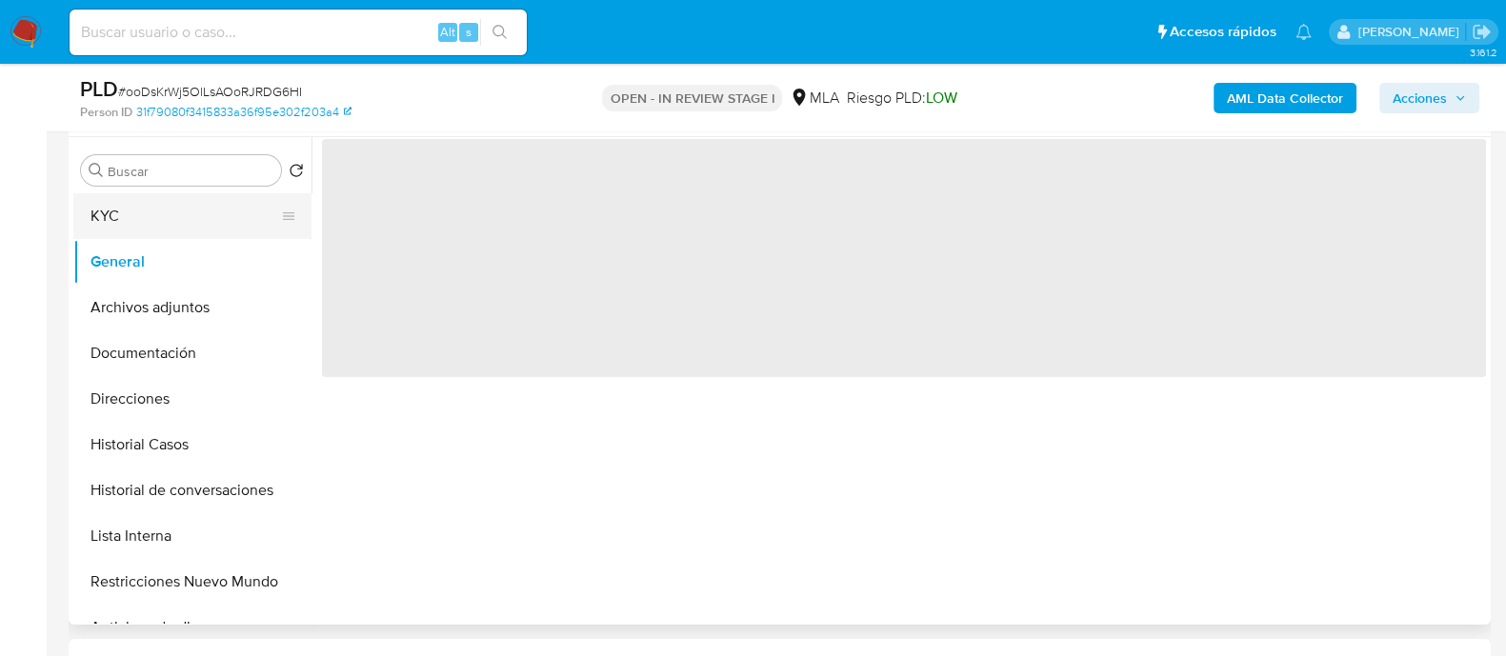
click at [207, 215] on button "KYC" at bounding box center [184, 216] width 223 height 46
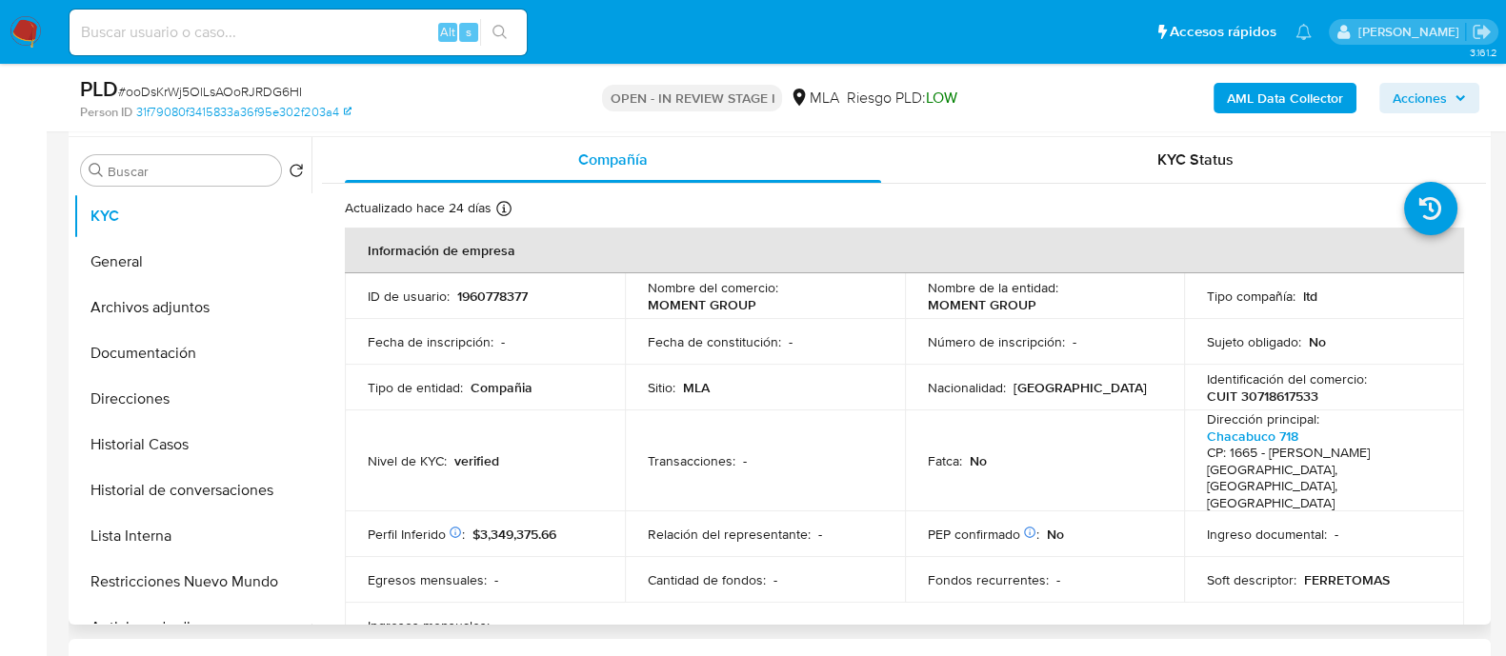
click at [1286, 411] on p "Dirección principal :" at bounding box center [1263, 418] width 112 height 17
click at [1286, 397] on p "CUIT 30718617533" at bounding box center [1262, 396] width 111 height 17
copy p "30718617533"
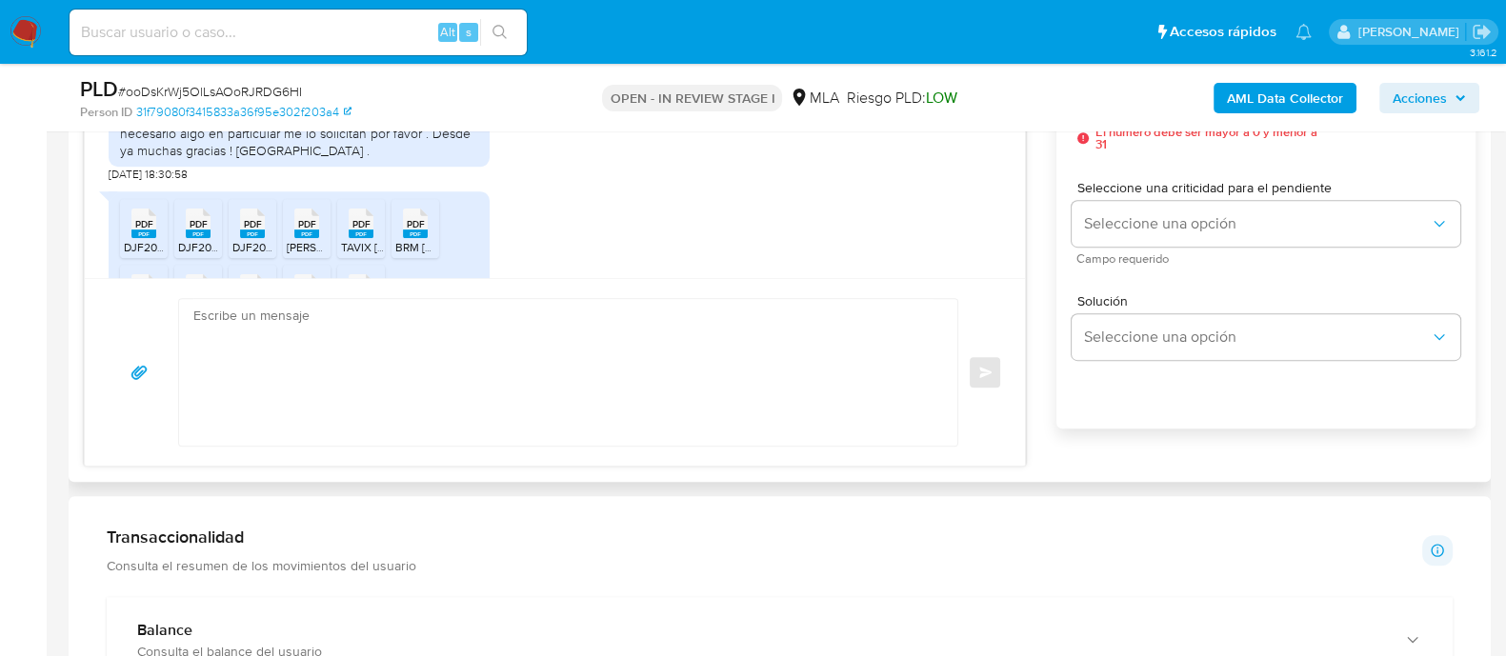
scroll to position [1190, 0]
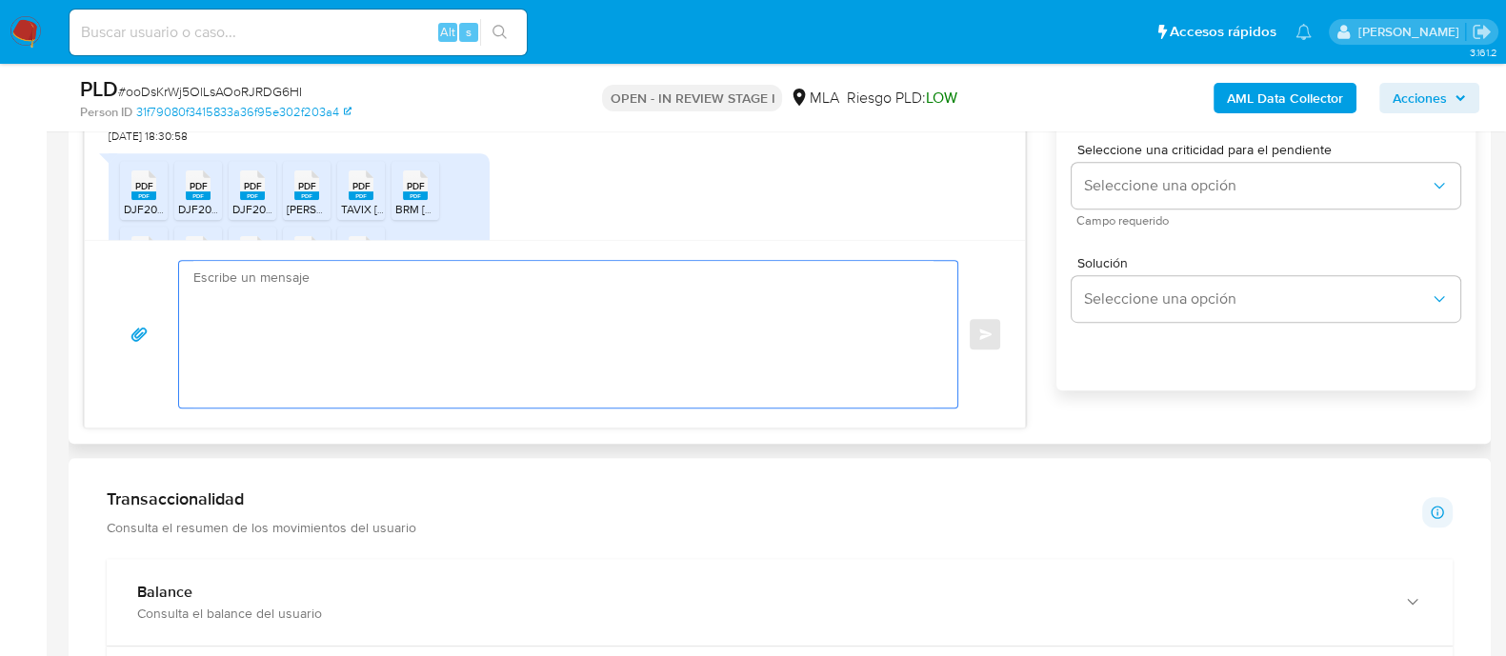
click at [676, 316] on textarea at bounding box center [563, 334] width 740 height 147
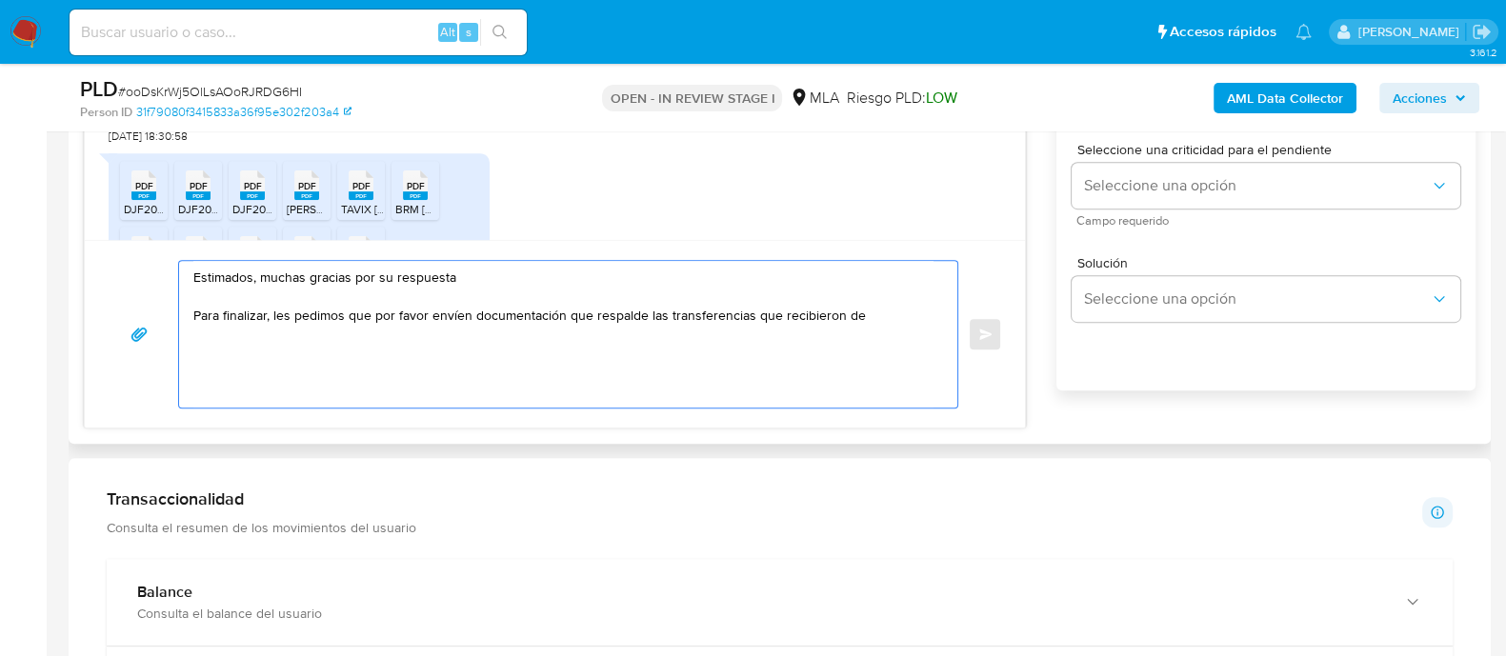
paste textarea "[PERSON_NAME] [PERSON_NAME]"
paste textarea "23235934809"
paste textarea "[PERSON_NAME] [PERSON_NAME]"
paste textarea "20222301026"
click at [260, 281] on textarea "Estimados, muchas gracias por su respuesta Para finalizar, les pedimos que por …" at bounding box center [563, 334] width 740 height 147
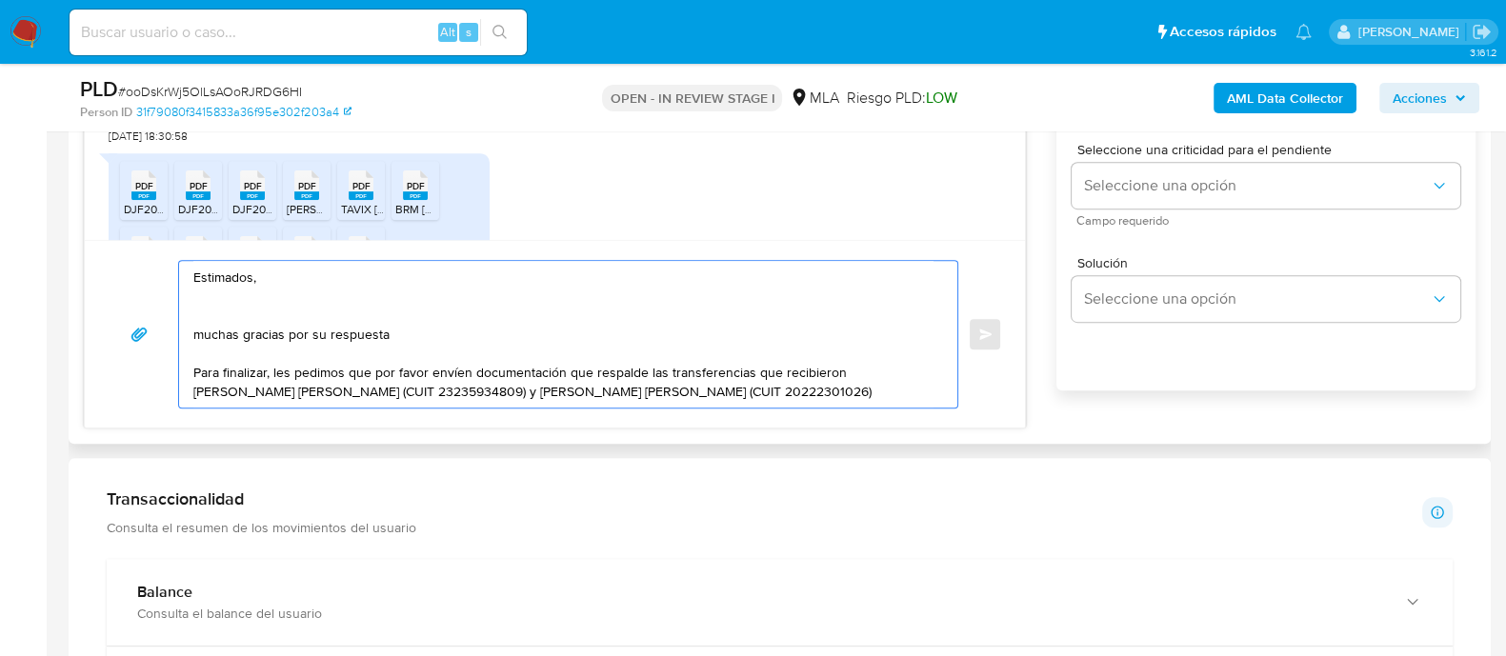
drag, startPoint x: 390, startPoint y: 326, endPoint x: 206, endPoint y: 312, distance: 185.2
click at [206, 312] on textarea "Estimados, muchas gracias por su respuesta Para finalizar, les pedimos que por …" at bounding box center [563, 334] width 740 height 147
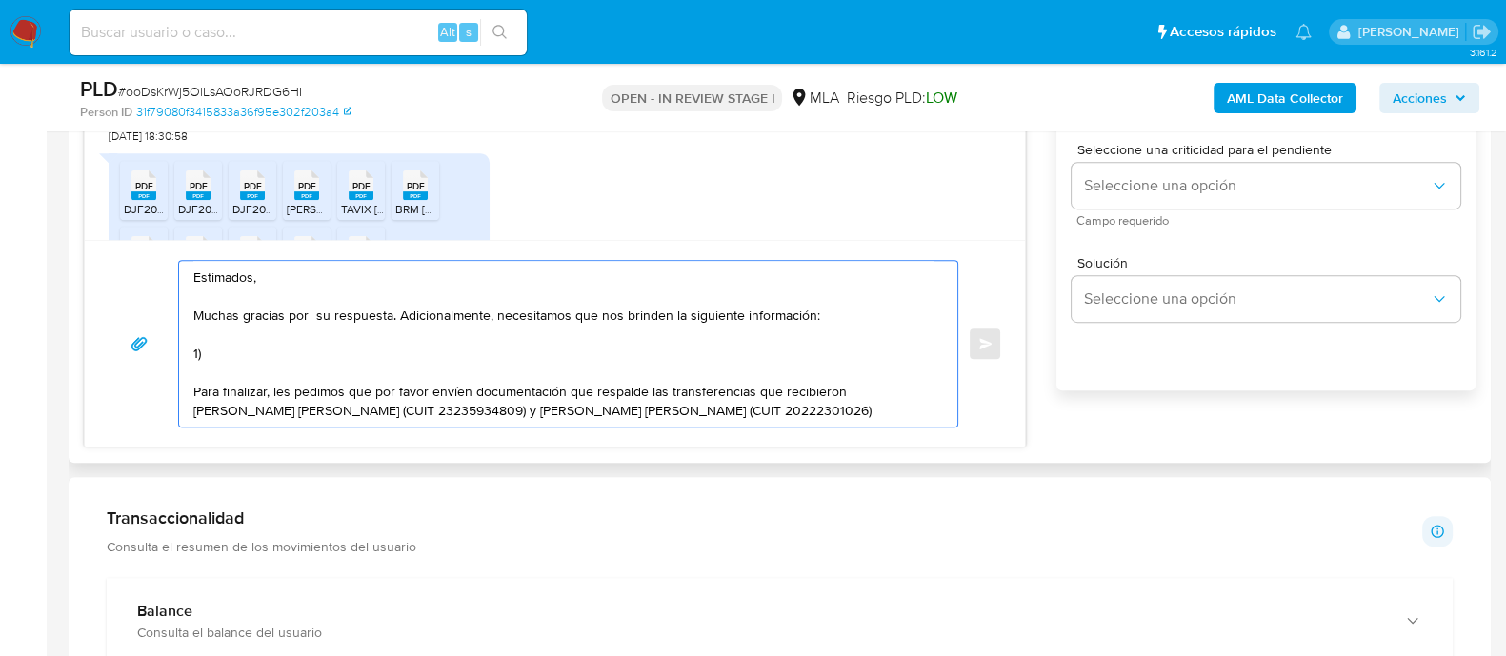
drag, startPoint x: 566, startPoint y: 384, endPoint x: 333, endPoint y: 350, distance: 234.9
click at [333, 350] on textarea "Estimados, Muchas gracias por su respuesta. Adicionalmente, necesitamos que nos…" at bounding box center [563, 344] width 740 height 166
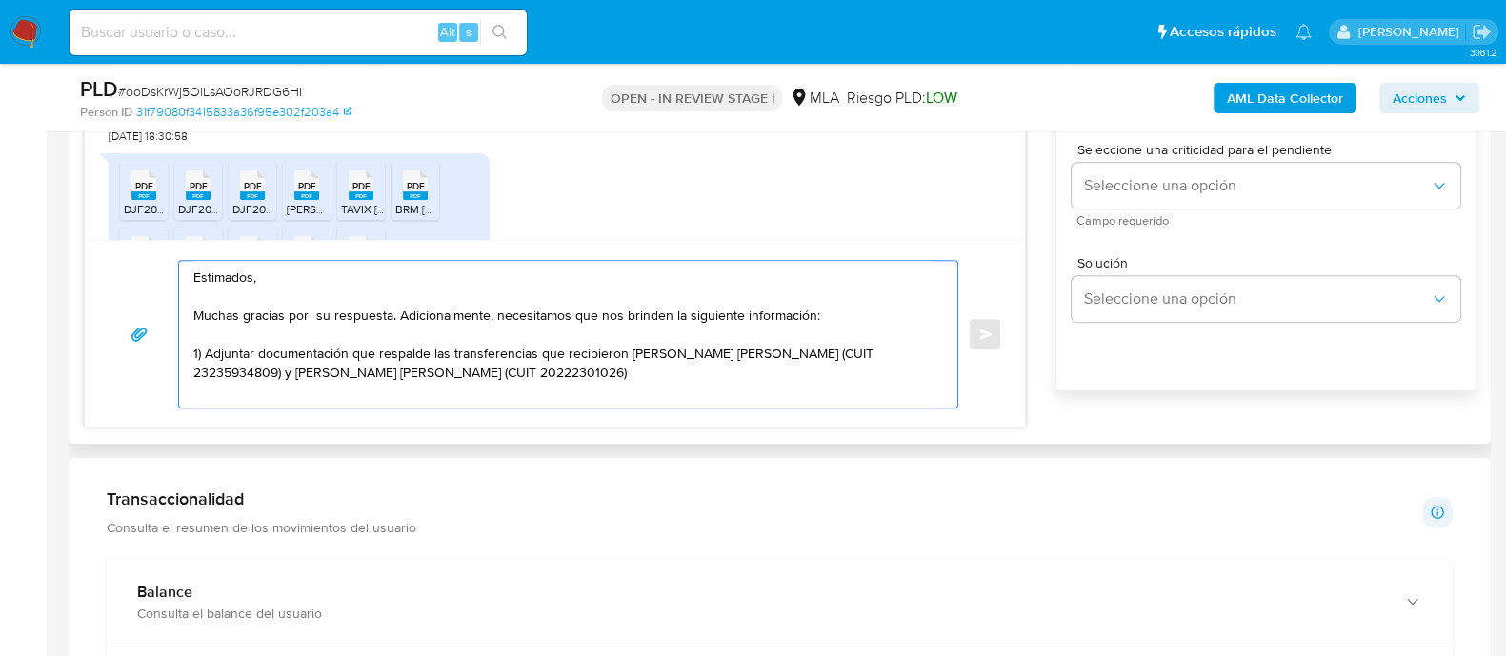
drag, startPoint x: 553, startPoint y: 379, endPoint x: 574, endPoint y: 373, distance: 21.7
click at [556, 379] on textarea "Estimados, Muchas gracias por su respuesta. Adicionalmente, necesitamos que nos…" at bounding box center [563, 334] width 740 height 147
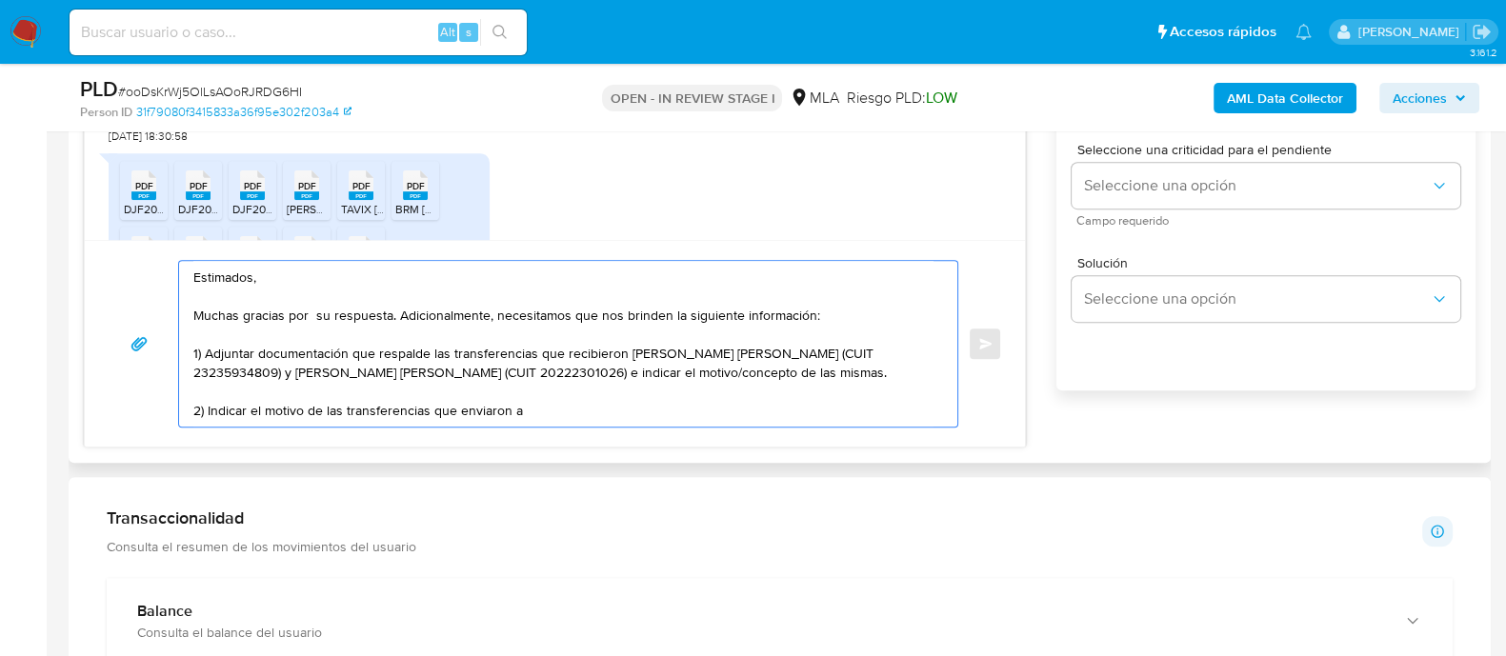
click at [209, 353] on textarea "Estimados, Muchas gracias por su respuesta. Adicionalmente, necesitamos que nos…" at bounding box center [563, 344] width 740 height 166
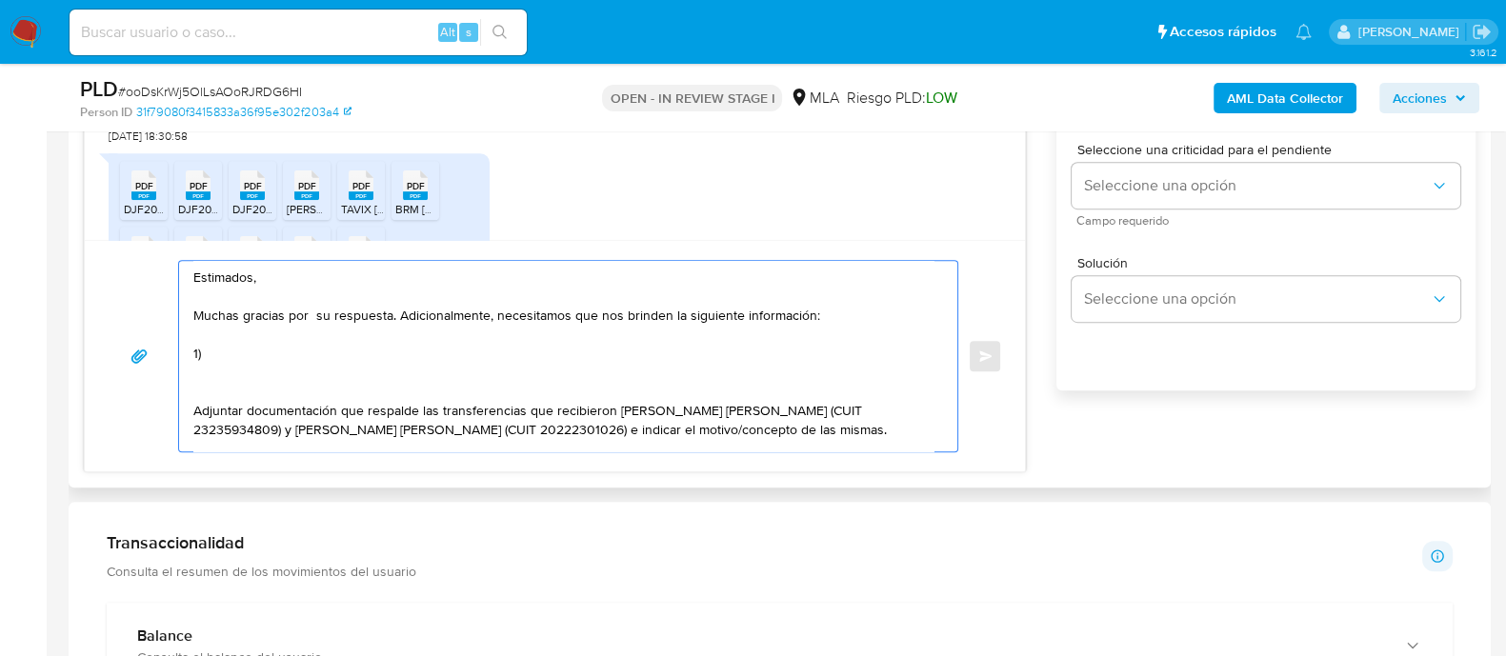
click at [353, 345] on textarea "Estimados, Muchas gracias por su respuesta. Adicionalmente, necesitamos que nos…" at bounding box center [563, 356] width 740 height 190
paste textarea "indicar el nombre, domicilio y/o sitio web del comercio"
click at [210, 352] on textarea "Estimados, Muchas gracias por su respuesta. Adicionalmente, necesitamos que nos…" at bounding box center [563, 356] width 740 height 190
click at [554, 361] on textarea "Estimados, Muchas gracias por su respuesta. Adicionalmente, necesitamos que nos…" at bounding box center [563, 356] width 740 height 190
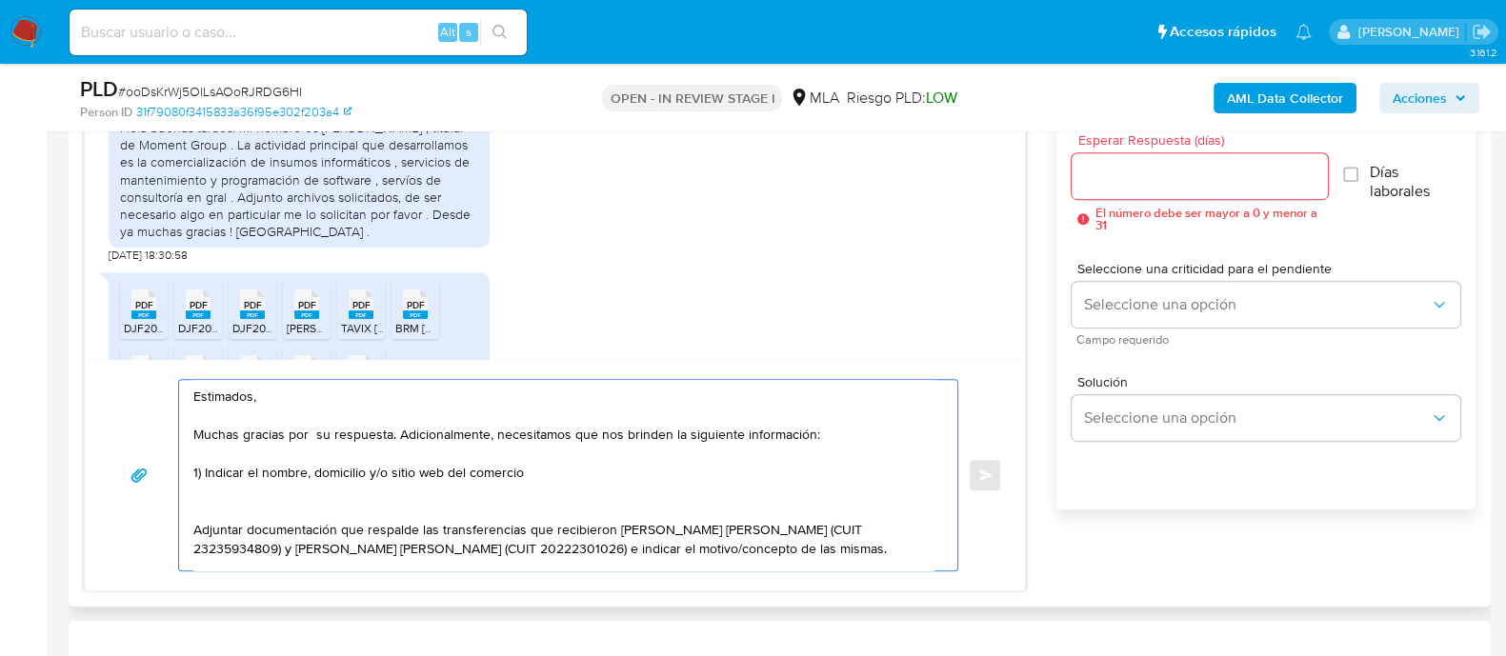
drag, startPoint x: 468, startPoint y: 472, endPoint x: 570, endPoint y: 472, distance: 102.9
click at [570, 472] on textarea "Estimados, Muchas gracias por su respuesta. Adicionalmente, necesitamos que nos…" at bounding box center [563, 475] width 740 height 190
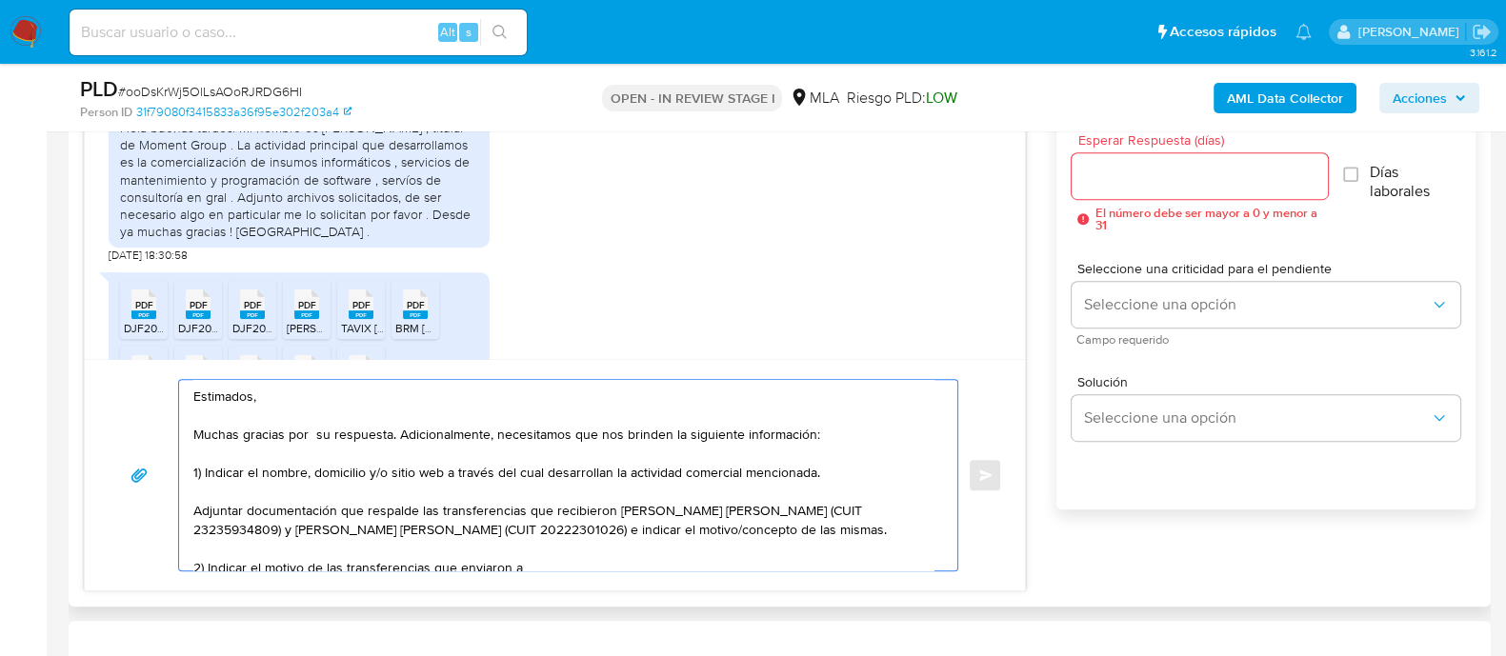
click at [196, 508] on textarea "Estimados, Muchas gracias por su respuesta. Adicionalmente, necesitamos que nos…" at bounding box center [563, 475] width 740 height 190
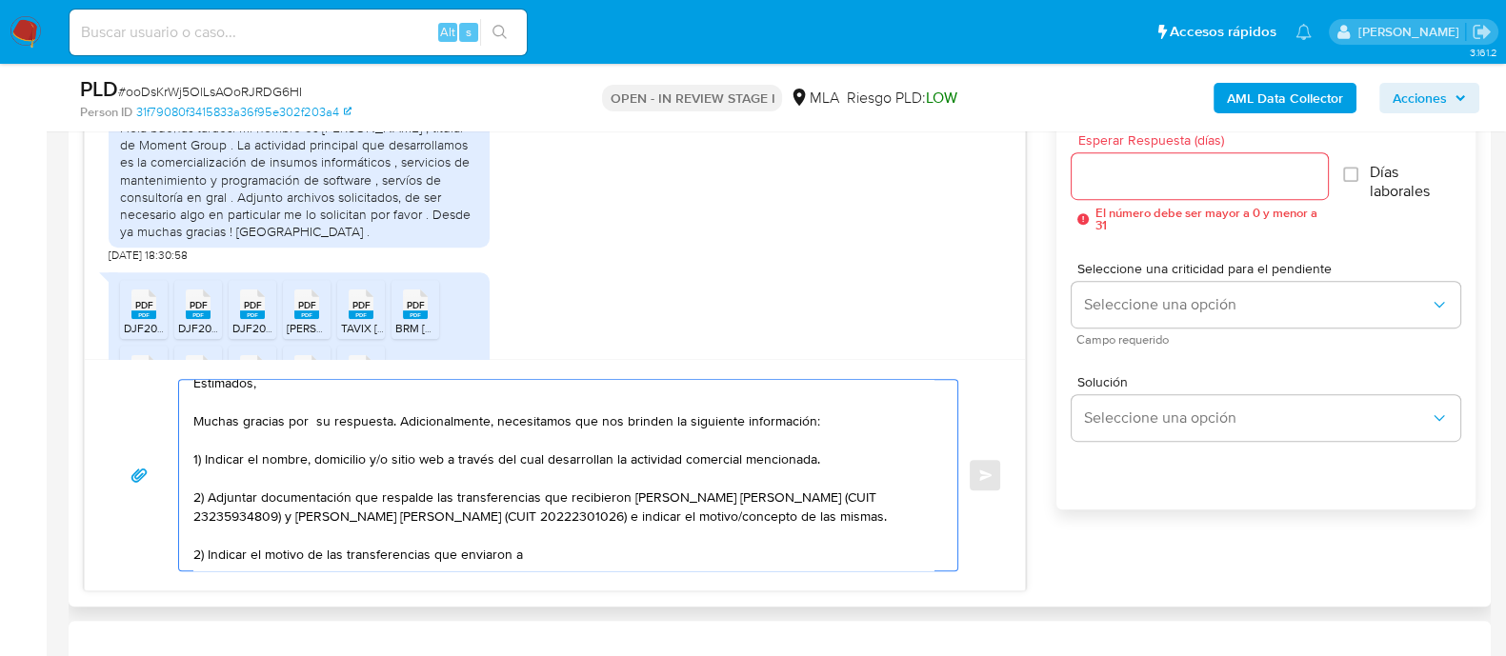
scroll to position [1190, 0]
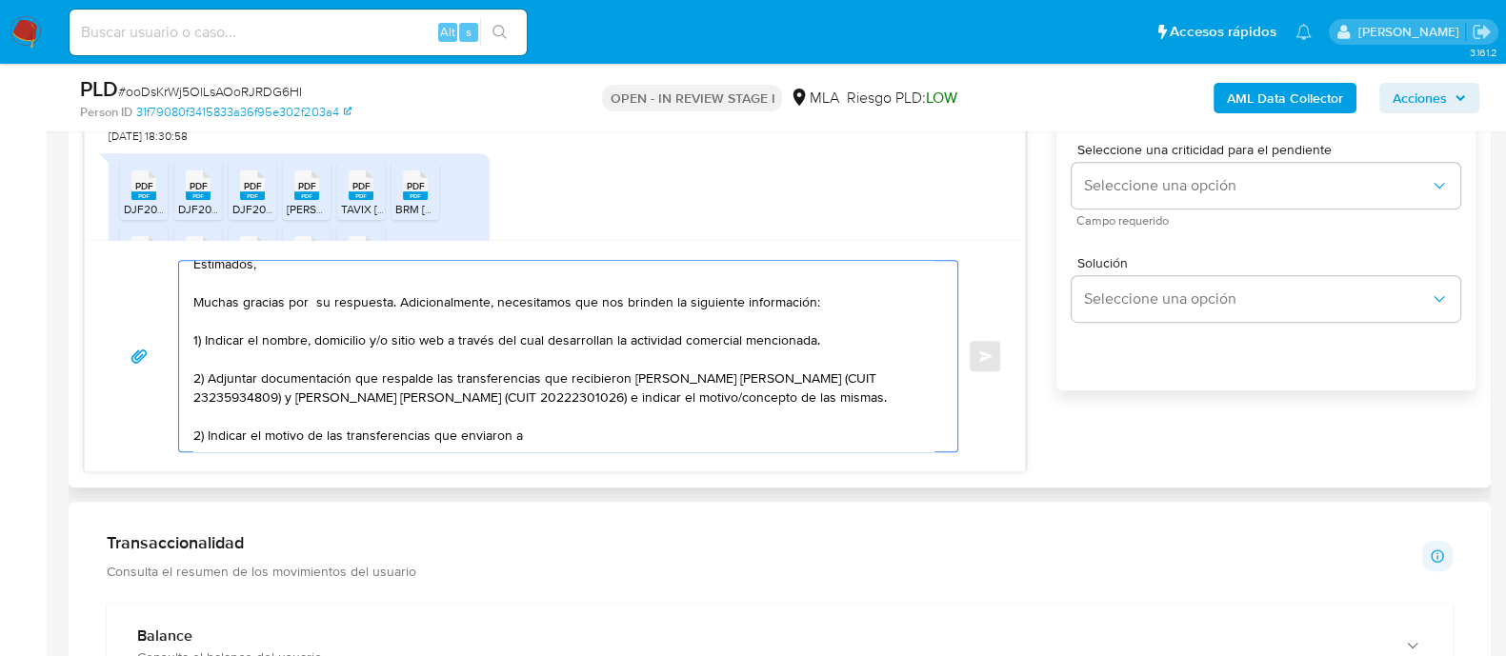
click at [198, 435] on textarea "Estimados, Muchas gracias por su respuesta. Adicionalmente, necesitamos que nos…" at bounding box center [563, 356] width 740 height 190
click at [469, 429] on textarea "Estimados, Muchas gracias por su respuesta. Adicionalmente, necesitamos que nos…" at bounding box center [563, 356] width 740 height 190
click at [582, 432] on textarea "Estimados, Muchas gracias por su respuesta. Adicionalmente, necesitamos que nos…" at bounding box center [563, 356] width 740 height 190
paste textarea "TEXTIL SU LIN SRL"
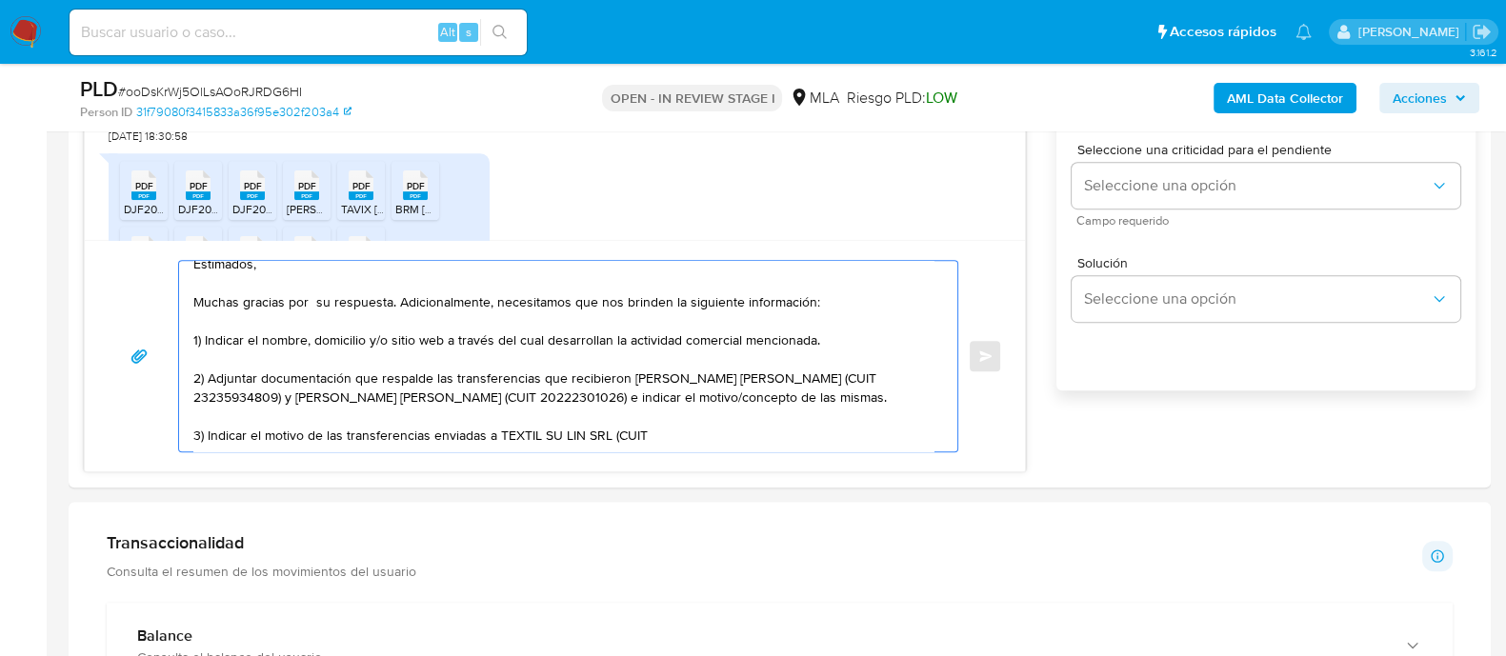
paste textarea "30718921755"
paste textarea "[PERSON_NAME]"
paste textarea "20357984484"
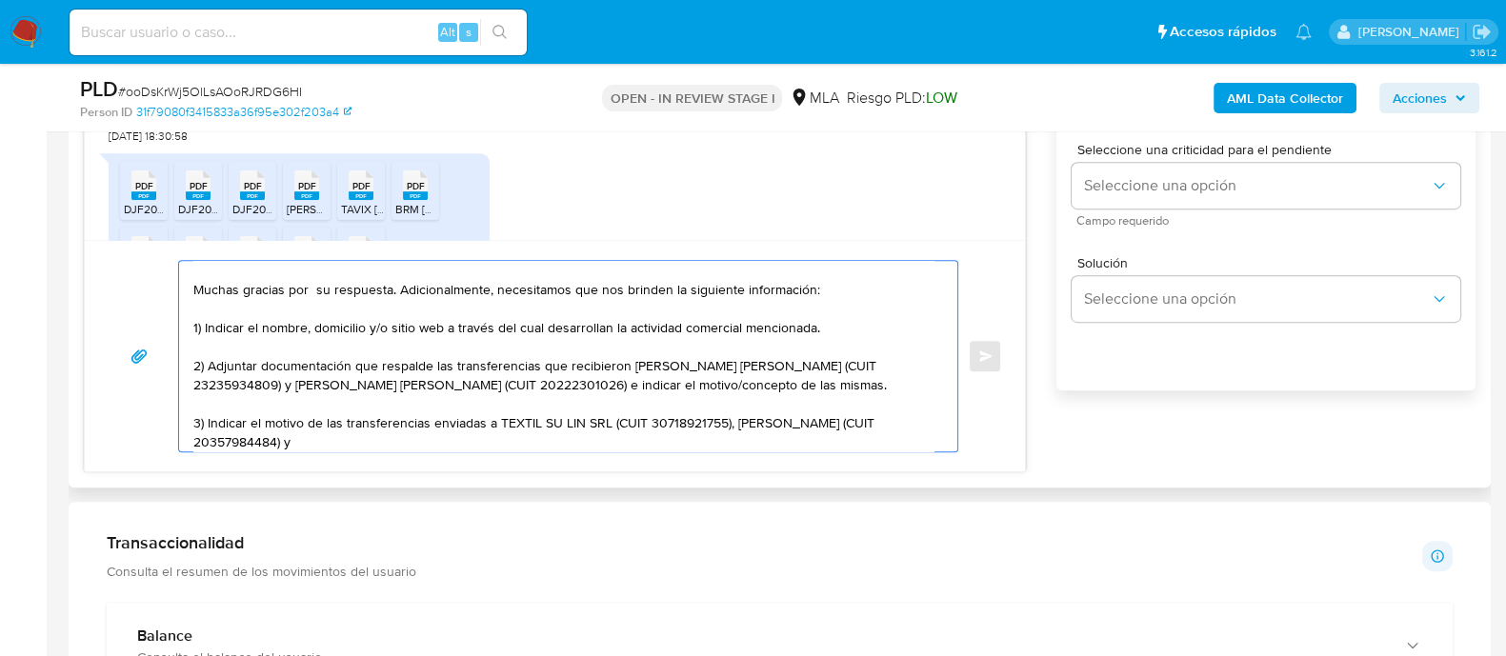
paste textarea "[PERSON_NAME] [PERSON_NAME]"
paste textarea "20293551694"
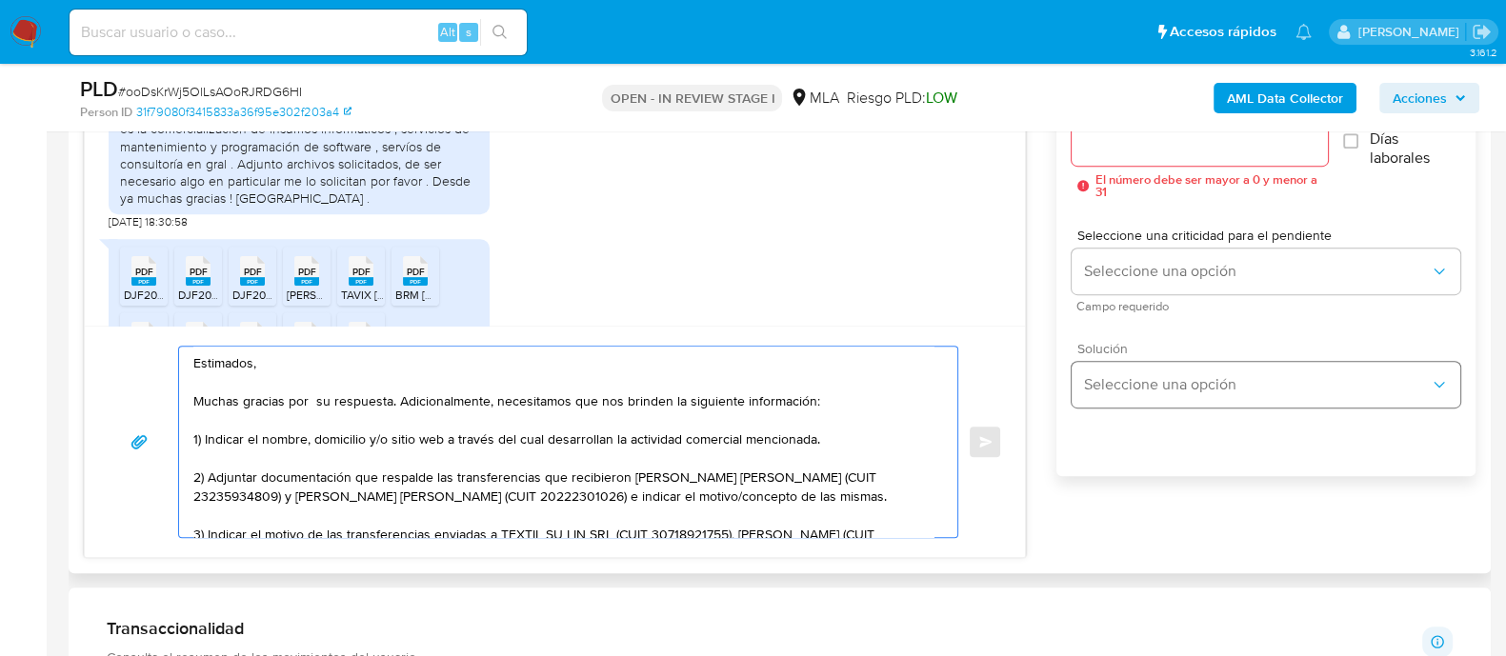
scroll to position [1071, 0]
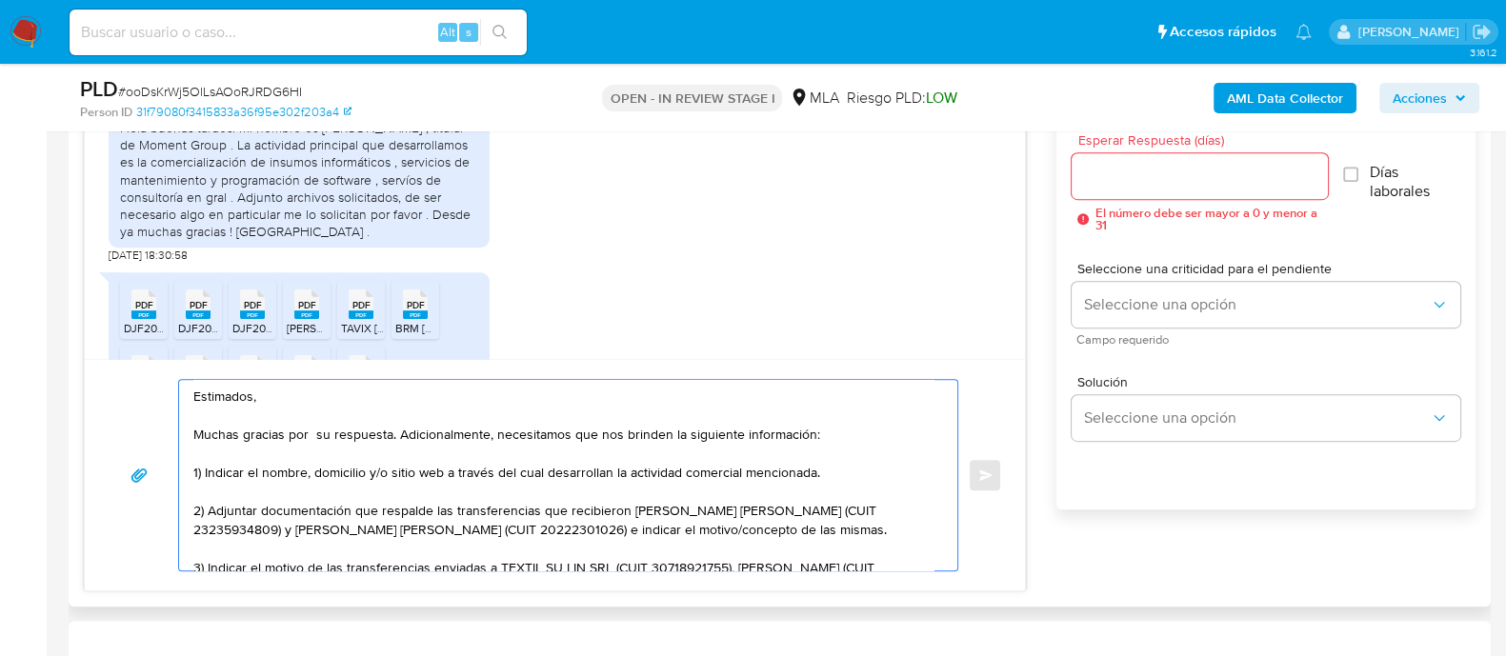
type textarea "Estimados, Muchas gracias por su respuesta. Adicionalmente, necesitamos que nos…"
click at [1133, 161] on div at bounding box center [1198, 176] width 255 height 46
click at [1119, 178] on input "Esperar Respuesta (días)" at bounding box center [1198, 176] width 255 height 25
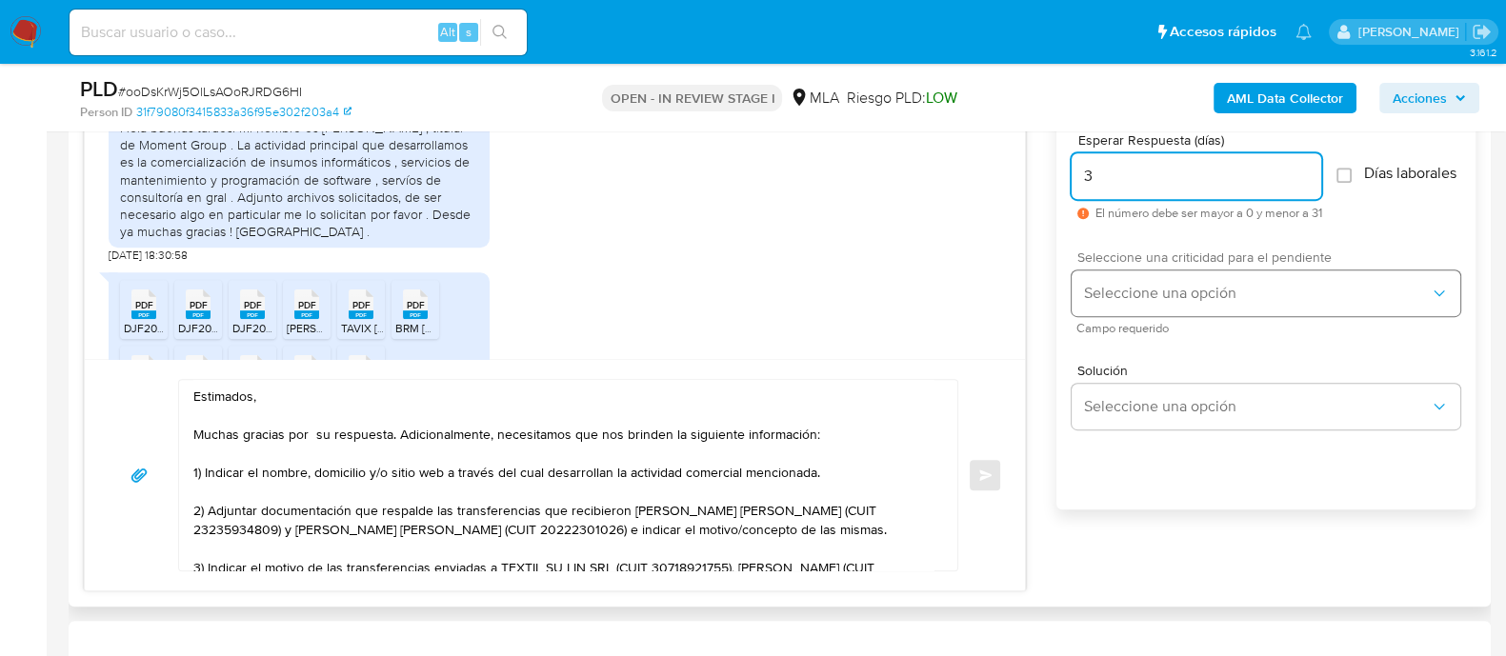
type input "3"
click at [1119, 300] on span "Seleccione una opción" at bounding box center [1256, 293] width 347 height 19
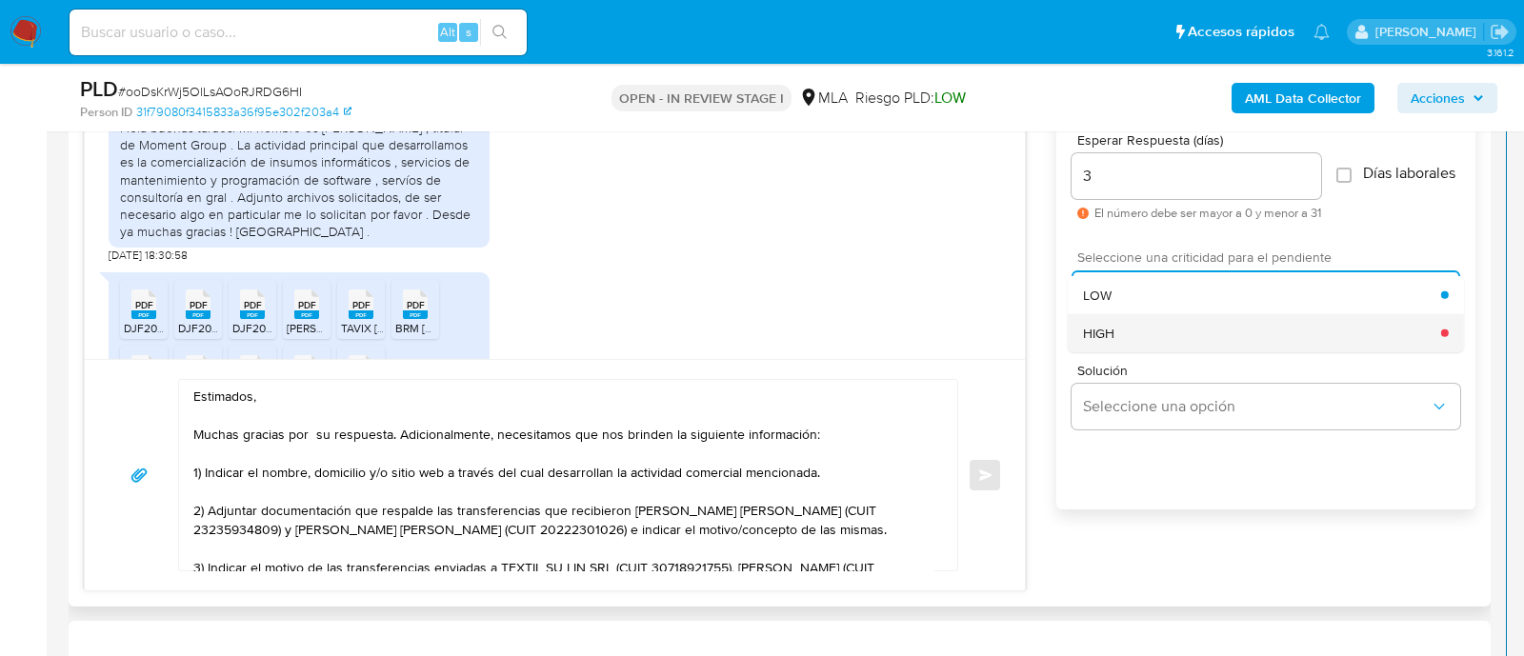
click at [1119, 337] on div "HIGH" at bounding box center [1262, 332] width 358 height 38
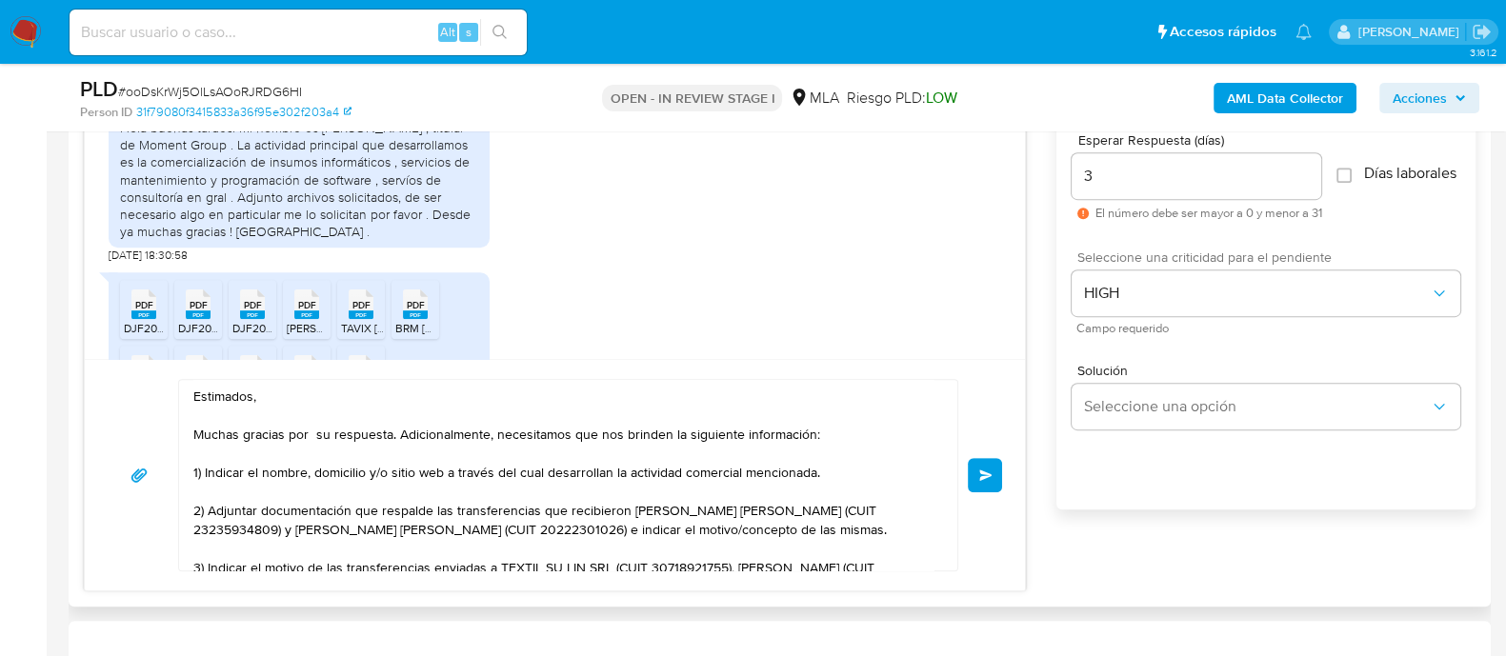
click at [974, 485] on button "Enviar" at bounding box center [985, 475] width 34 height 34
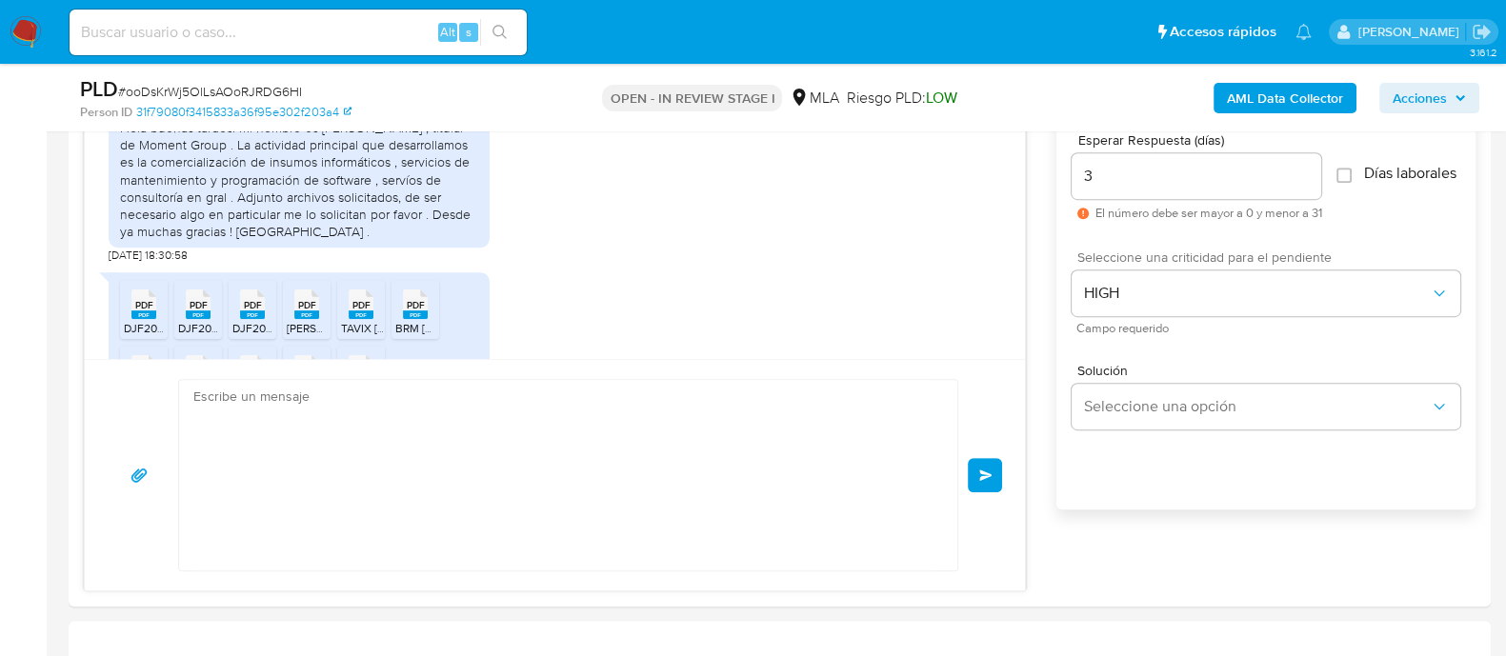
scroll to position [1806, 0]
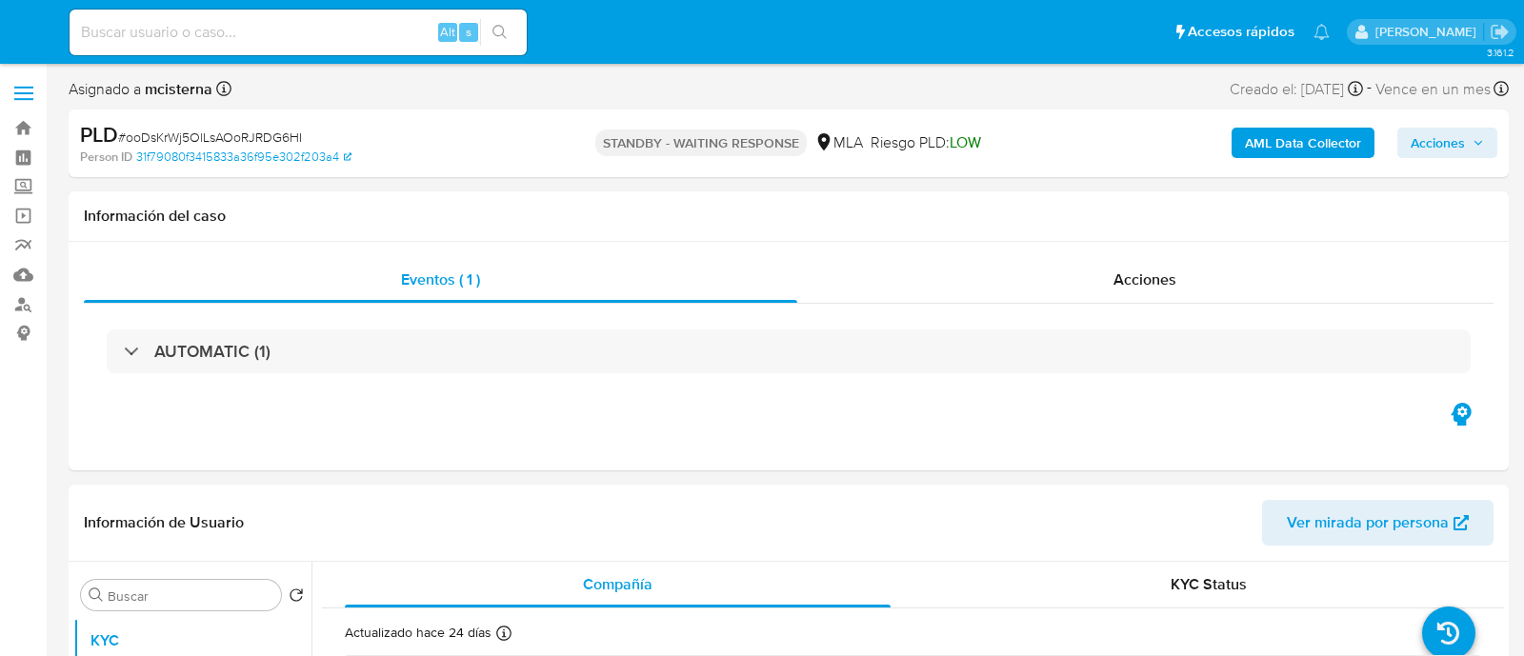
select select "10"
